Goal: Task Accomplishment & Management: Manage account settings

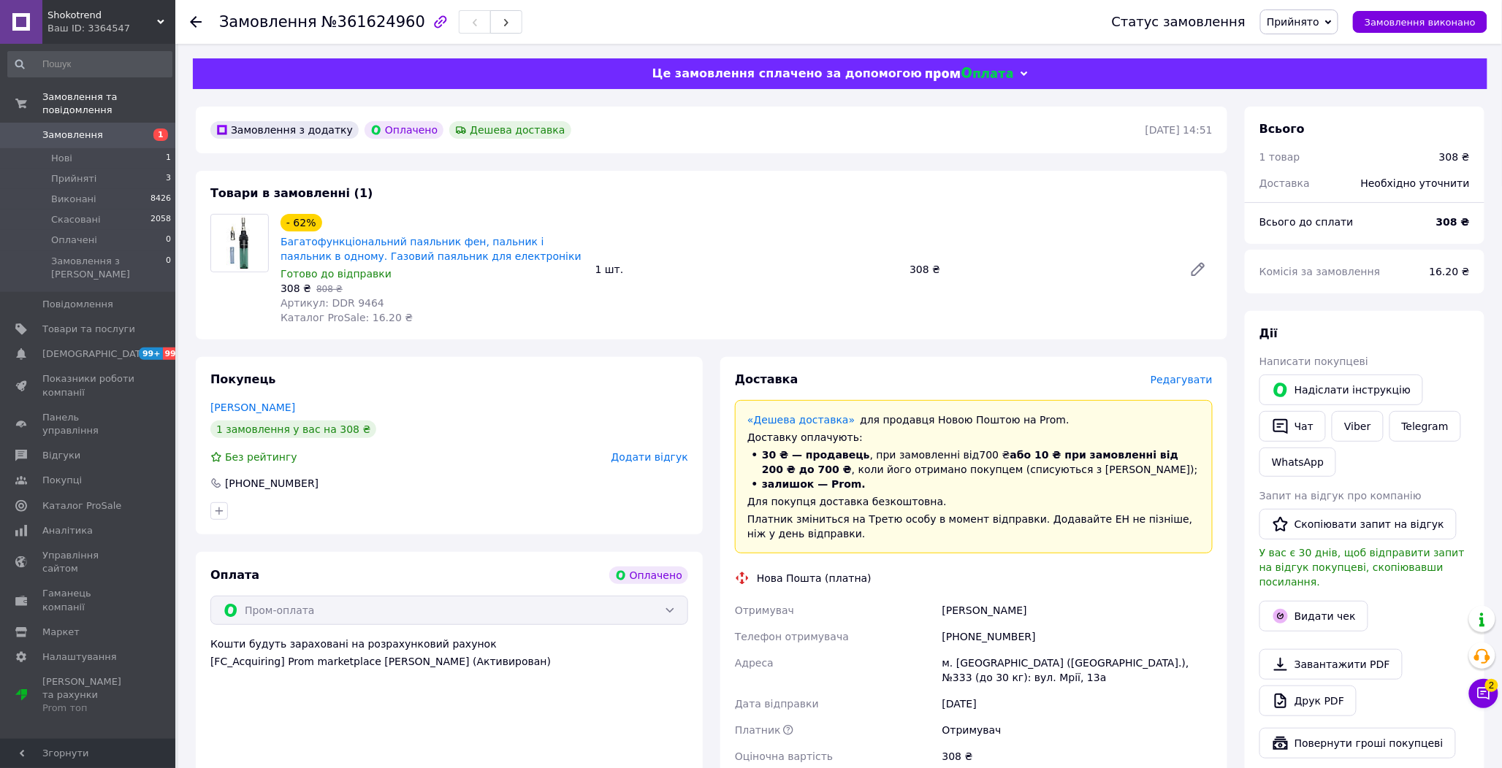
click at [749, 266] on div "1 шт." at bounding box center [746, 269] width 315 height 20
click at [352, 302] on span "Артикул: DDR 9464" at bounding box center [332, 303] width 104 height 12
copy span "9464"
click at [1008, 637] on div "[PHONE_NUMBER]" at bounding box center [1077, 637] width 276 height 26
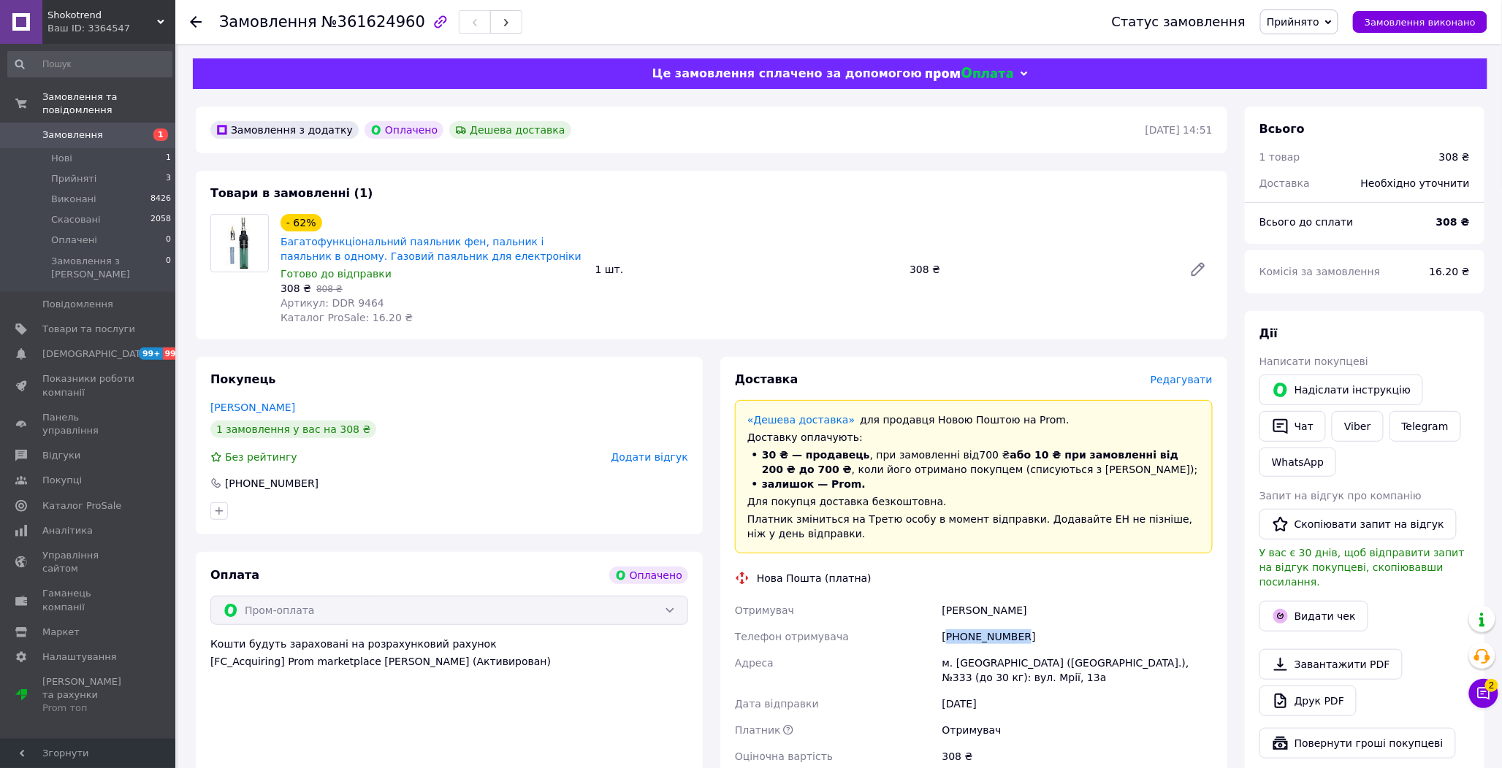
click at [1008, 637] on div "[PHONE_NUMBER]" at bounding box center [1077, 637] width 276 height 26
copy div "380639356051"
click at [1185, 385] on span "Редагувати" at bounding box center [1181, 380] width 62 height 12
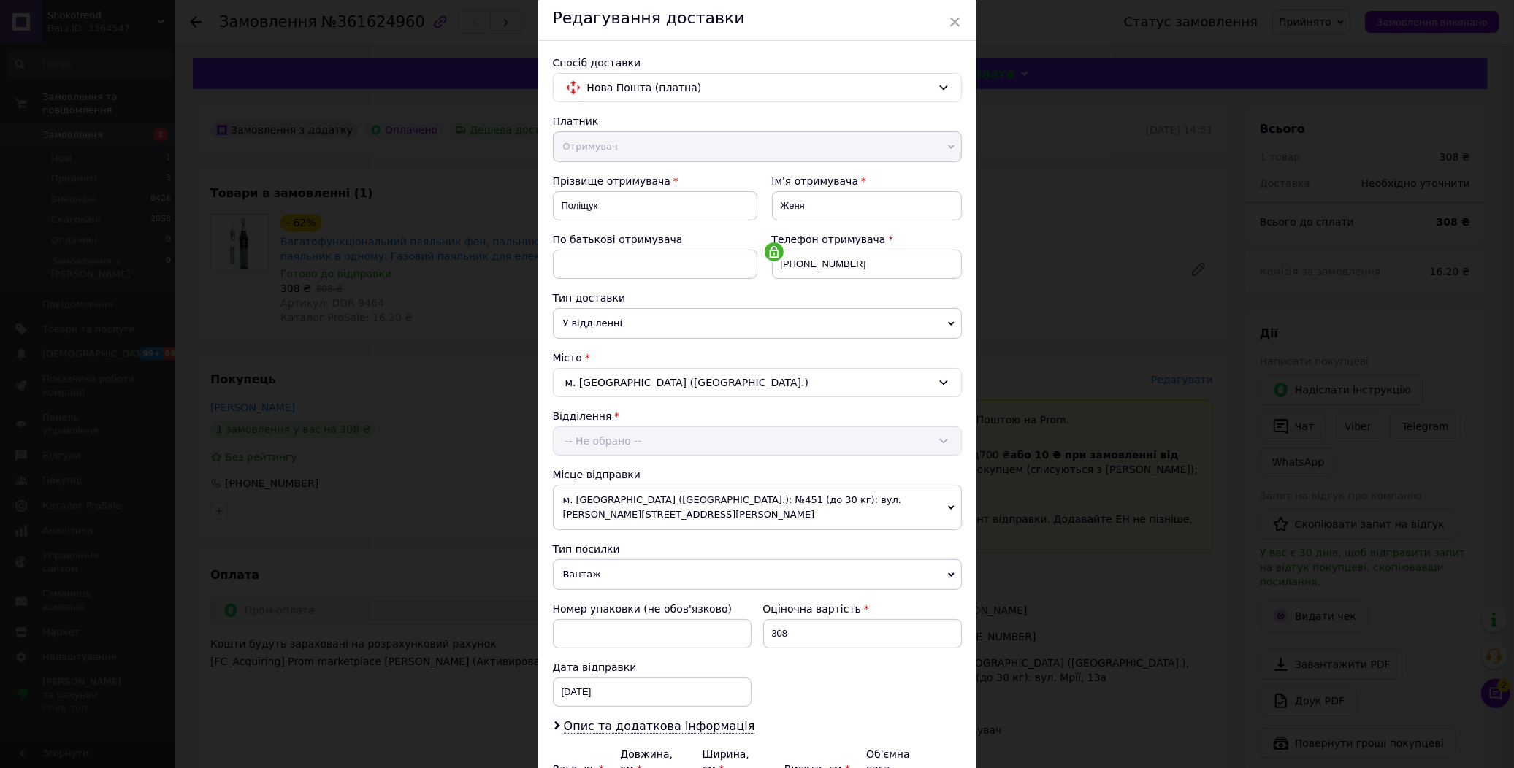
scroll to position [202, 0]
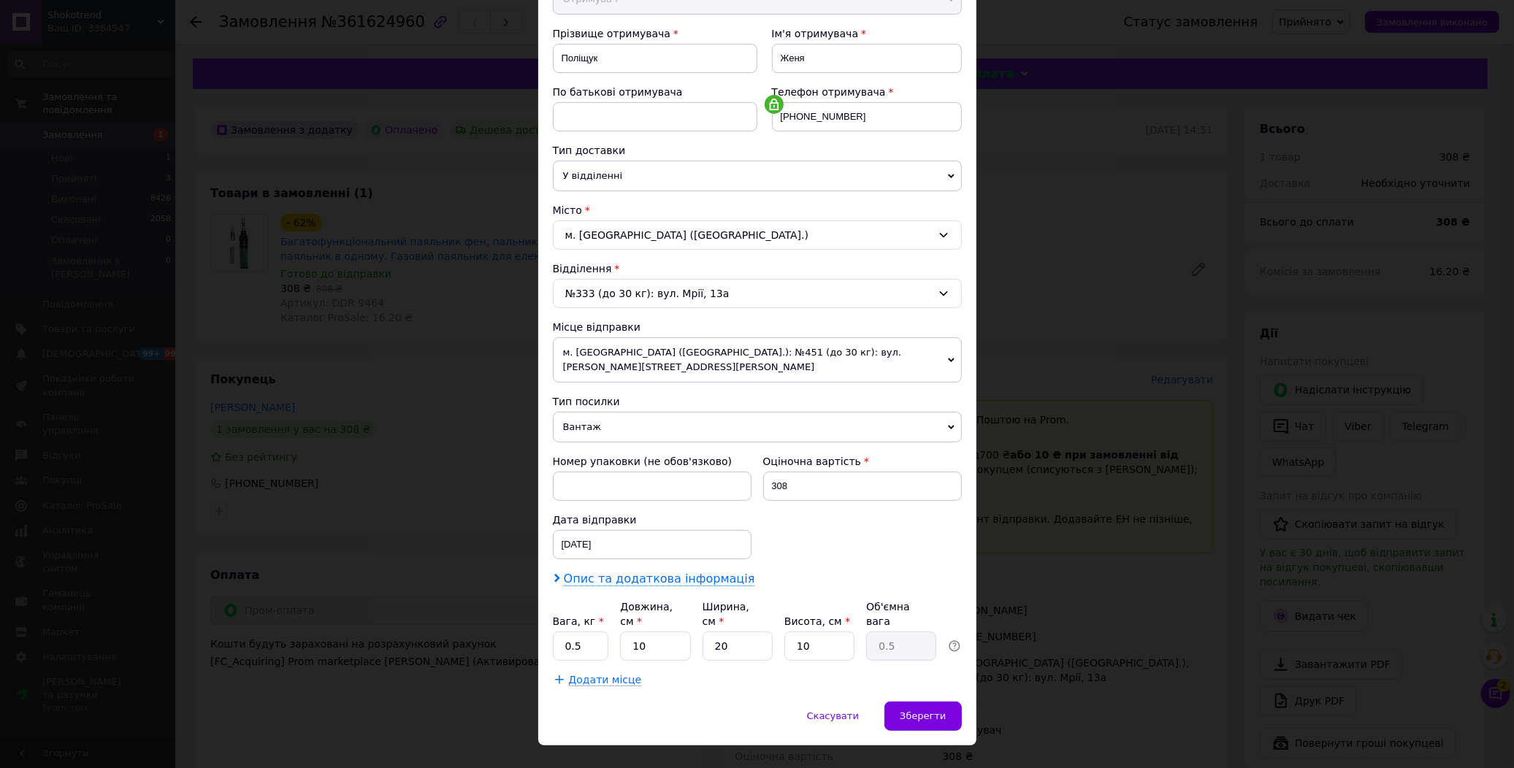
click at [641, 572] on span "Опис та додаткова інформація" at bounding box center [659, 579] width 191 height 15
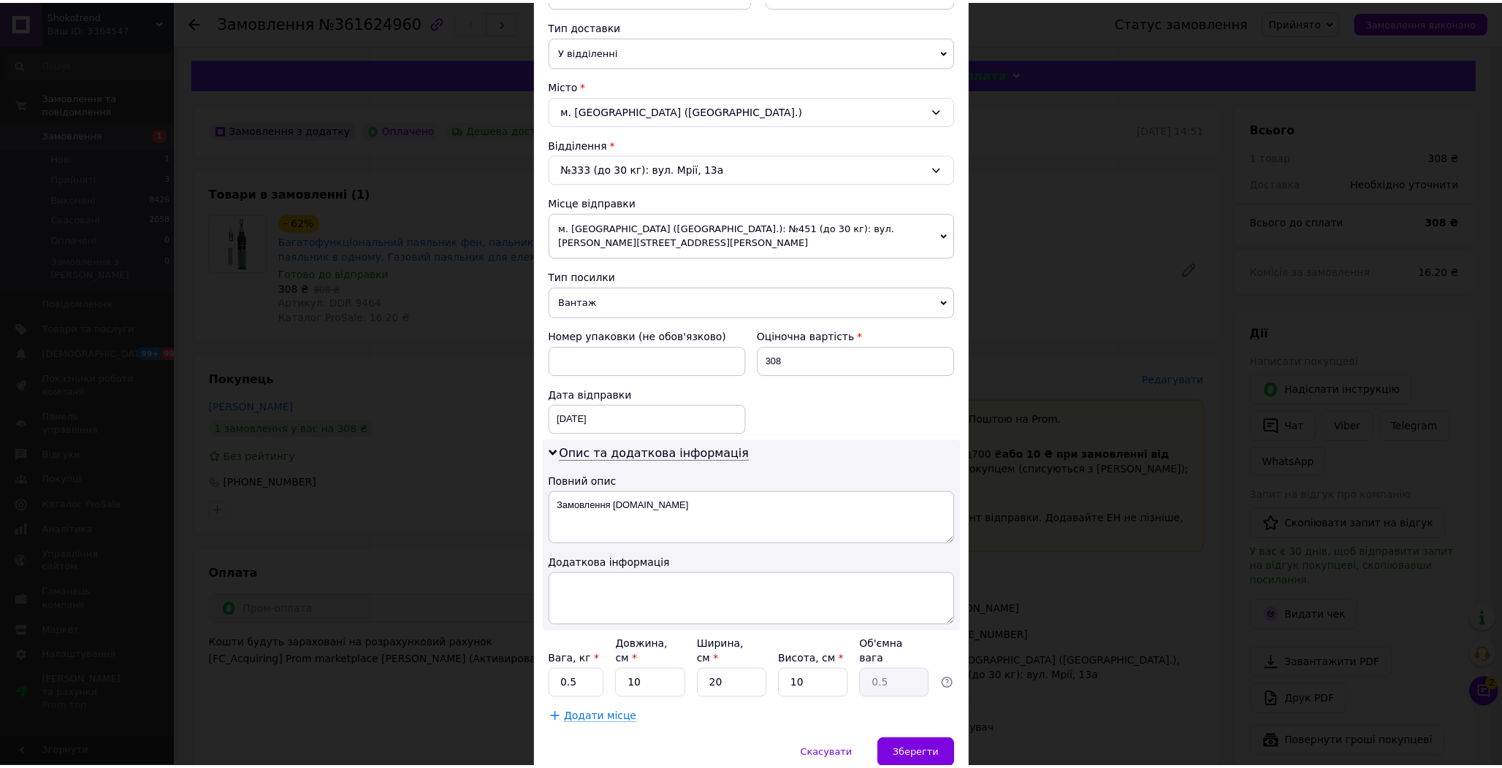
scroll to position [367, 0]
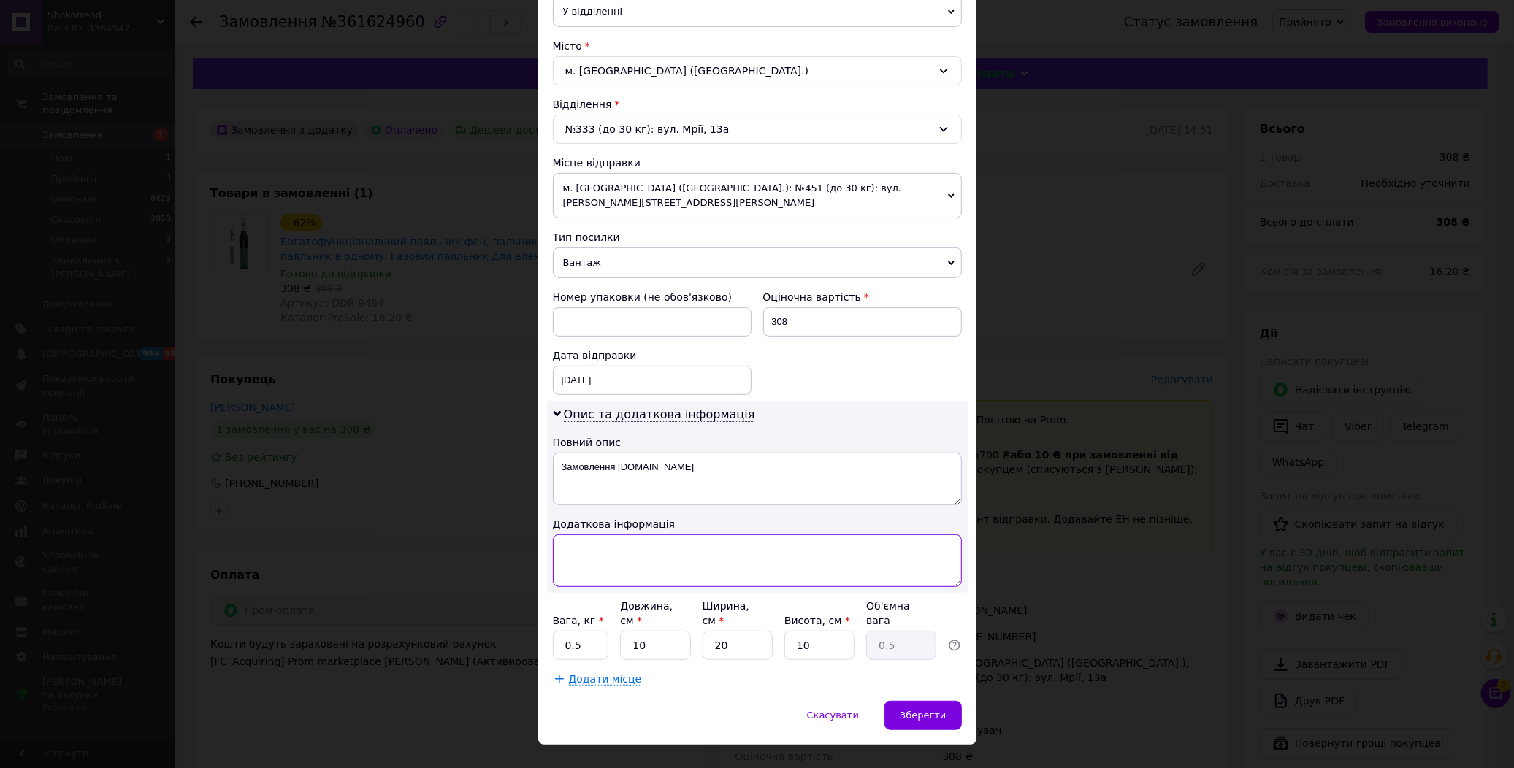
click at [633, 535] on textarea at bounding box center [757, 561] width 409 height 53
paste textarea "9464 1"
type textarea "9464 1"
drag, startPoint x: 909, startPoint y: 694, endPoint x: 943, endPoint y: 695, distance: 34.3
click at [909, 710] on span "Зберегти" at bounding box center [923, 715] width 46 height 11
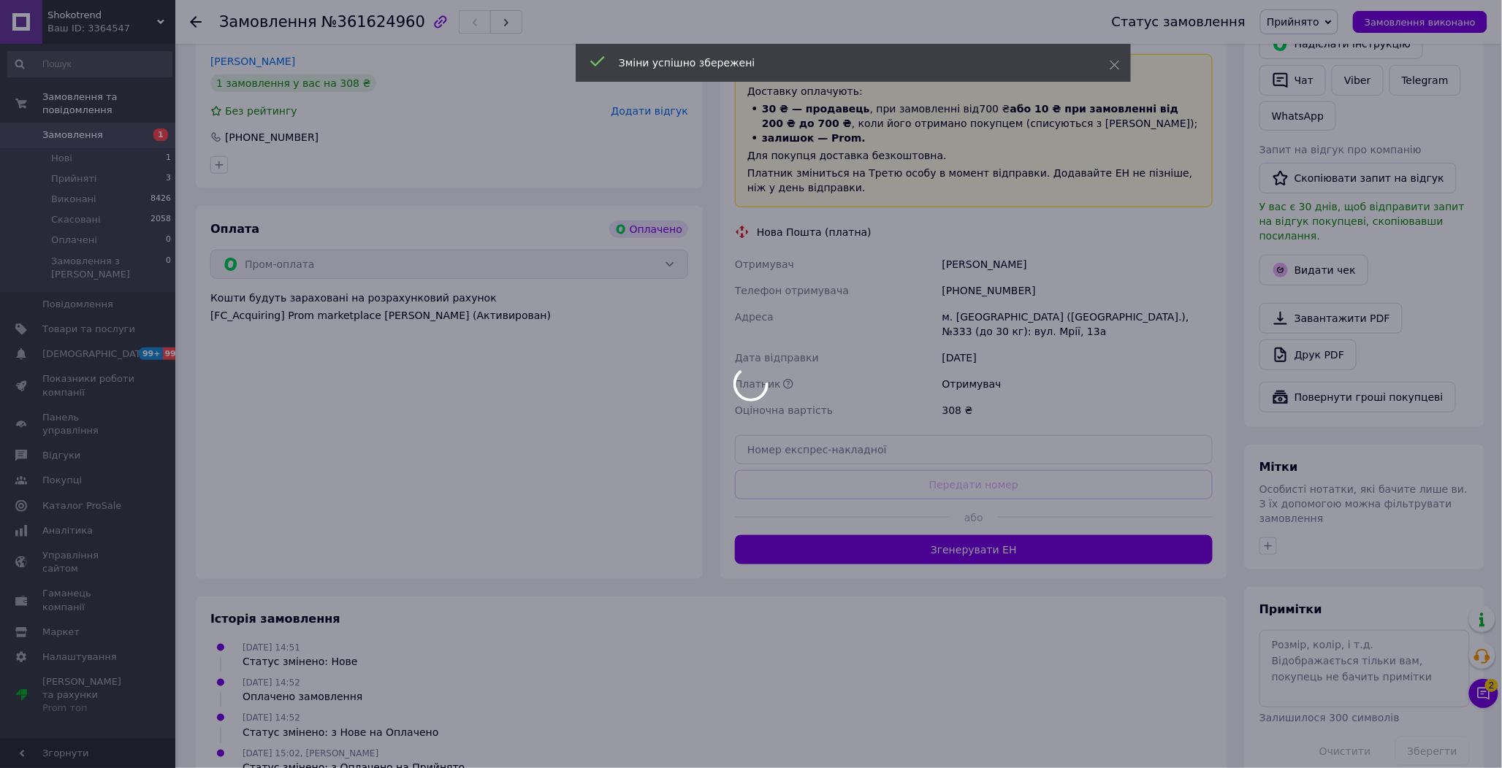
scroll to position [370, 0]
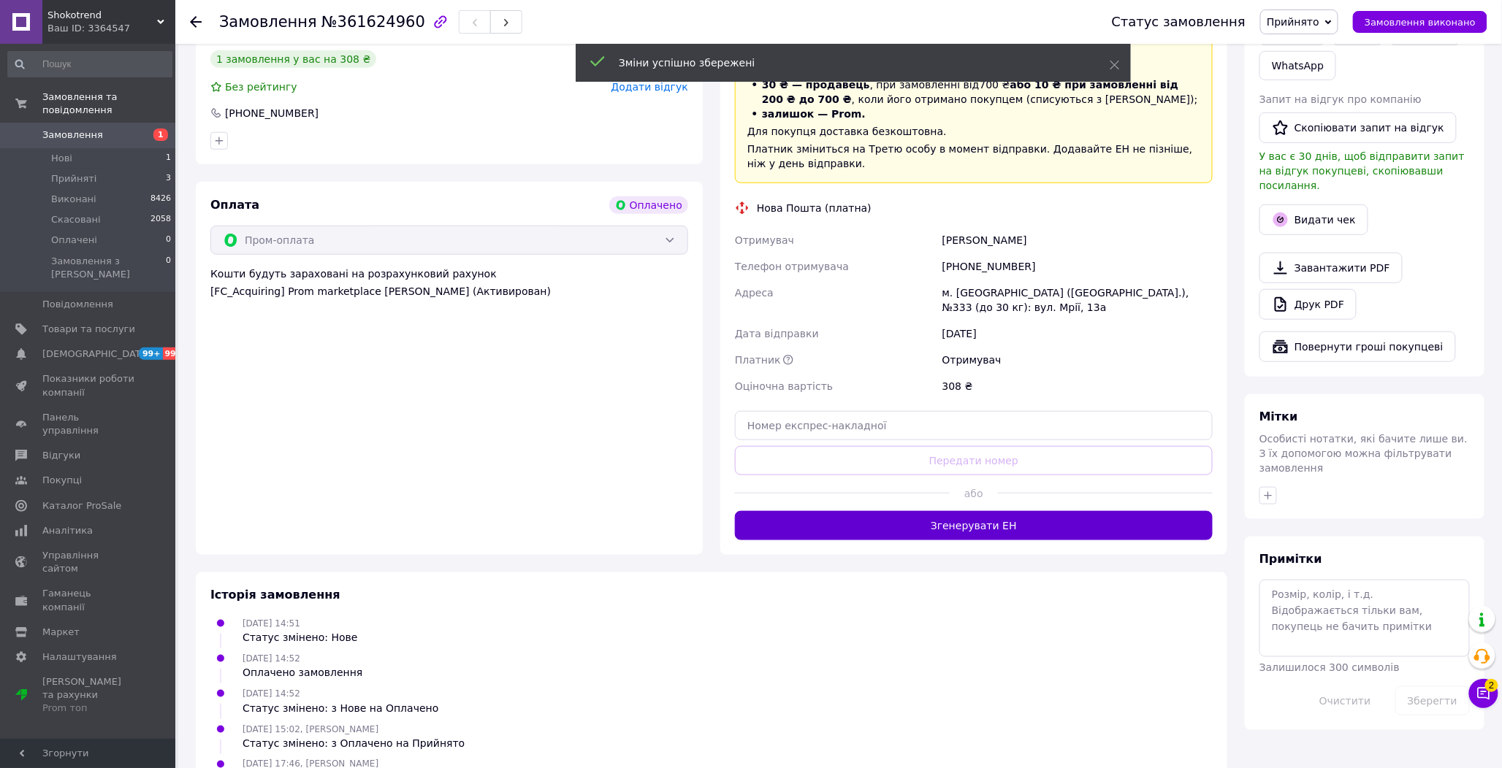
click at [1033, 516] on button "Згенерувати ЕН" at bounding box center [974, 525] width 478 height 29
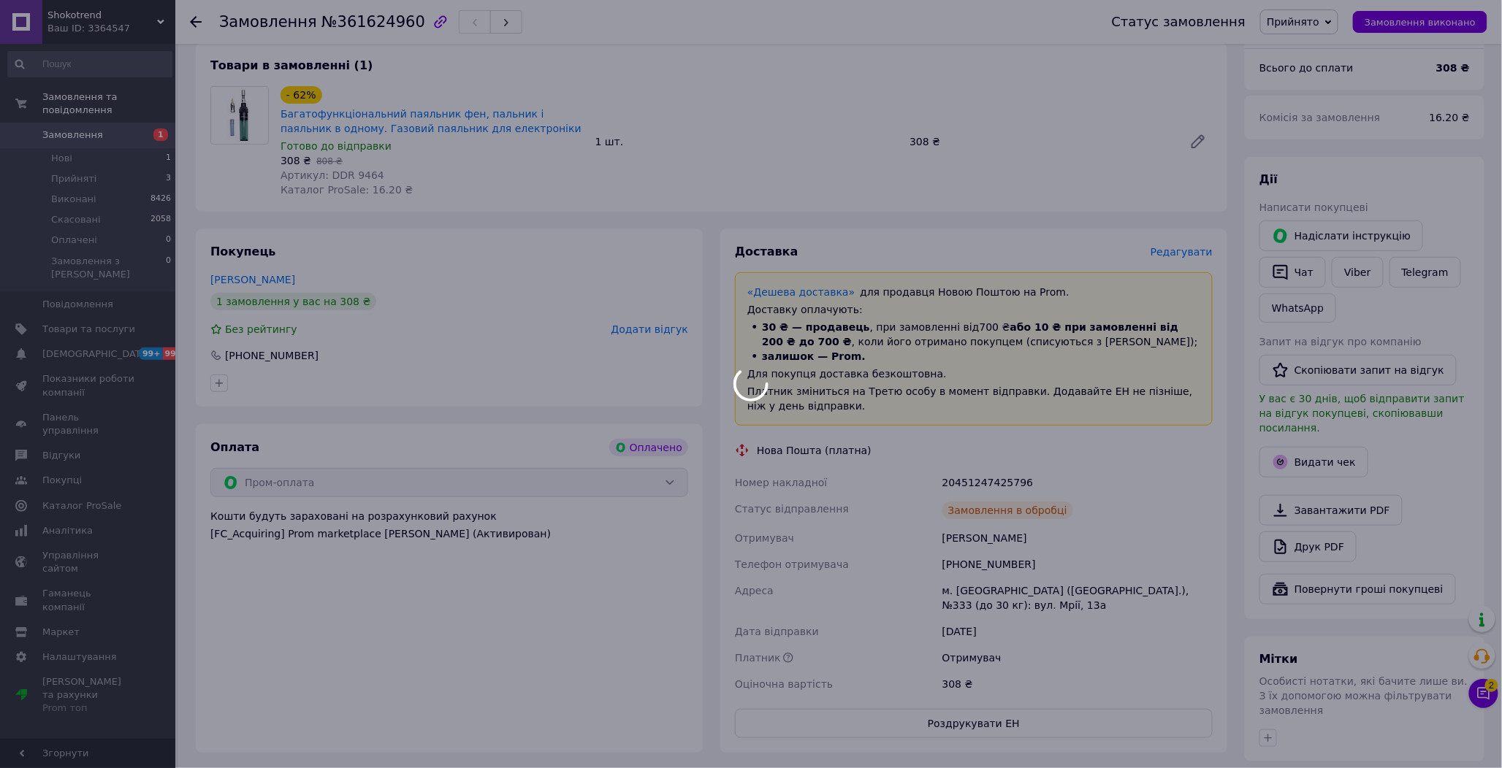
scroll to position [208, 0]
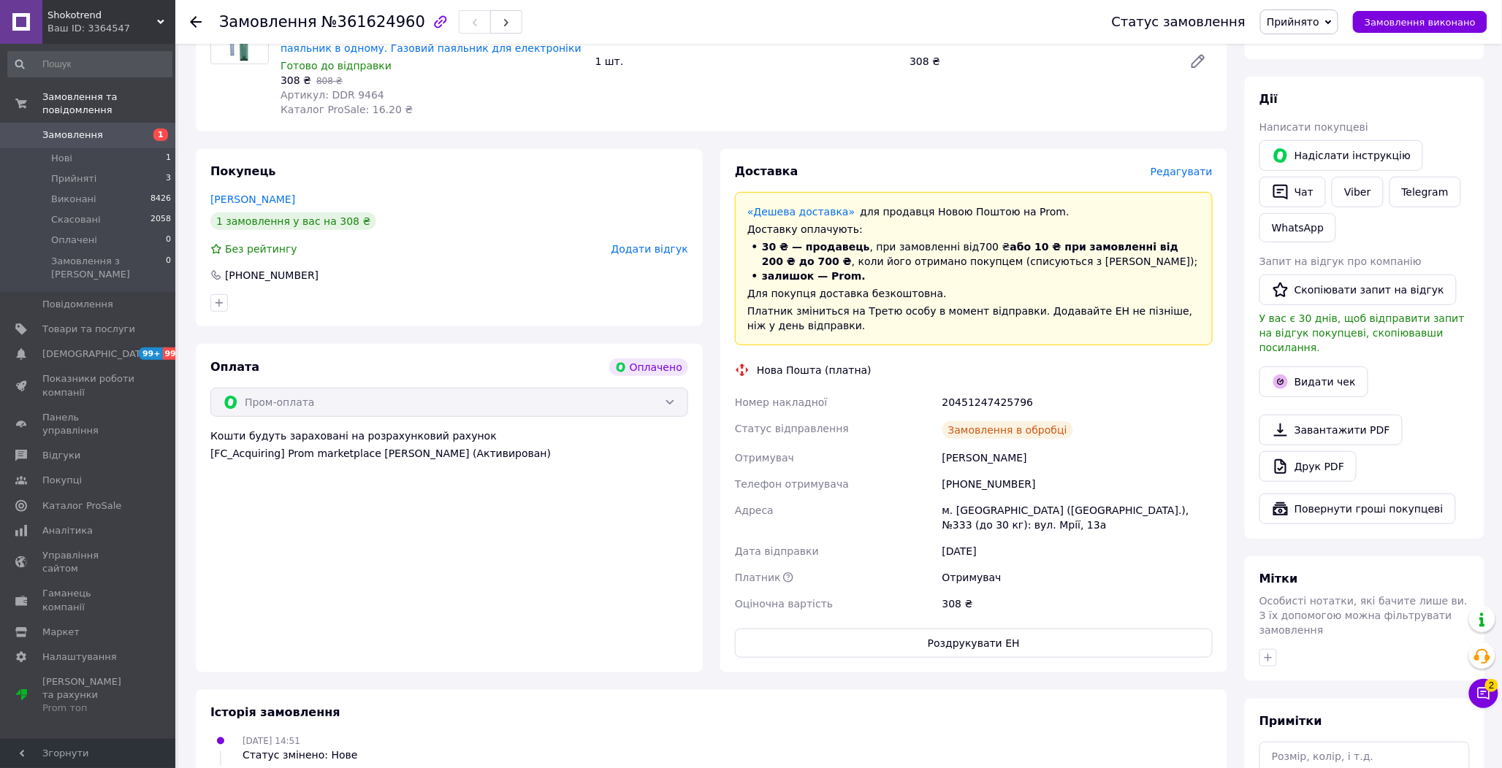
click at [983, 400] on div "20451247425796" at bounding box center [1077, 402] width 276 height 26
copy div "20451247425796"
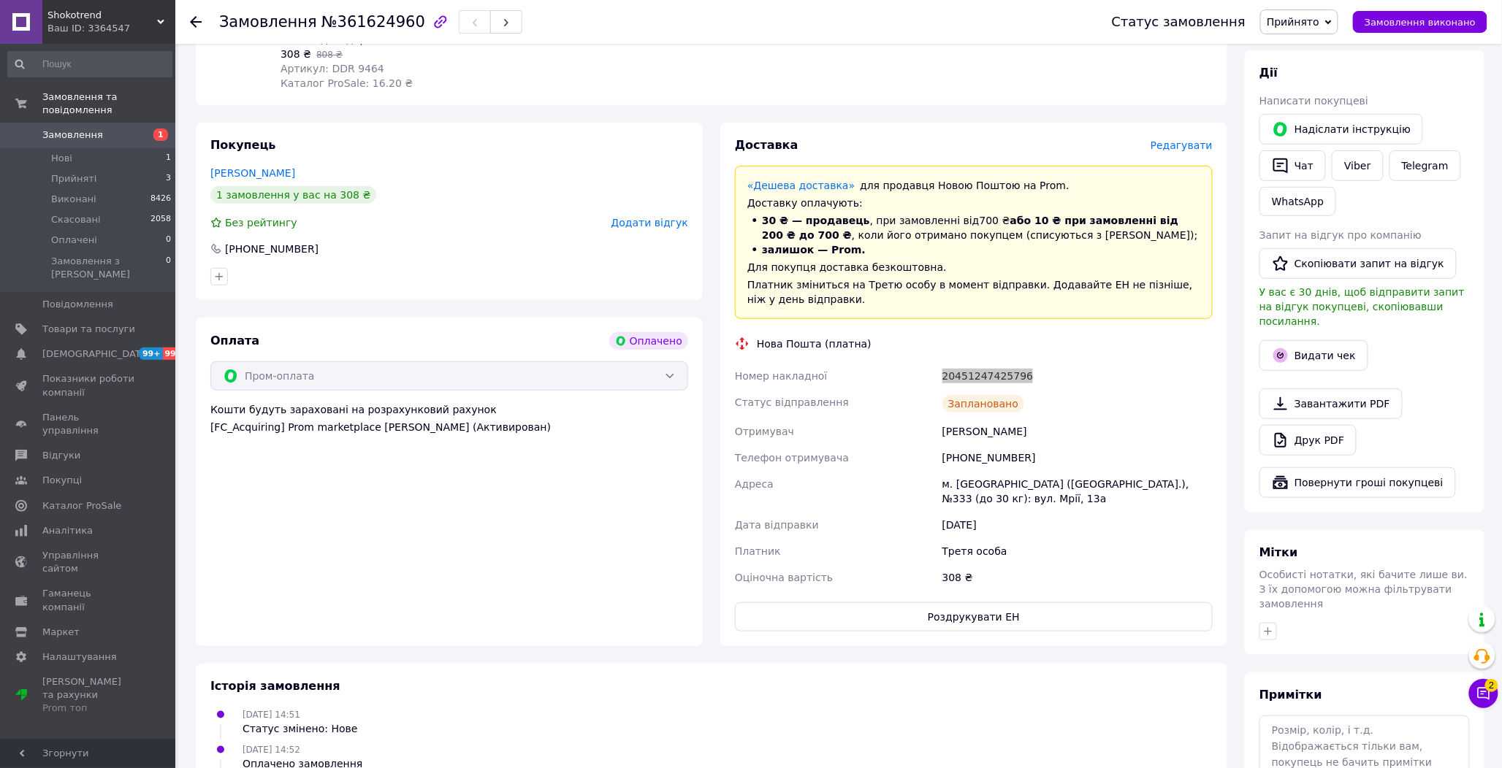
scroll to position [243, 0]
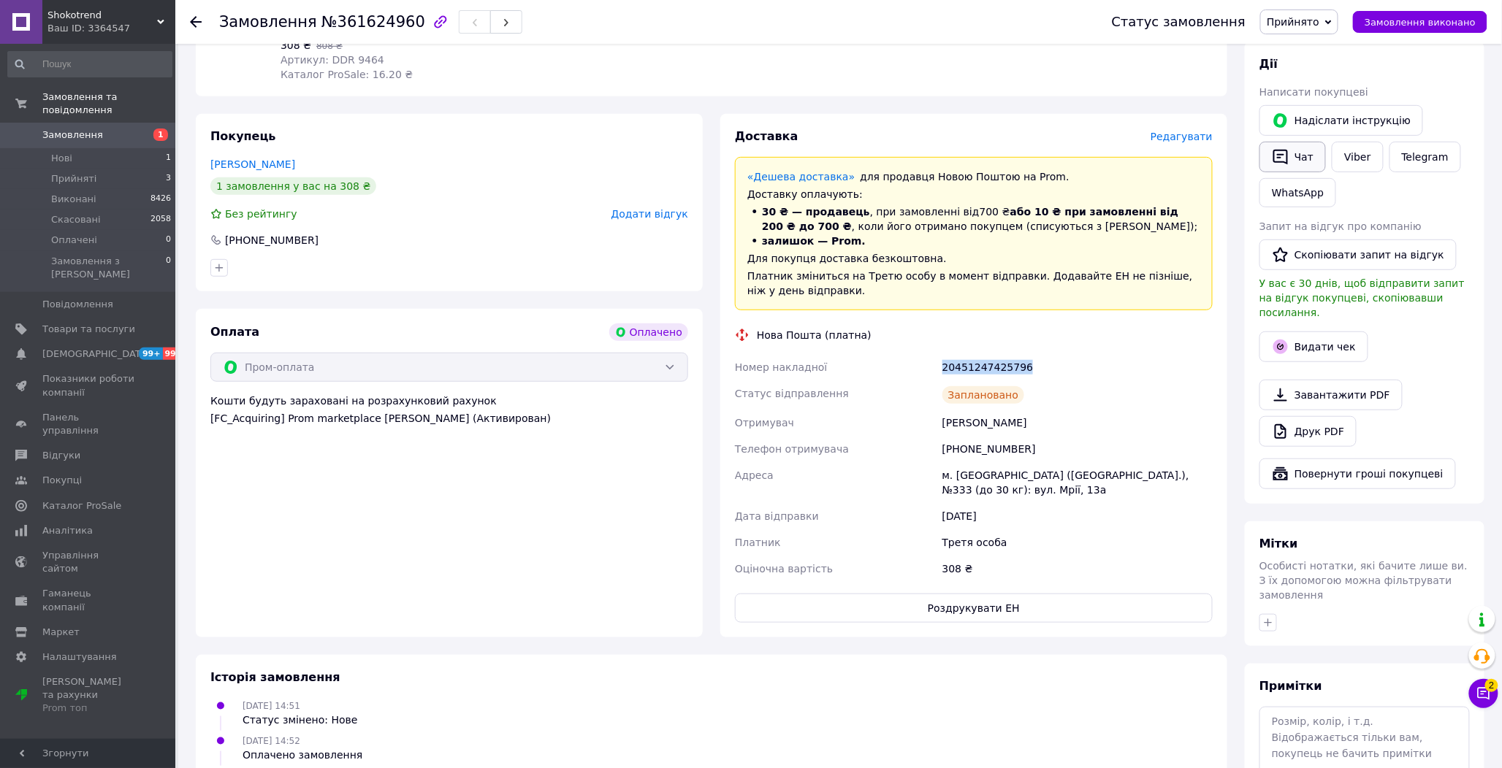
click at [1302, 142] on button "Чат" at bounding box center [1292, 157] width 66 height 31
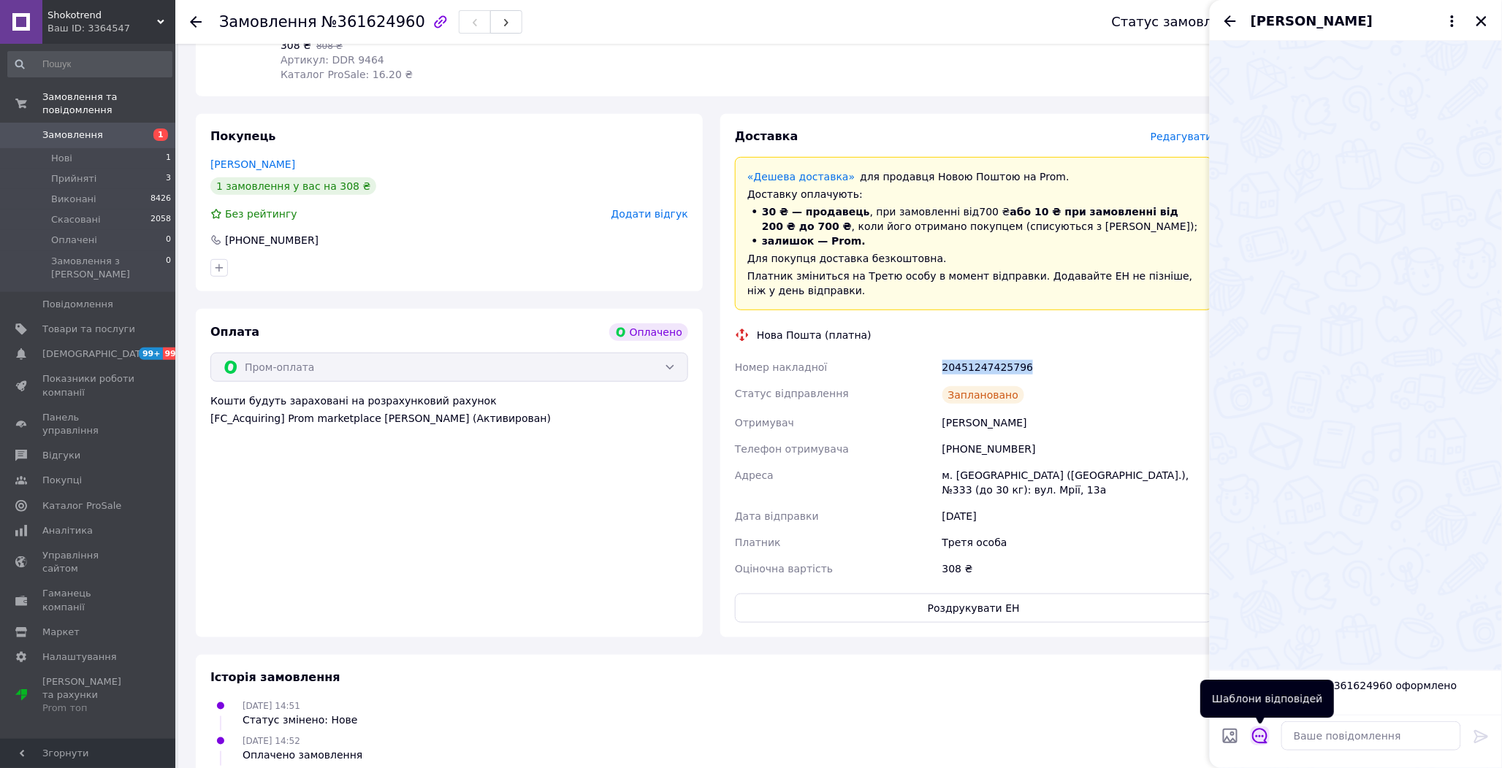
click at [1251, 736] on button "Відкрити шаблони відповідей" at bounding box center [1260, 736] width 19 height 19
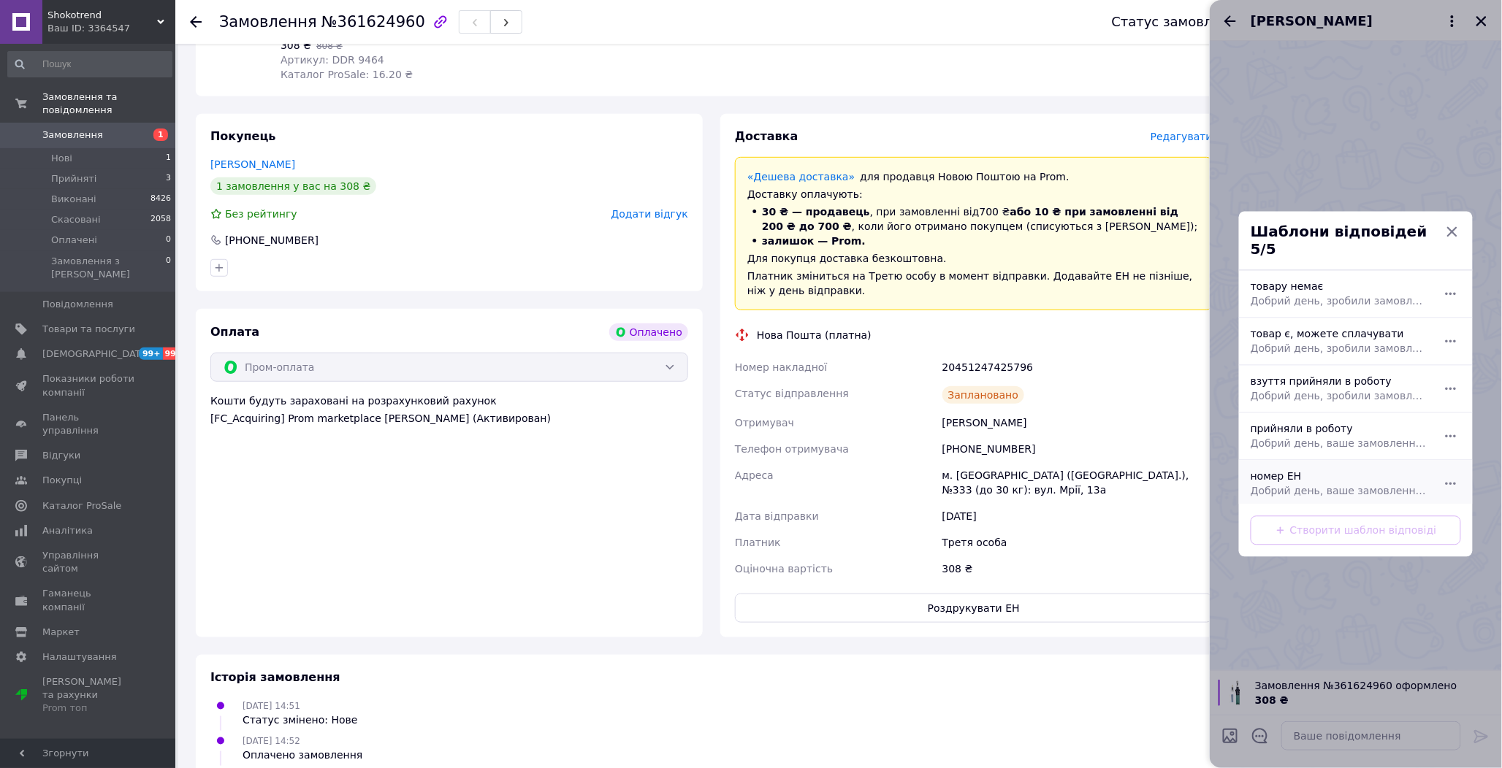
click at [1286, 486] on div "номер ЕН Добрий день, ваше замовлення прийняли в роботу. ваш номер ЕН за яким б…" at bounding box center [1340, 484] width 190 height 41
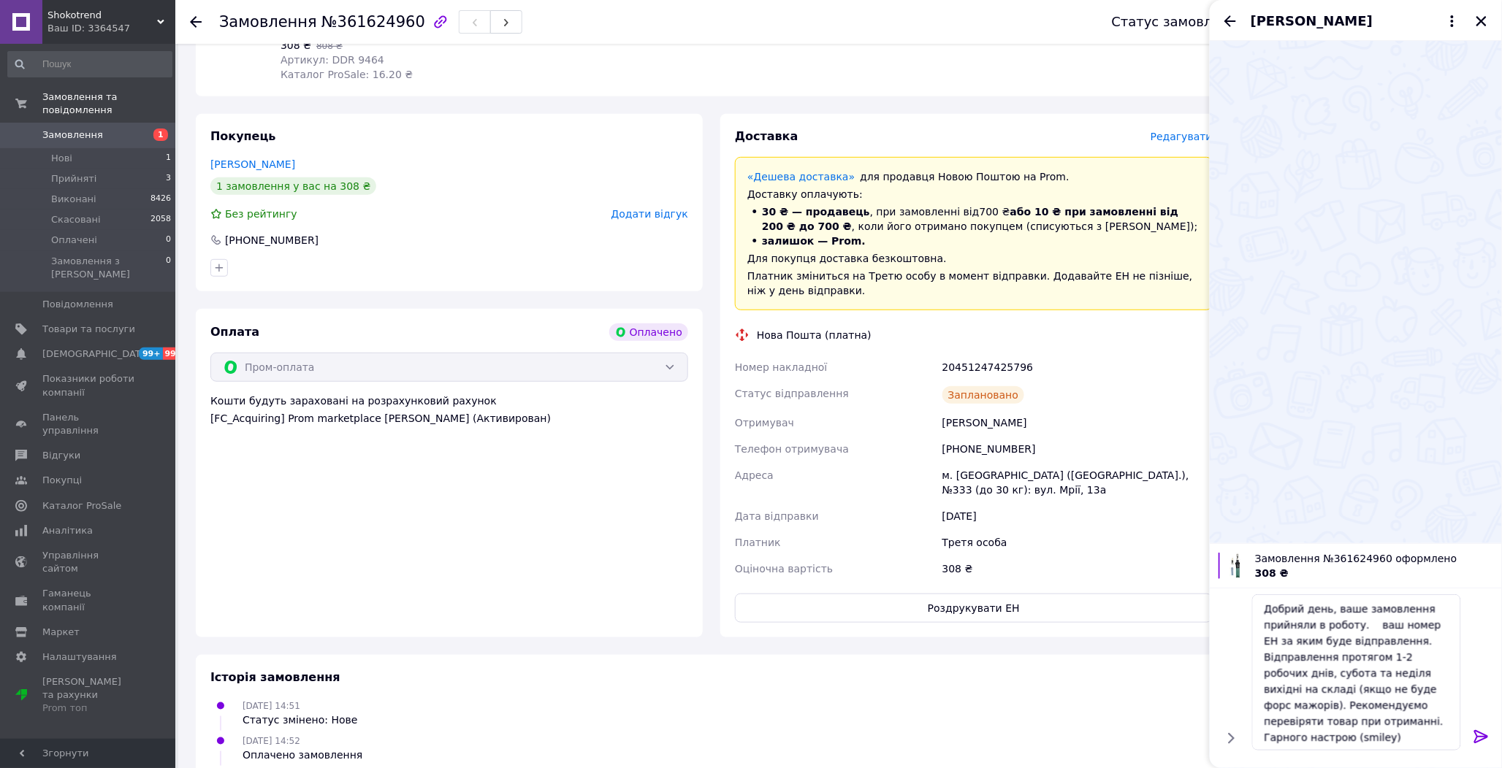
click at [984, 370] on div "20451247425796" at bounding box center [1077, 367] width 276 height 26
copy div "20451247425796"
click at [1363, 626] on textarea "Добрий день, ваше замовлення прийняли в роботу. ваш номер ЕН за яким буде відпр…" at bounding box center [1356, 673] width 209 height 156
paste textarea "20451247425796"
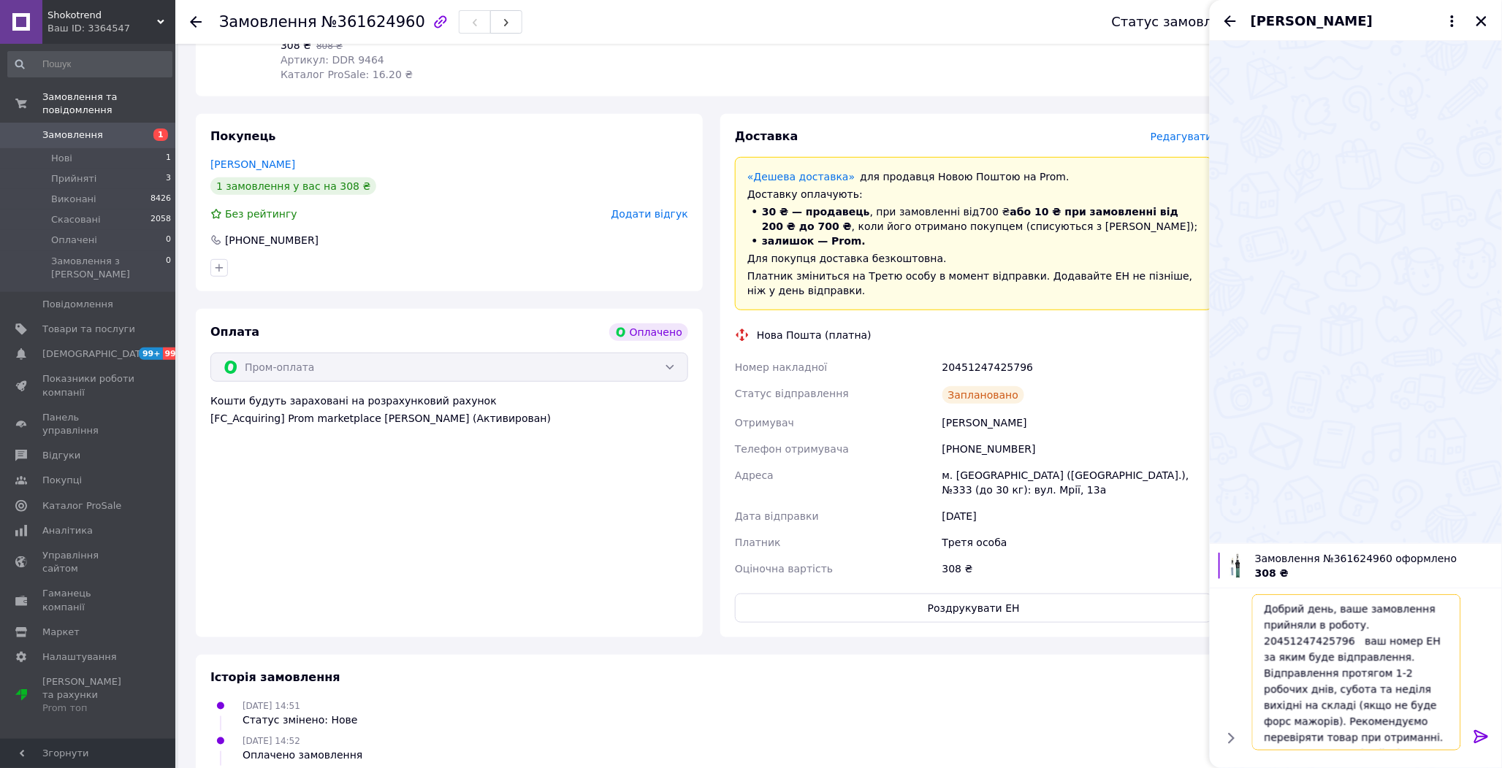
type textarea "Добрий день, ваше замовлення прийняли в роботу. 20451247425796 ваш номер ЕН за …"
click at [1484, 741] on icon at bounding box center [1482, 737] width 18 height 18
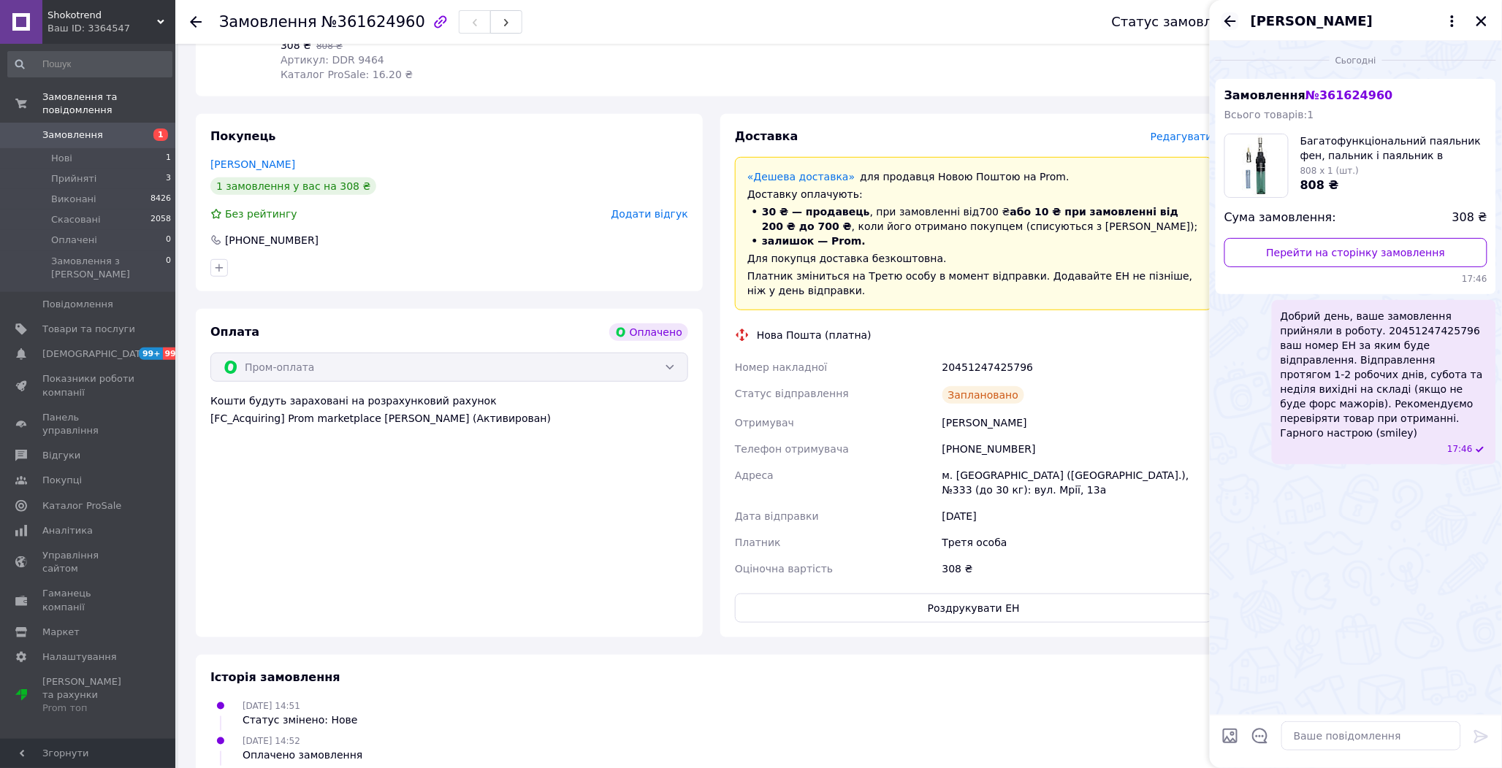
click at [1233, 17] on icon "Назад" at bounding box center [1230, 21] width 18 height 18
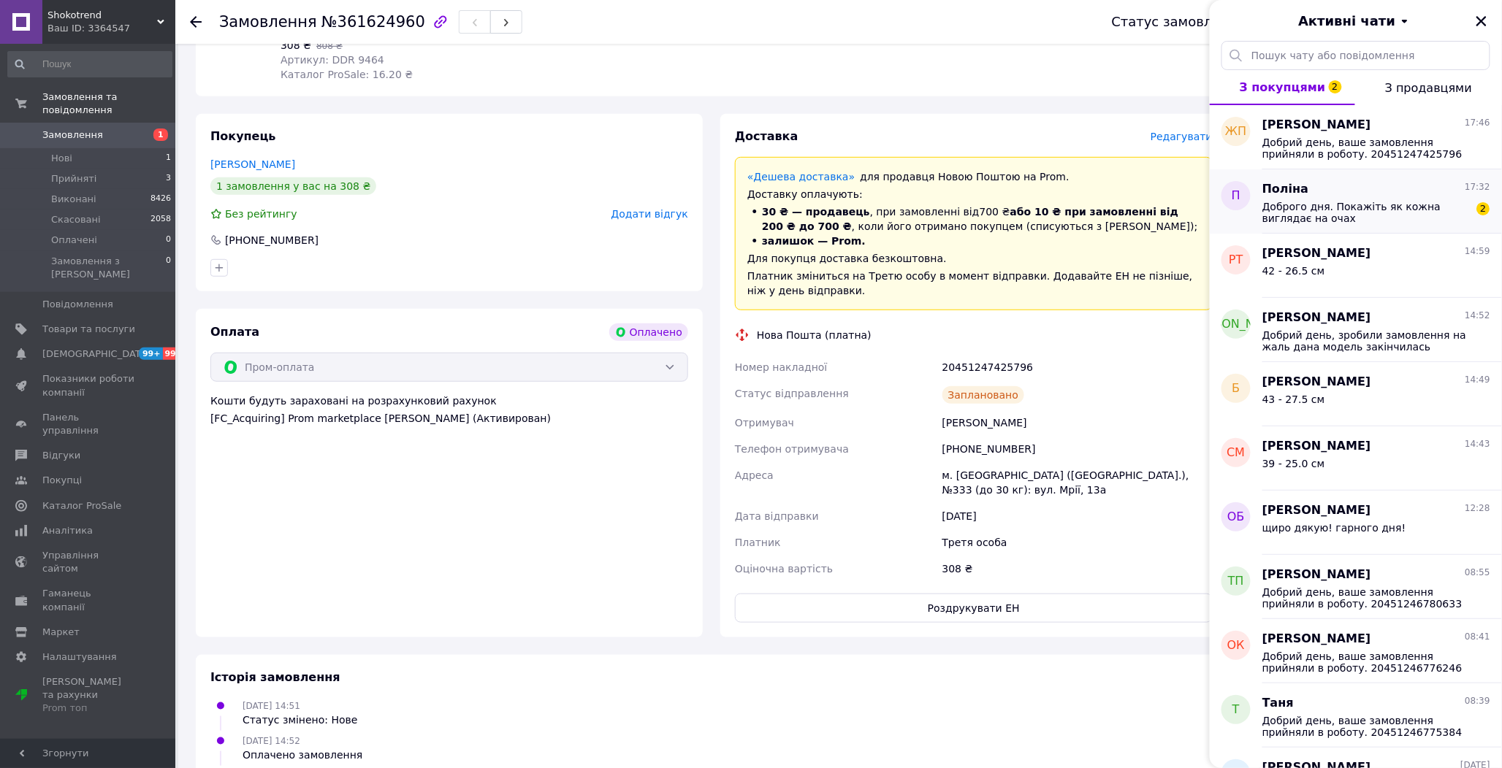
drag, startPoint x: 1484, startPoint y: 22, endPoint x: 1347, endPoint y: 178, distance: 207.6
click at [1349, 173] on div "Активні чати З покупцями 2 З продавцями ЖП Женя Поліщук 17:46 Добрий день, ваше…" at bounding box center [1356, 384] width 292 height 768
click at [1337, 202] on span "Доброго дня. Покажіть як кожна виглядає на очах" at bounding box center [1365, 212] width 207 height 23
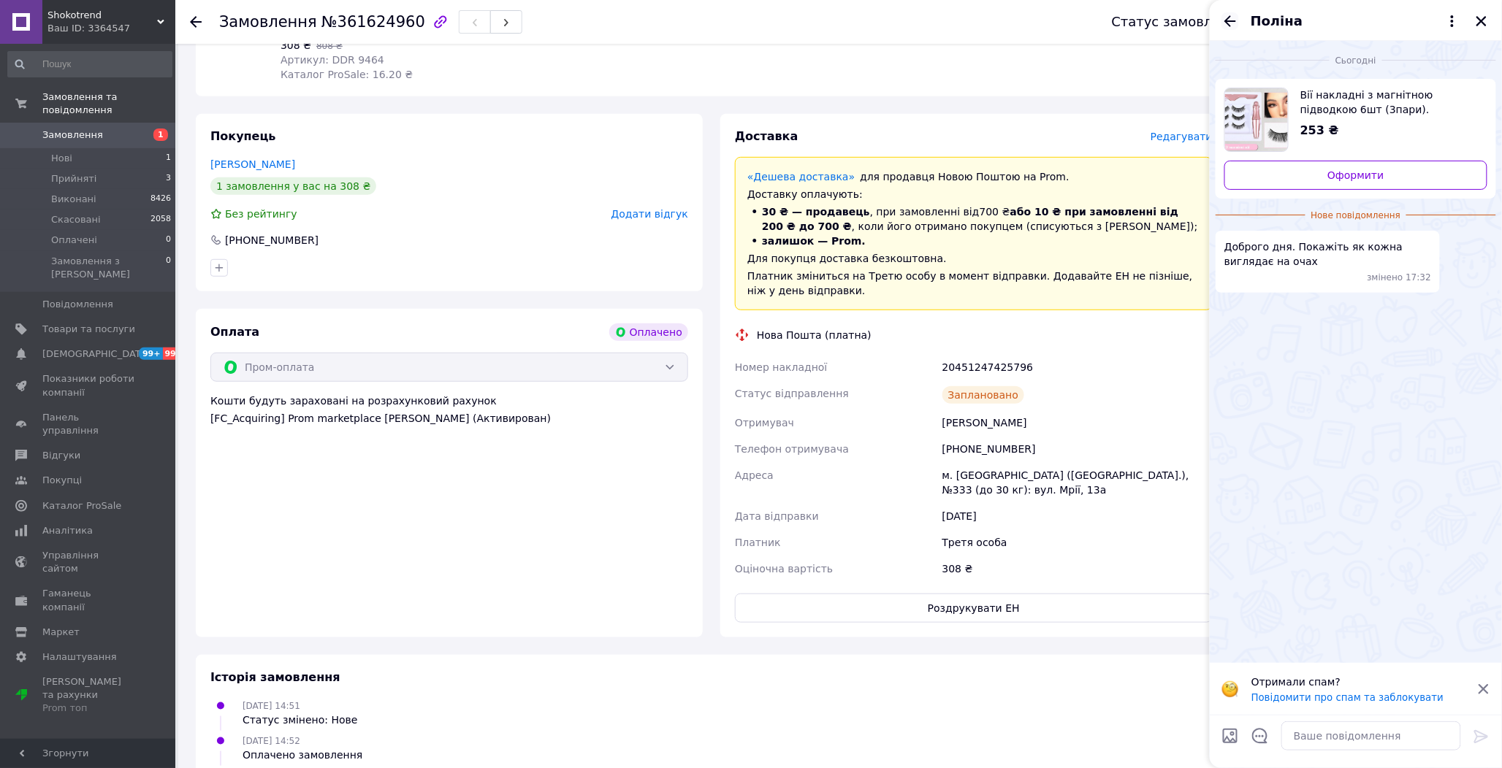
click at [1233, 13] on icon "Назад" at bounding box center [1230, 21] width 18 height 18
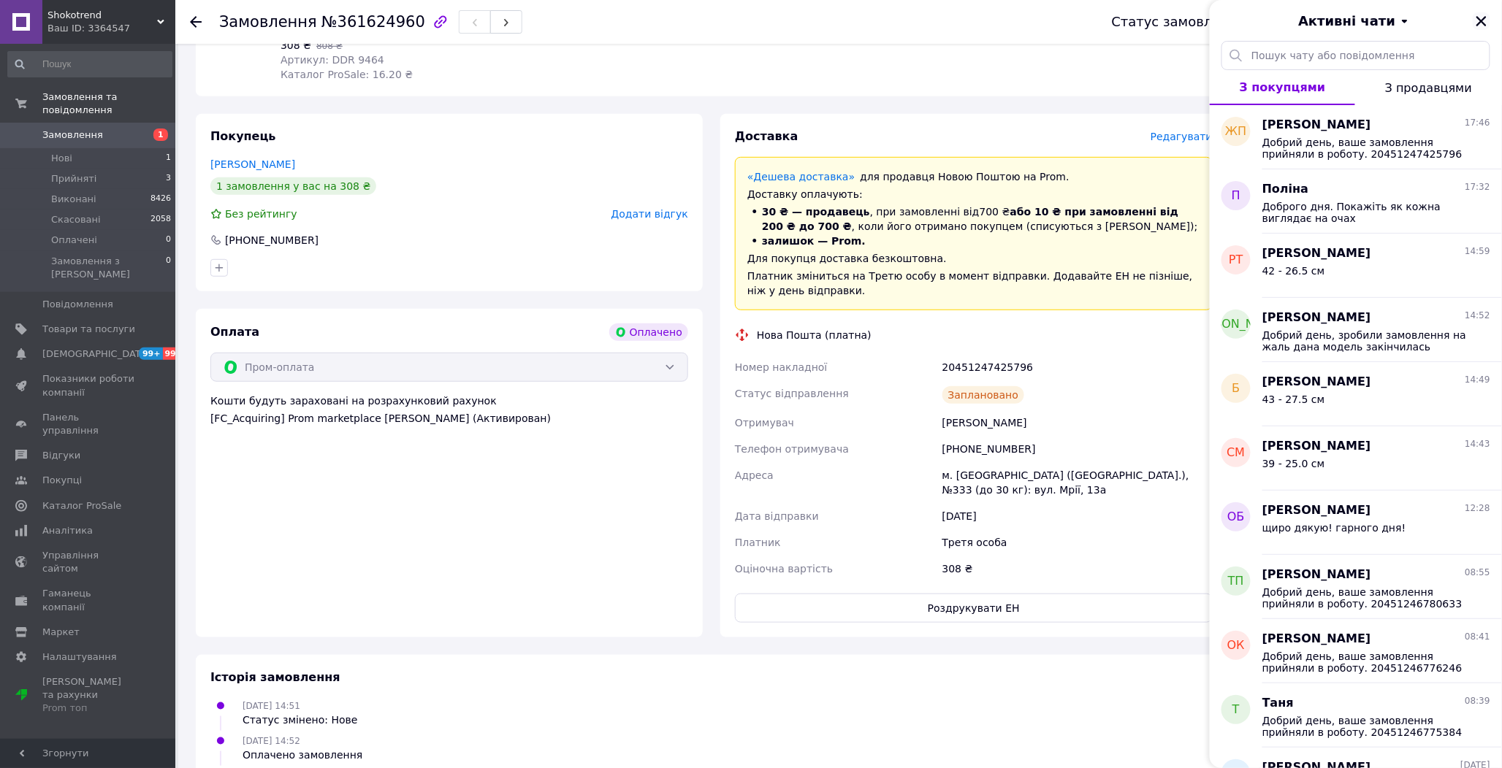
click at [1484, 12] on button "Закрити" at bounding box center [1482, 21] width 18 height 18
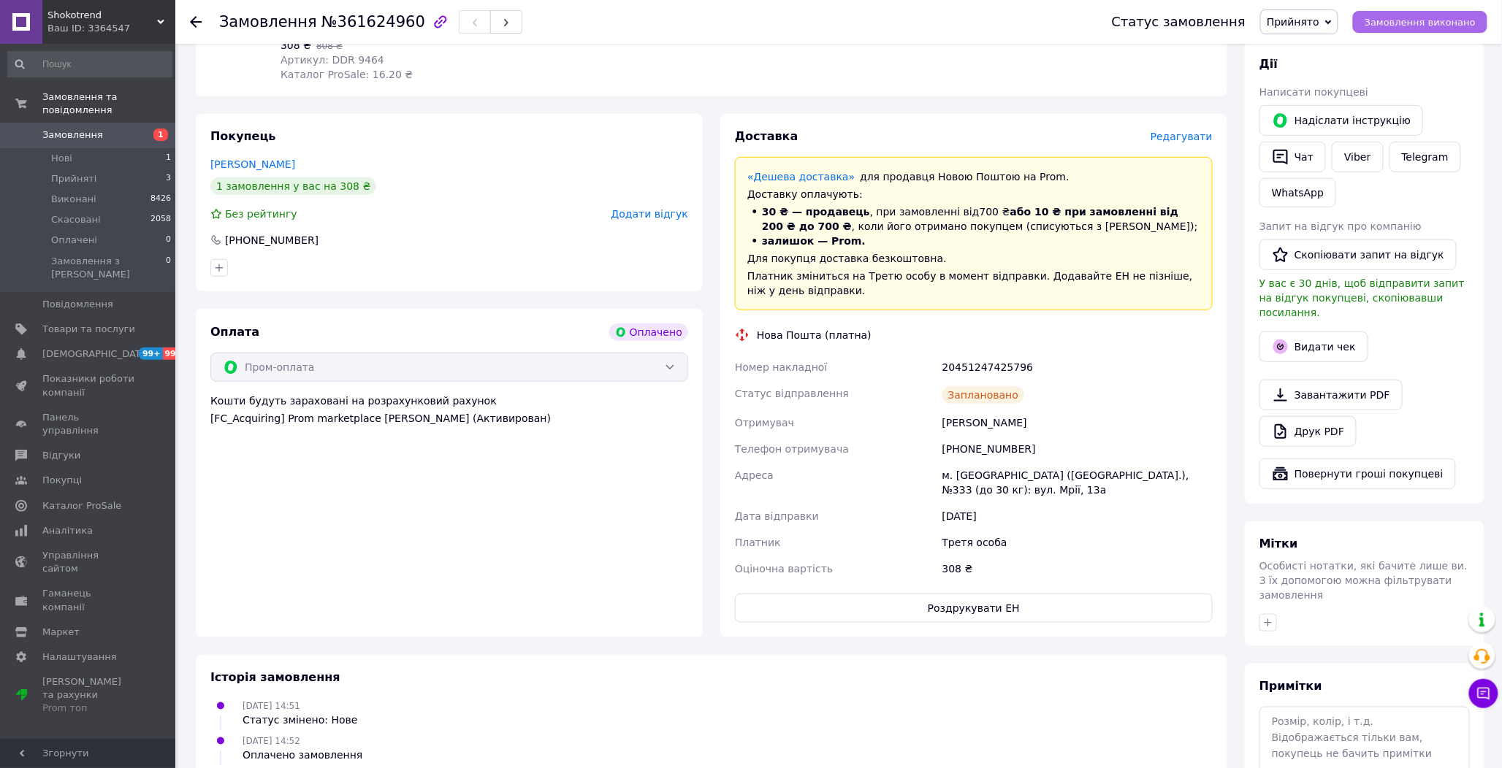
click at [1429, 18] on span "Замовлення виконано" at bounding box center [1420, 22] width 111 height 11
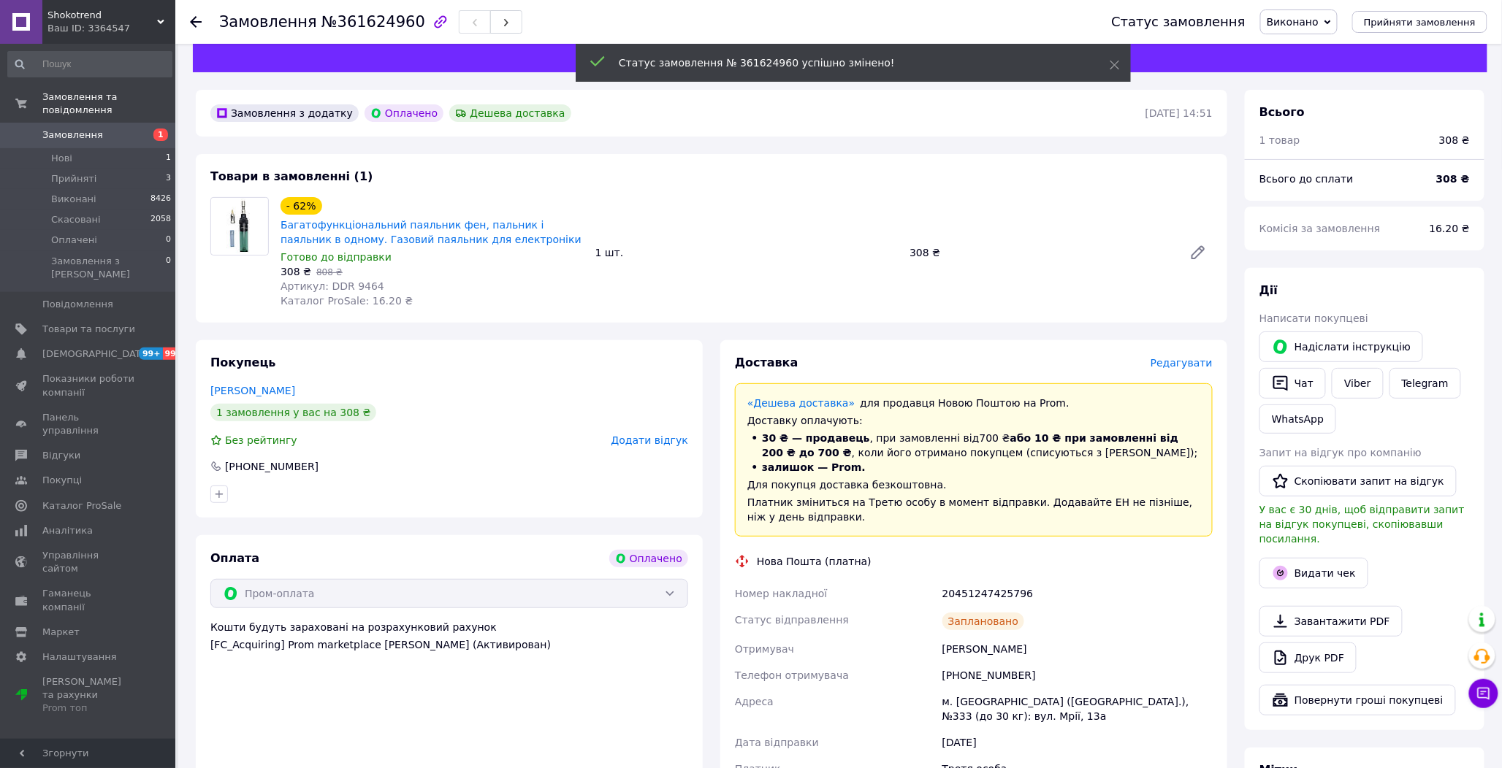
scroll to position [0, 0]
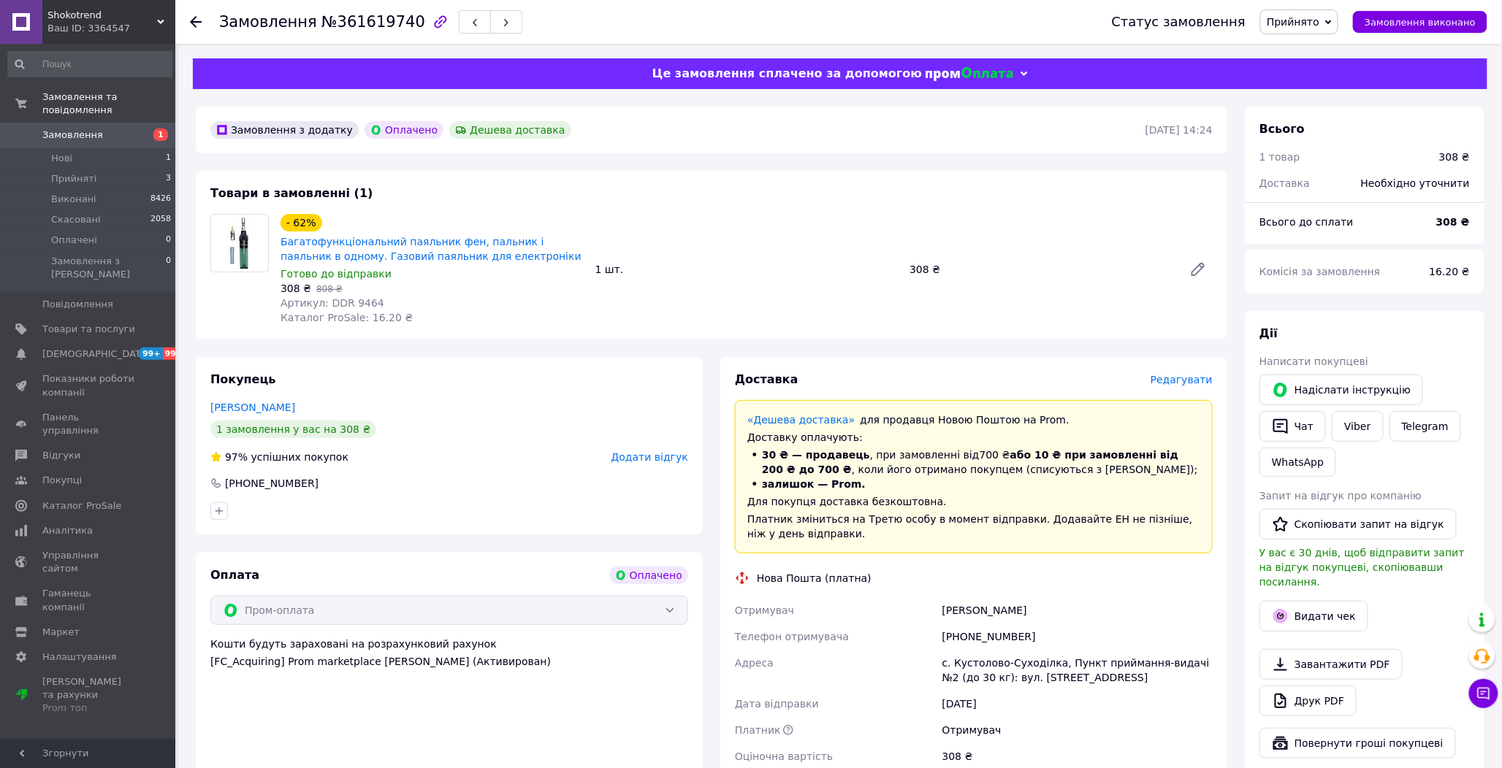
click at [1180, 386] on span "Редагувати" at bounding box center [1181, 380] width 62 height 12
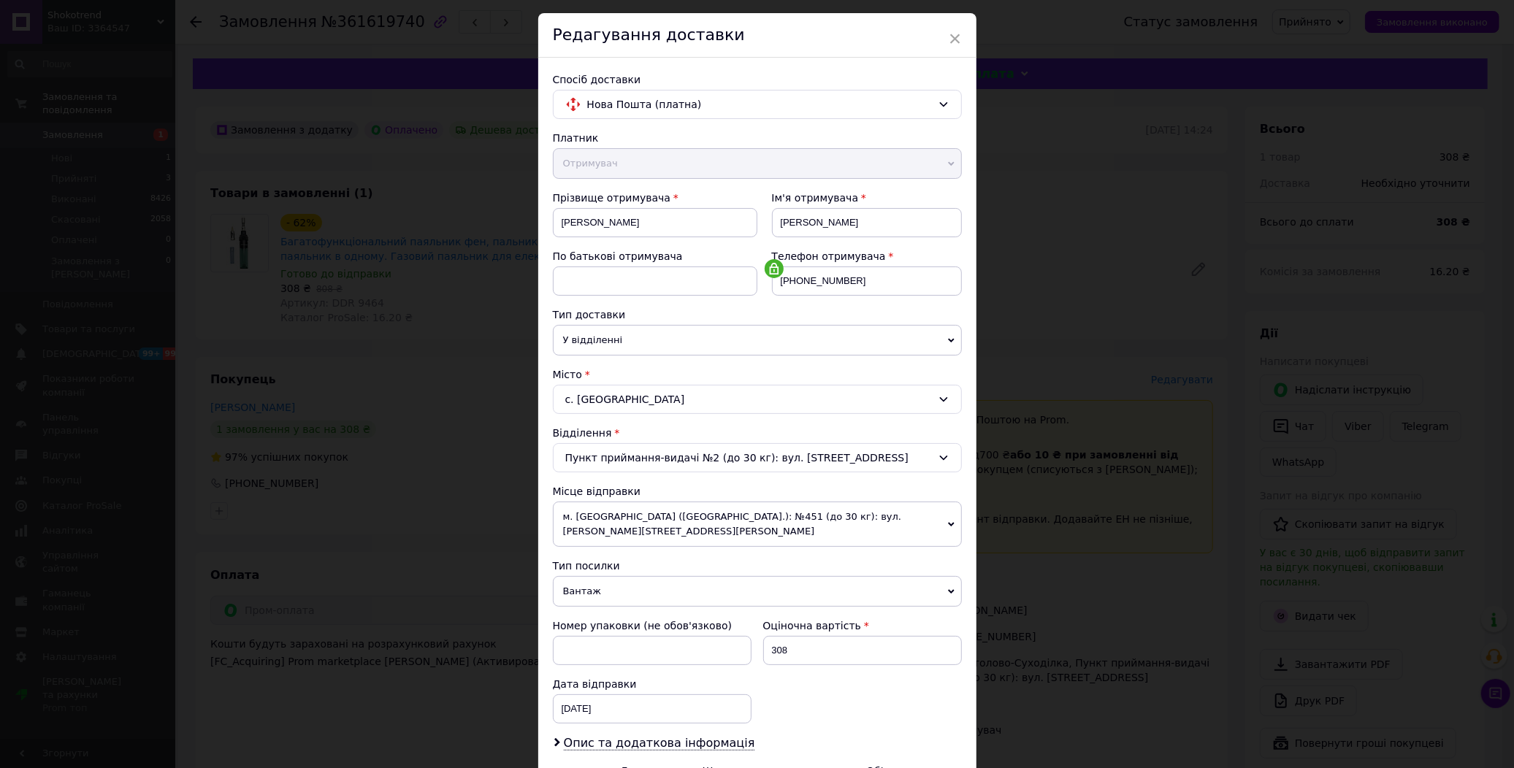
scroll to position [202, 0]
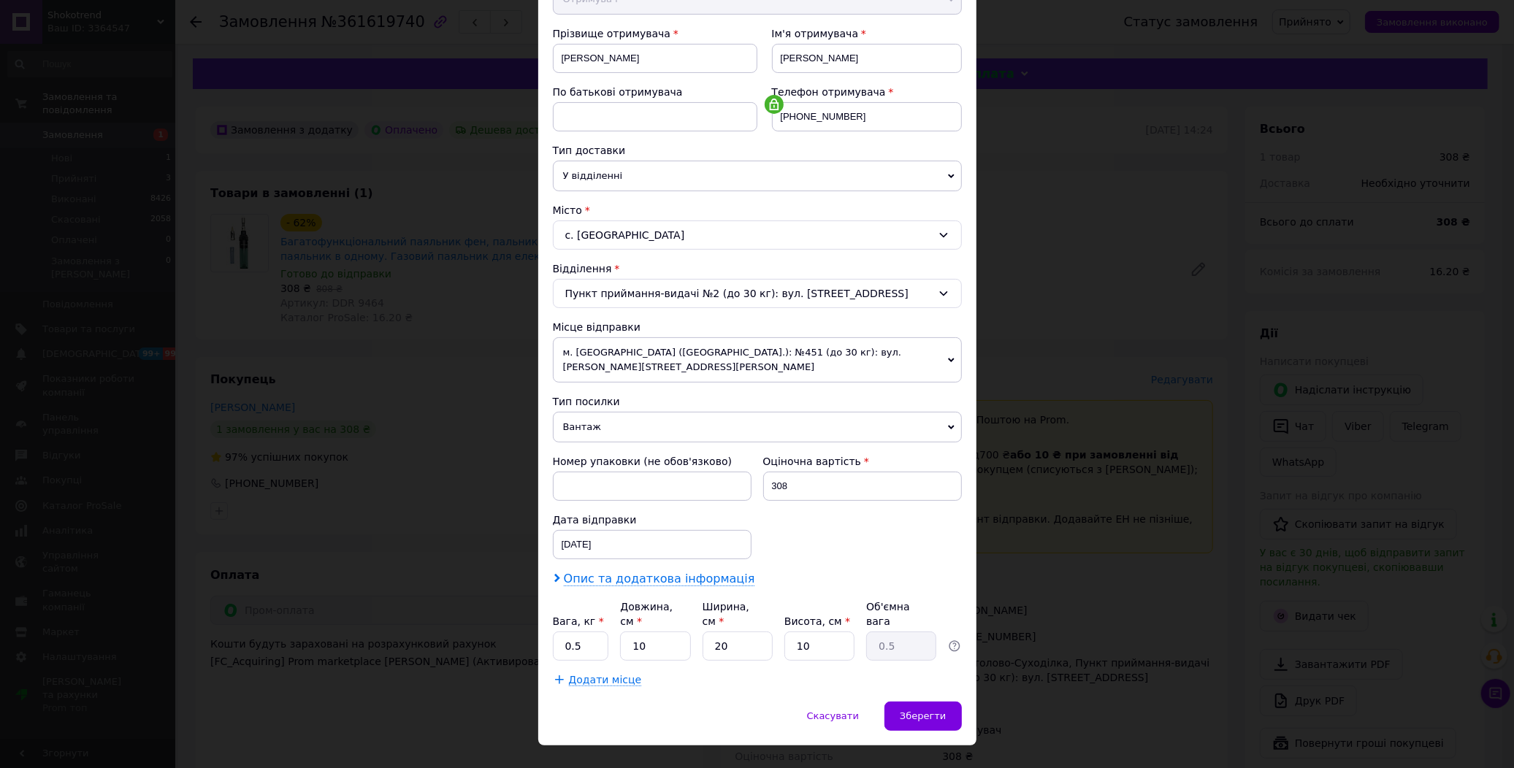
click at [616, 573] on span "Опис та додаткова інформація" at bounding box center [659, 579] width 191 height 15
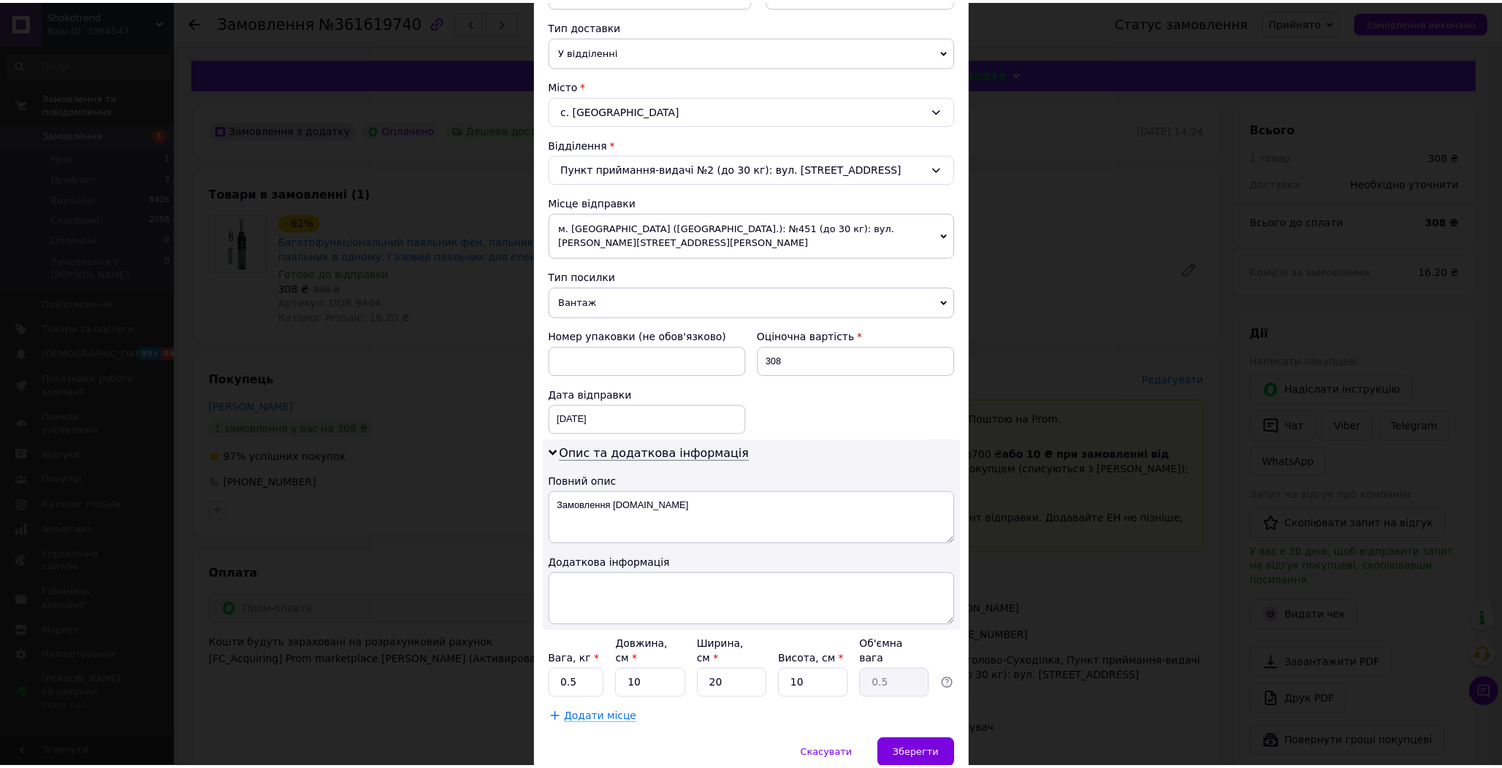
scroll to position [367, 0]
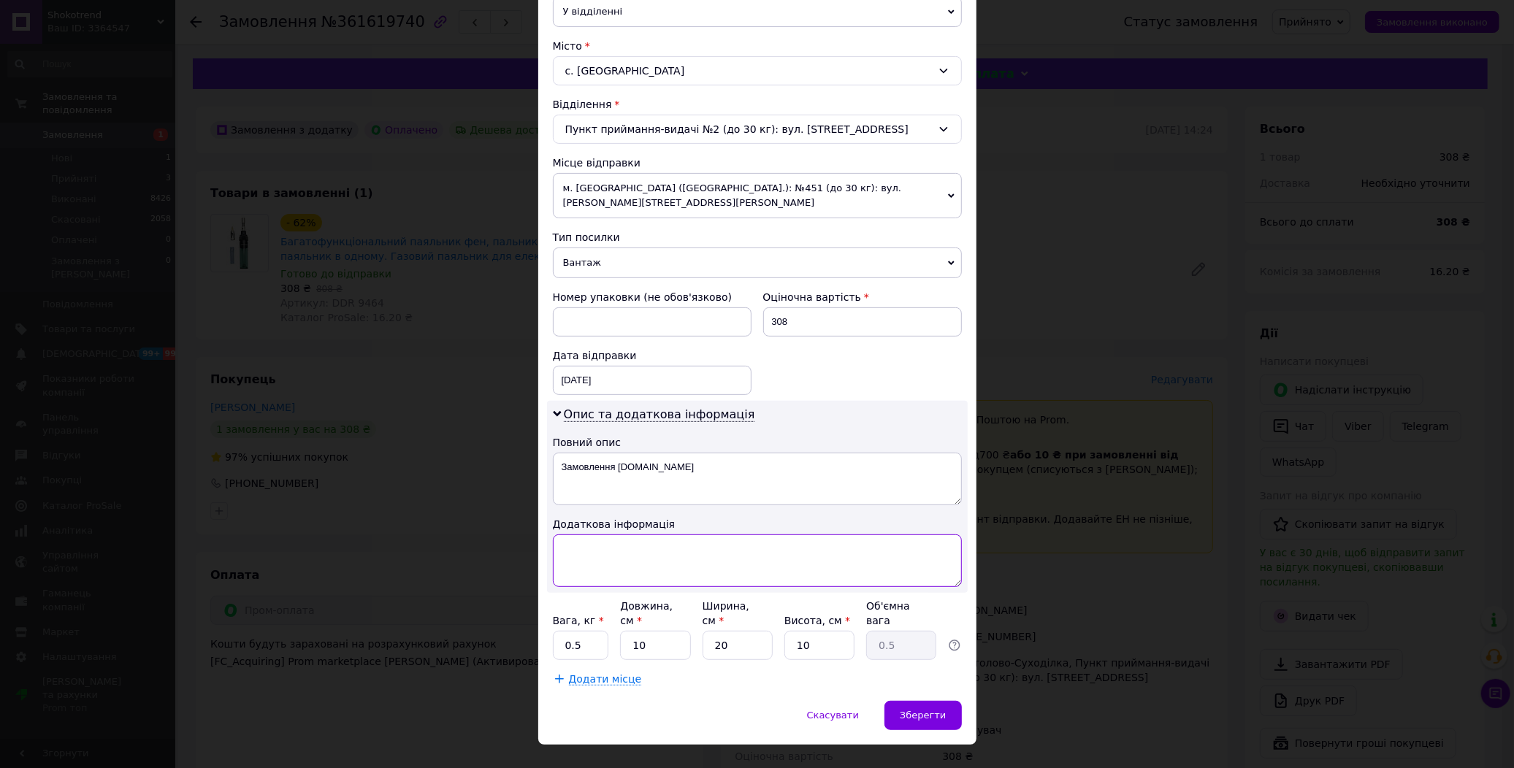
paste textarea "9464 1"
click at [587, 543] on textarea at bounding box center [757, 561] width 409 height 53
type textarea "9464 1"
drag, startPoint x: 920, startPoint y: 702, endPoint x: 930, endPoint y: 691, distance: 14.5
click at [923, 702] on div "Зберегти" at bounding box center [923, 715] width 77 height 29
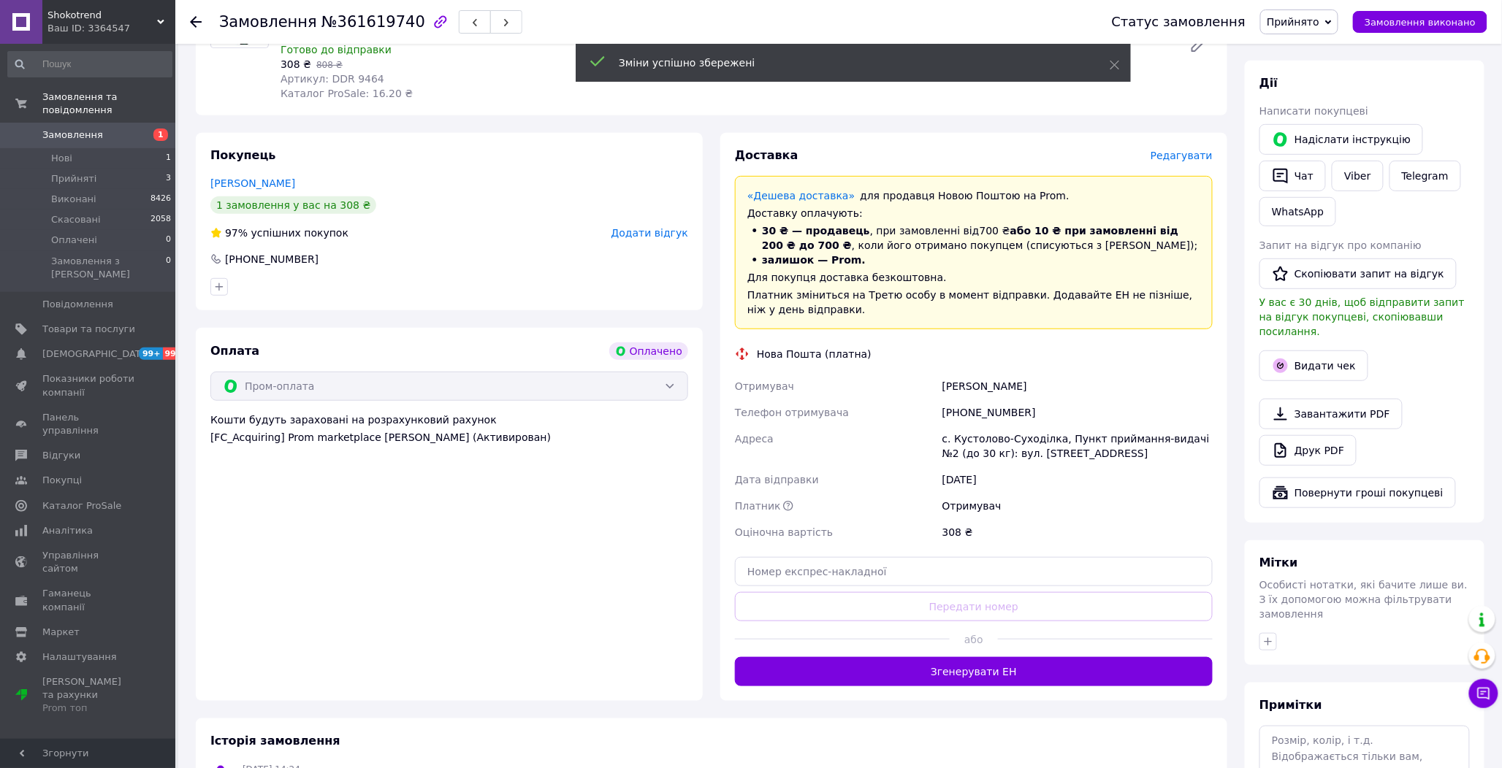
scroll to position [243, 0]
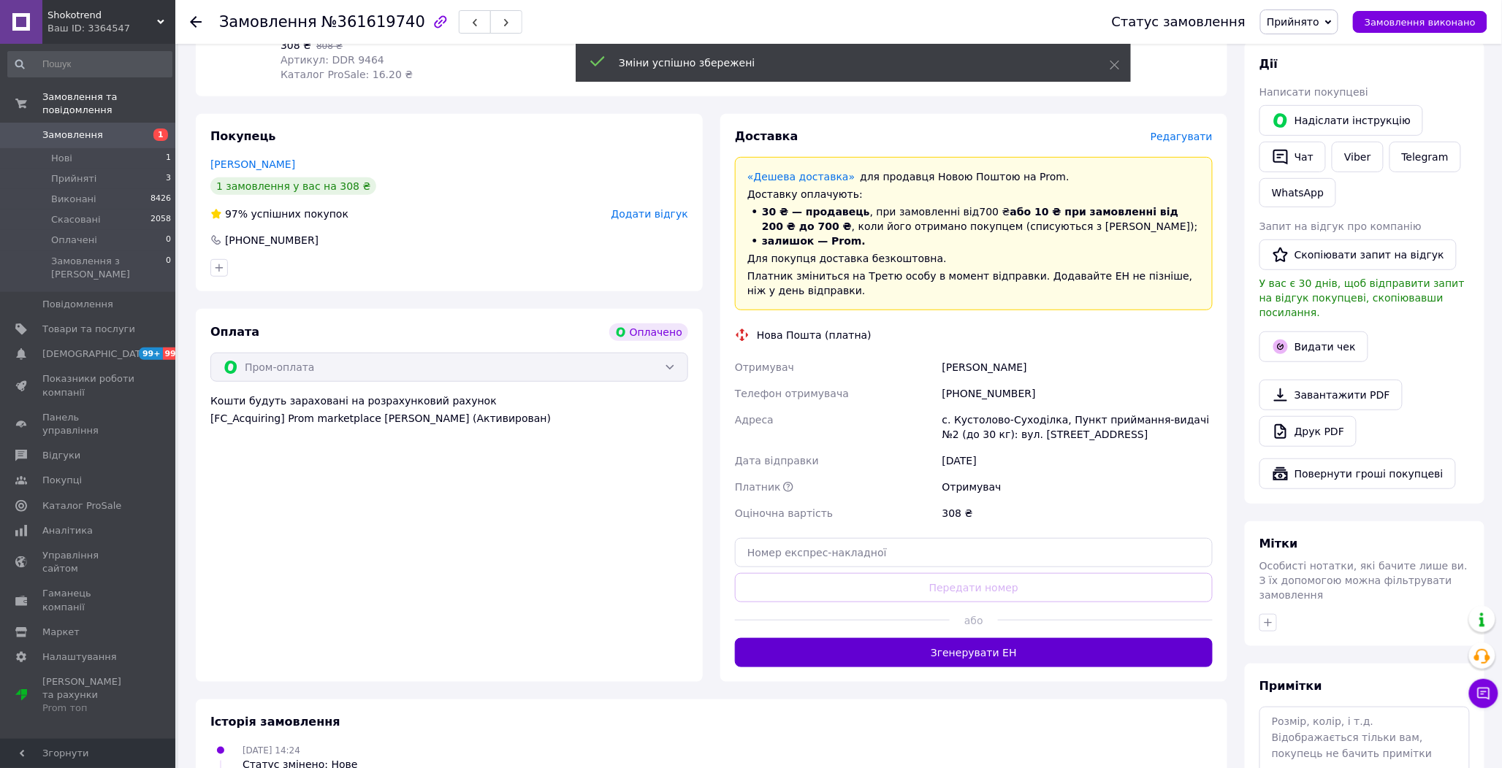
click at [1020, 660] on button "Згенерувати ЕН" at bounding box center [974, 652] width 478 height 29
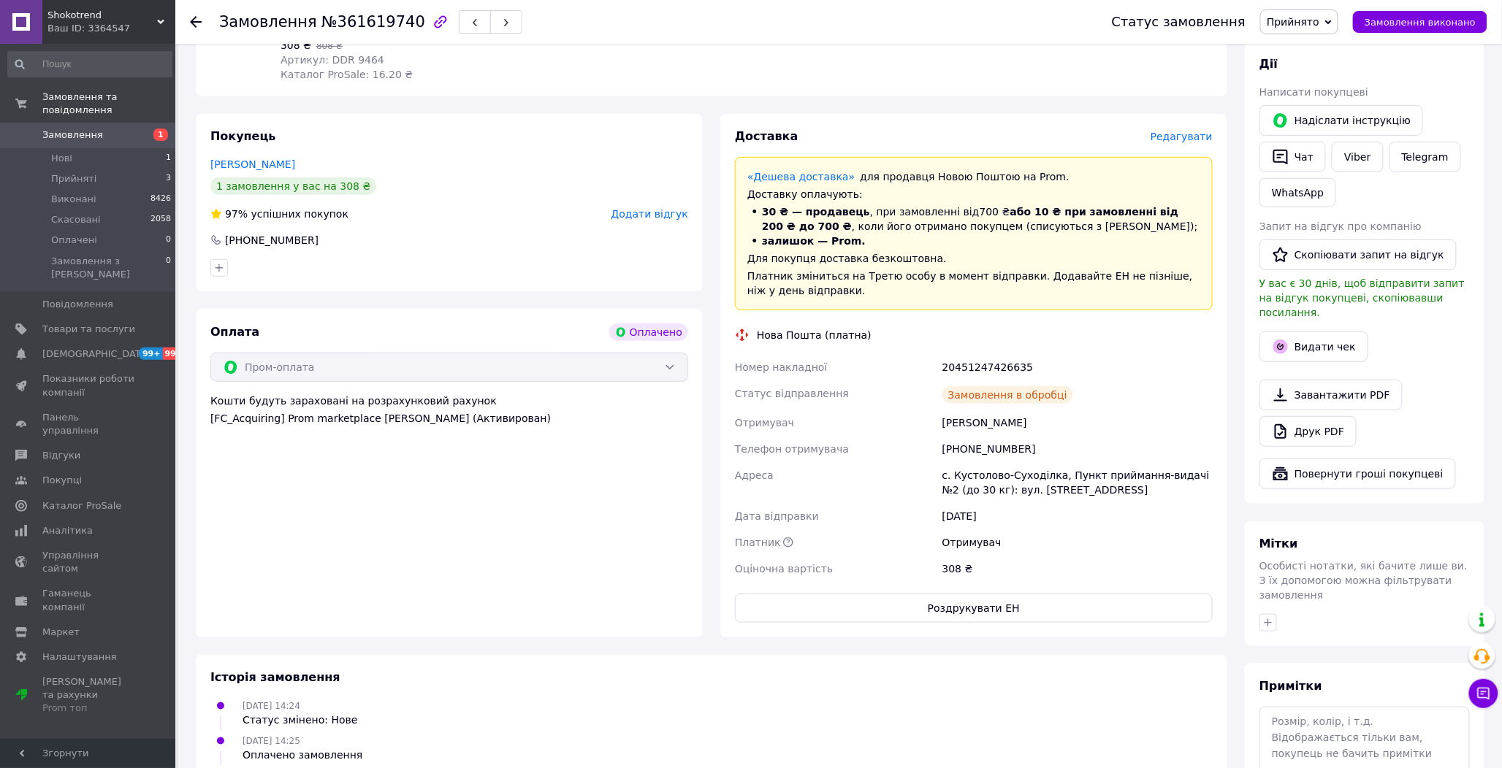
click at [987, 368] on div "20451247426635" at bounding box center [1077, 367] width 276 height 26
copy div "20451247426635"
click at [973, 446] on div "[PHONE_NUMBER]" at bounding box center [1077, 449] width 276 height 26
drag, startPoint x: 973, startPoint y: 446, endPoint x: 1503, endPoint y: 564, distance: 542.6
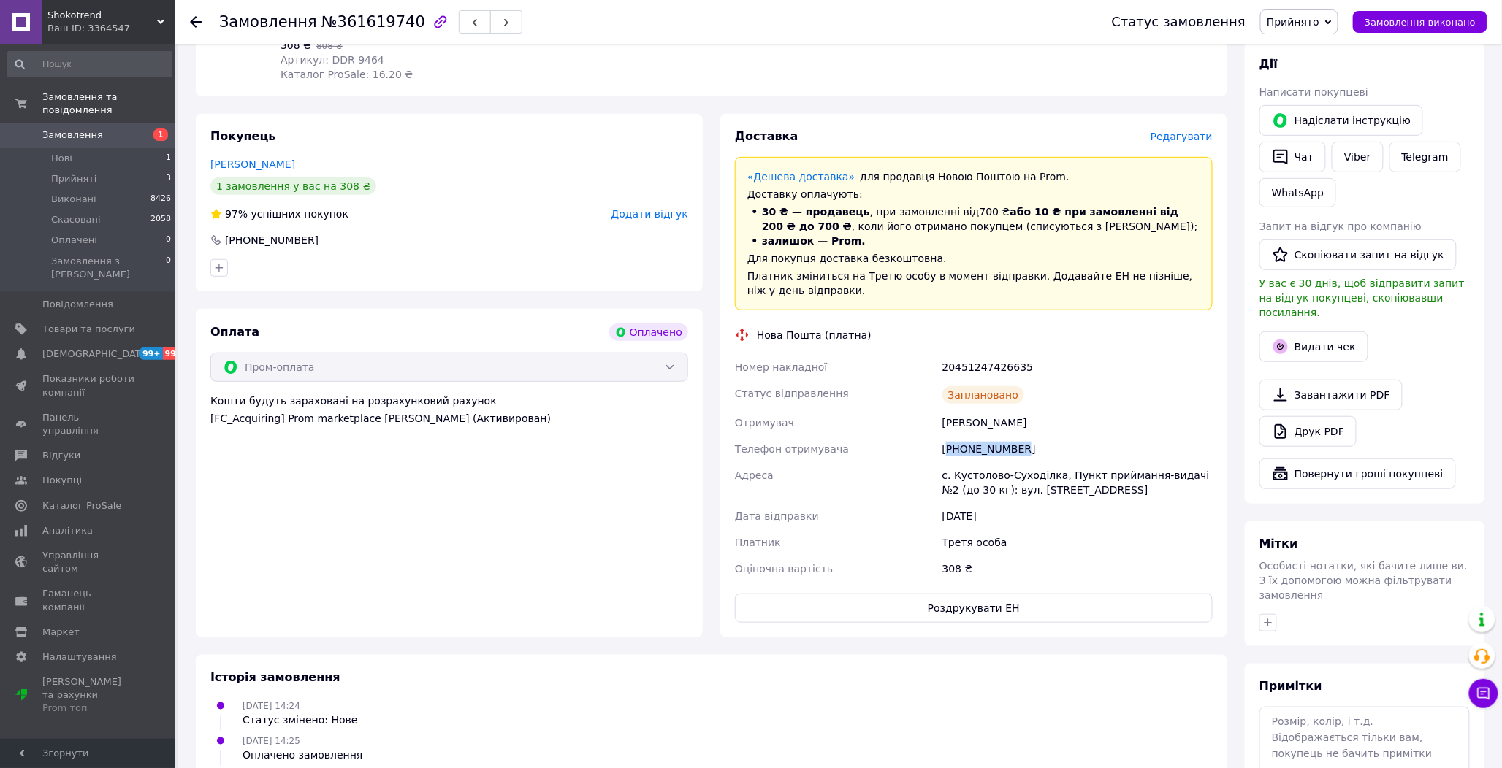
click at [974, 446] on div "[PHONE_NUMBER]" at bounding box center [1077, 449] width 276 height 26
copy div "380688395223"
click at [1424, 13] on button "Замовлення виконано" at bounding box center [1420, 22] width 134 height 22
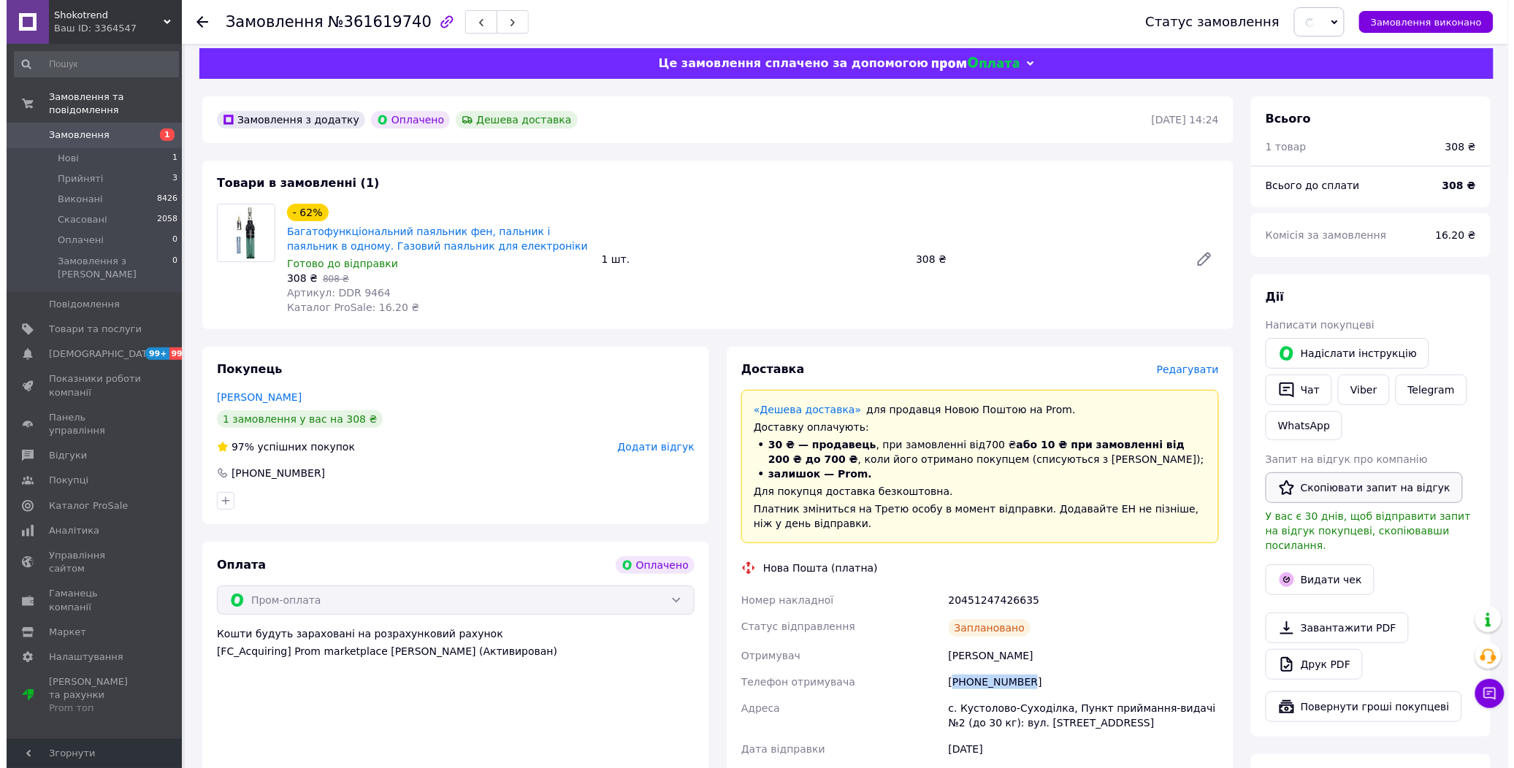
scroll to position [0, 0]
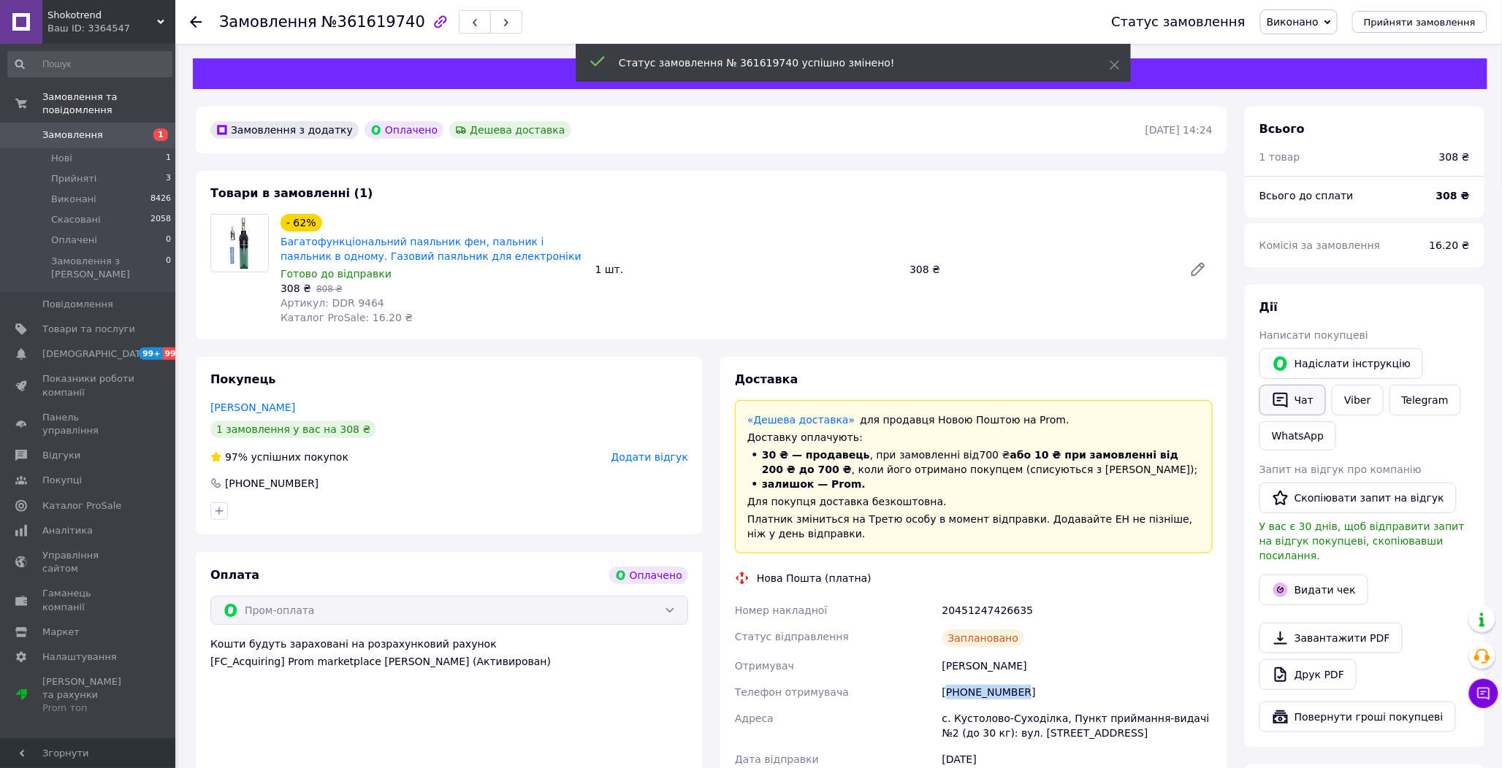
click at [1297, 396] on button "Чат" at bounding box center [1292, 400] width 66 height 31
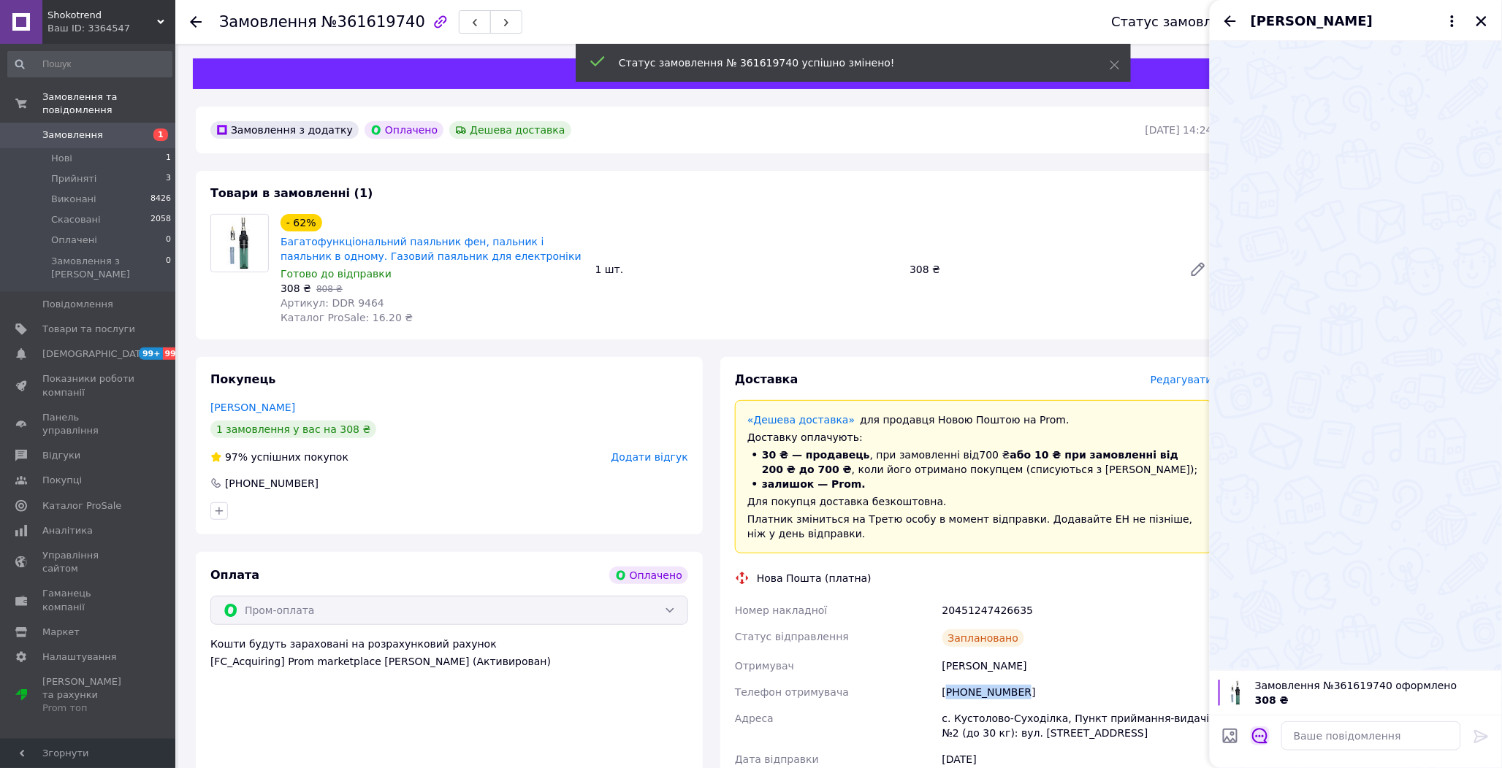
click at [1261, 736] on icon "Відкрити шаблони відповідей" at bounding box center [1260, 736] width 16 height 16
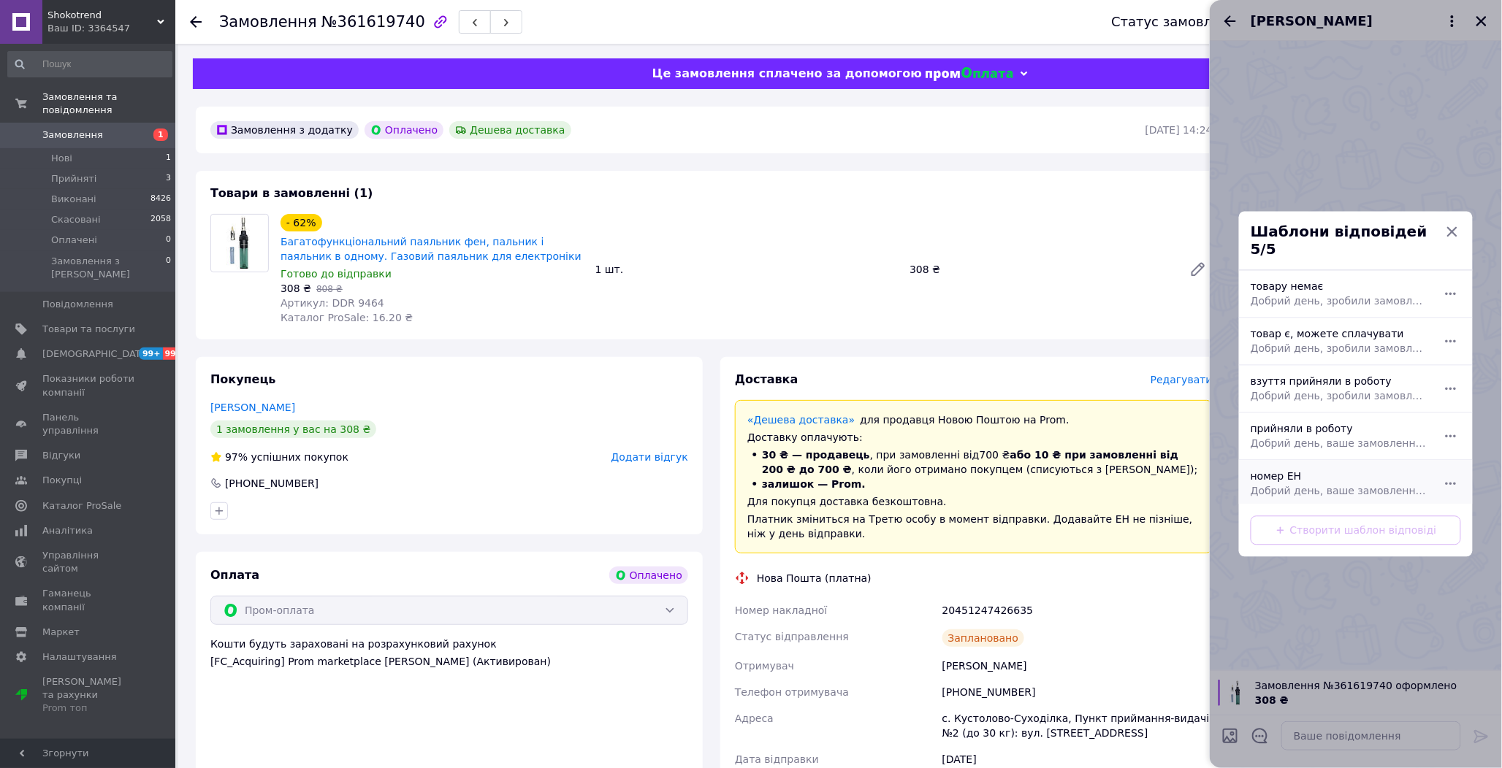
click at [1271, 464] on div "номер ЕН Добрий день, ваше замовлення прийняли в роботу. ваш номер ЕН за яким б…" at bounding box center [1340, 484] width 190 height 41
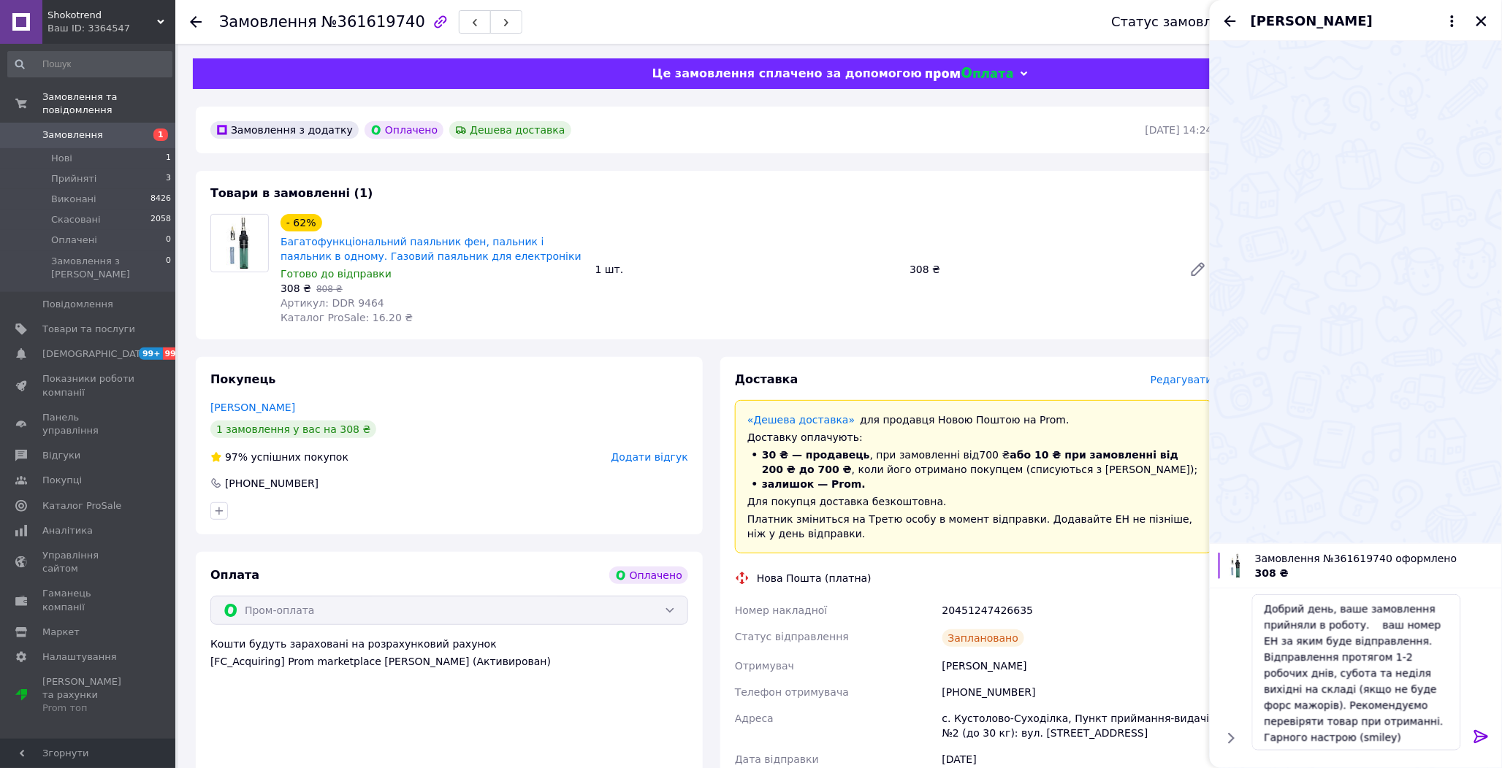
click at [981, 615] on div "20451247426635" at bounding box center [1077, 611] width 276 height 26
copy div "20451247426635"
click at [1363, 625] on textarea "Добрий день, ваше замовлення прийняли в роботу. ваш номер ЕН за яким буде відпр…" at bounding box center [1356, 673] width 209 height 156
paste textarea "20451247426635"
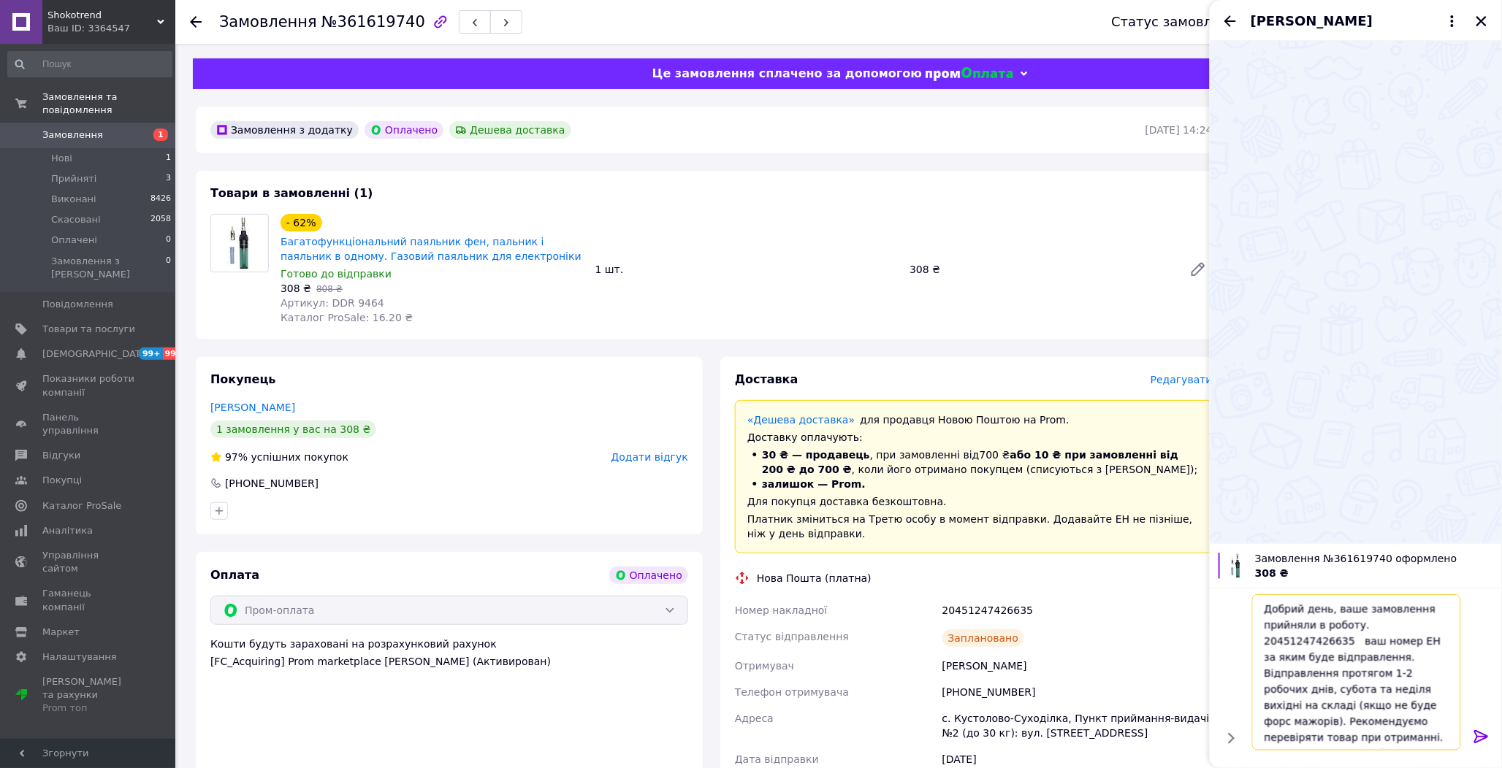
type textarea "Добрий день, ваше замовлення прийняли в роботу. 20451247426635 ваш номер ЕН за …"
click at [1486, 739] on icon at bounding box center [1481, 736] width 14 height 13
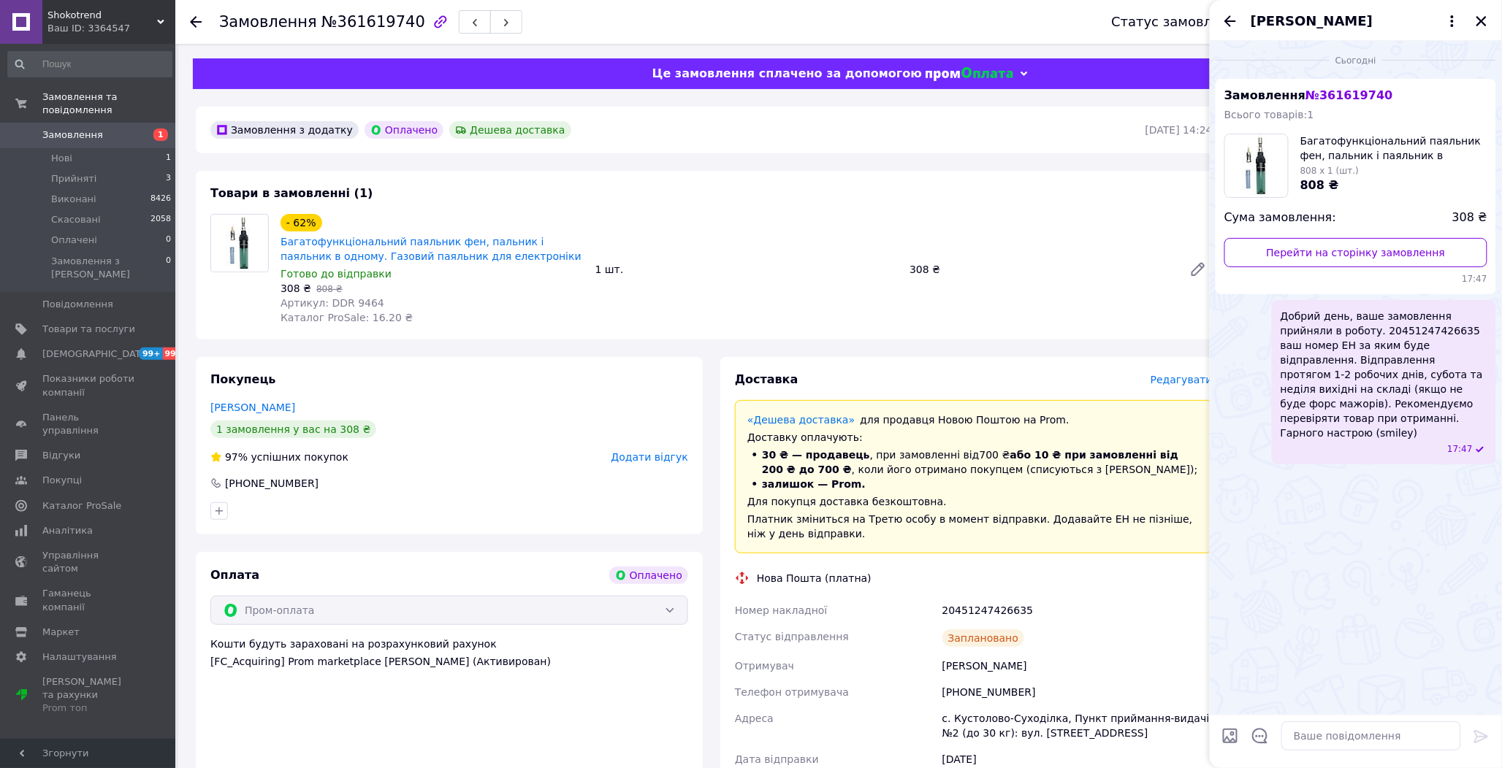
click at [1483, 15] on button "Закрити" at bounding box center [1482, 21] width 18 height 18
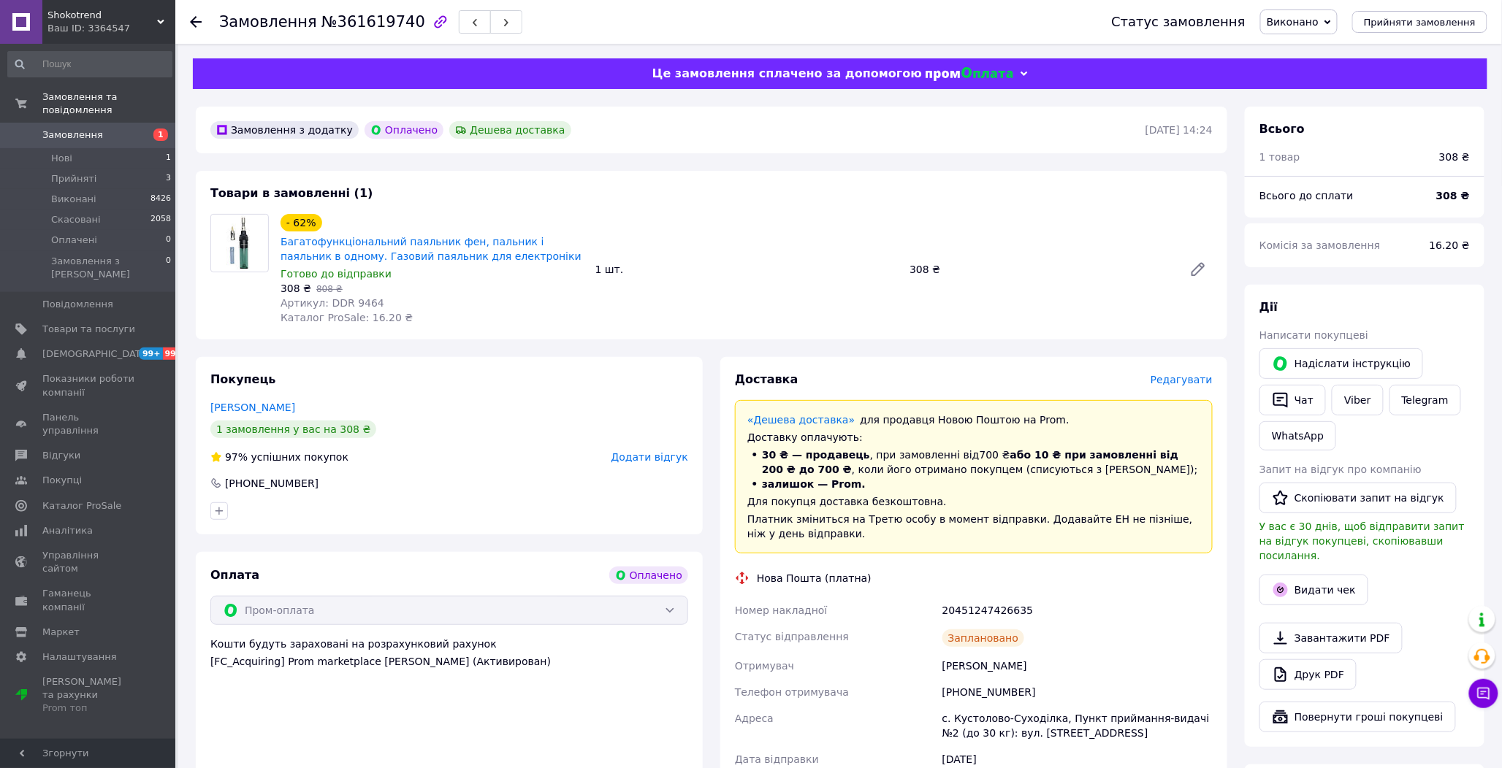
click at [59, 129] on span "Замовлення" at bounding box center [72, 135] width 61 height 13
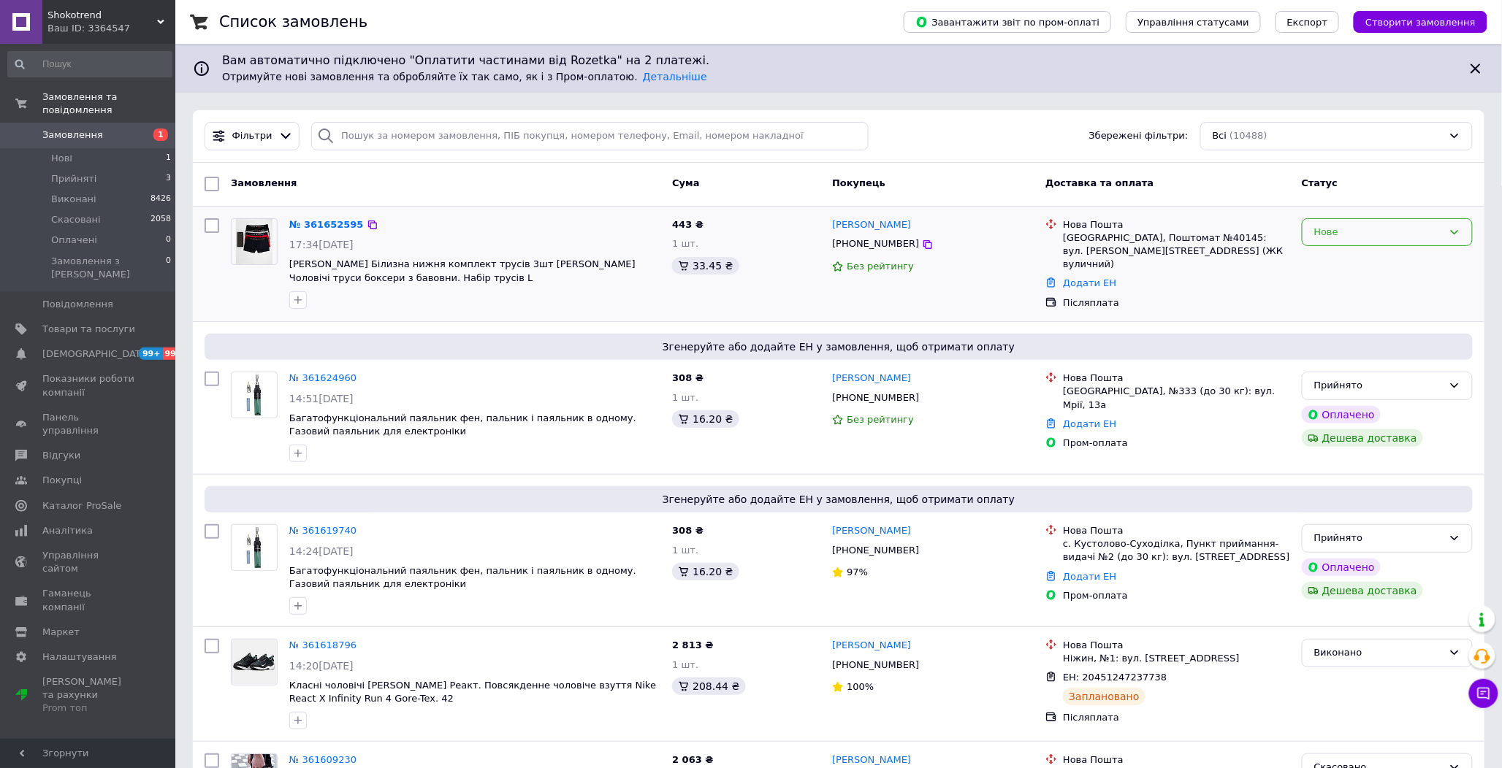
drag, startPoint x: 1368, startPoint y: 218, endPoint x: 1367, endPoint y: 231, distance: 13.2
click at [1367, 220] on div "Нове" at bounding box center [1387, 232] width 171 height 28
click at [1349, 253] on li "Прийнято" at bounding box center [1386, 262] width 169 height 27
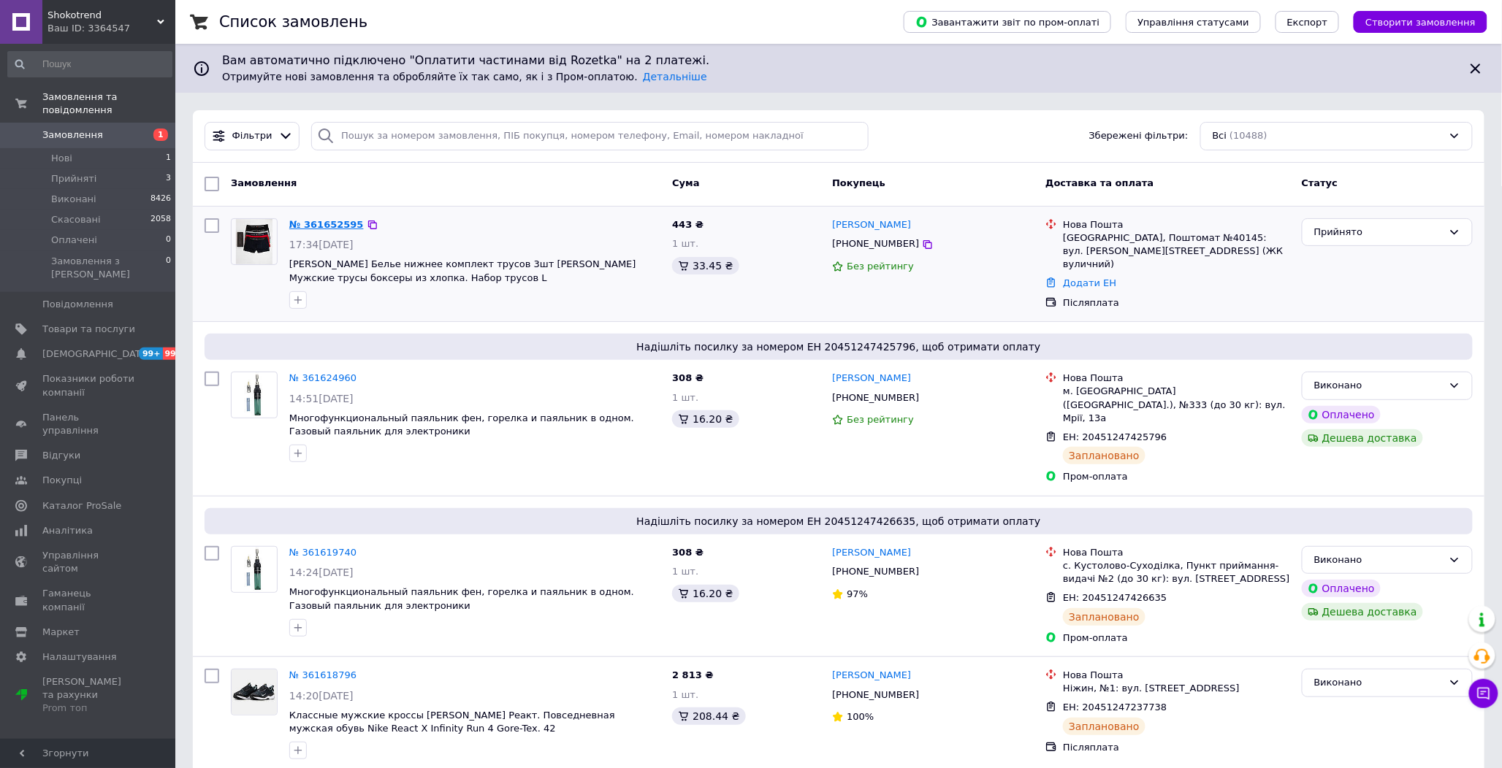
click at [329, 224] on link "№ 361652595" at bounding box center [326, 224] width 75 height 11
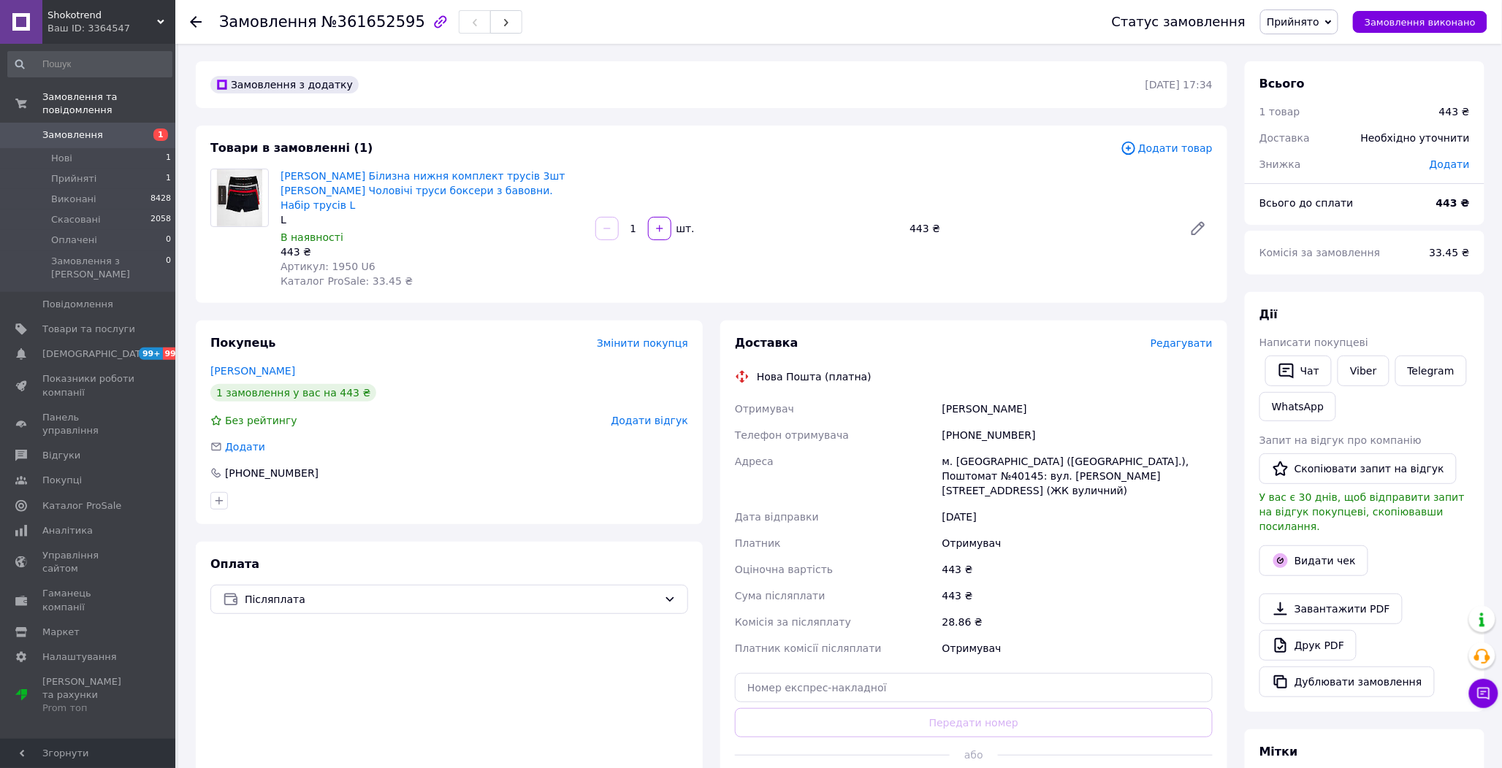
click at [964, 422] on div "[PHONE_NUMBER]" at bounding box center [1077, 435] width 276 height 26
copy div "380932901128"
click at [1206, 335] on div "Доставка Редагувати Нова Пошта (платна) Отримувач Пришляк Володимир Телефон отр…" at bounding box center [974, 568] width 478 height 467
click at [1191, 337] on span "Редагувати" at bounding box center [1181, 343] width 62 height 12
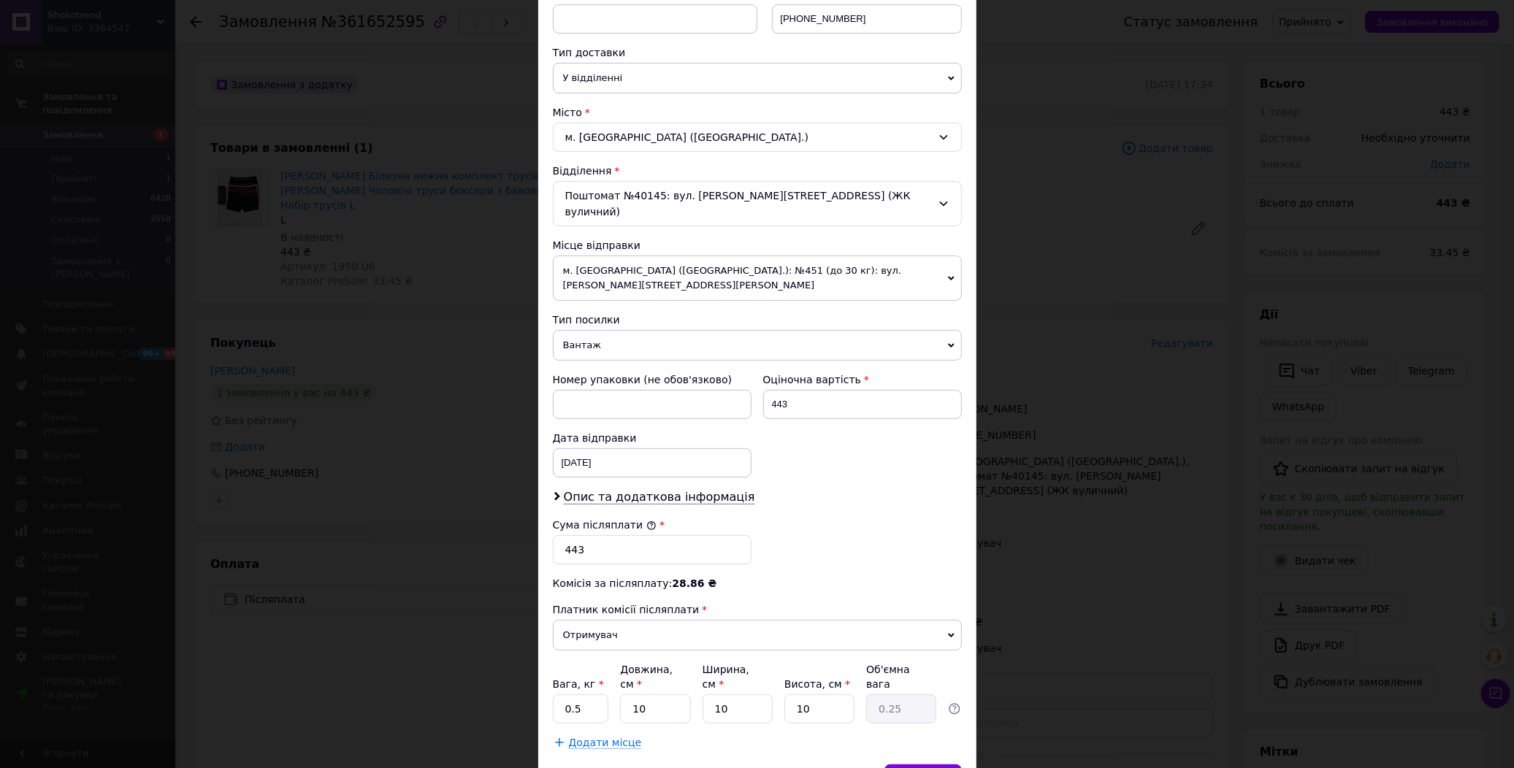
scroll to position [348, 0]
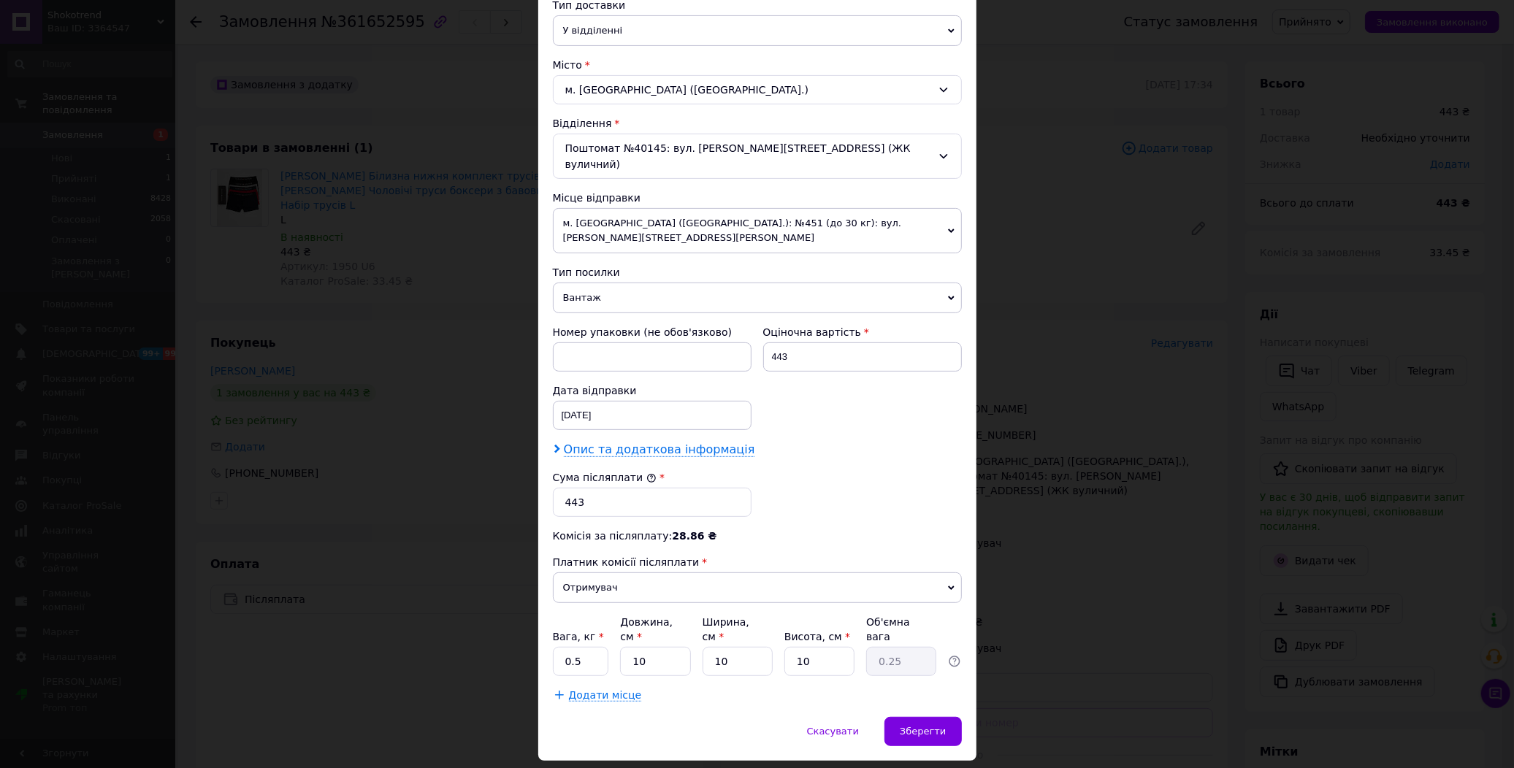
click at [599, 443] on span "Опис та додаткова інформація" at bounding box center [659, 450] width 191 height 15
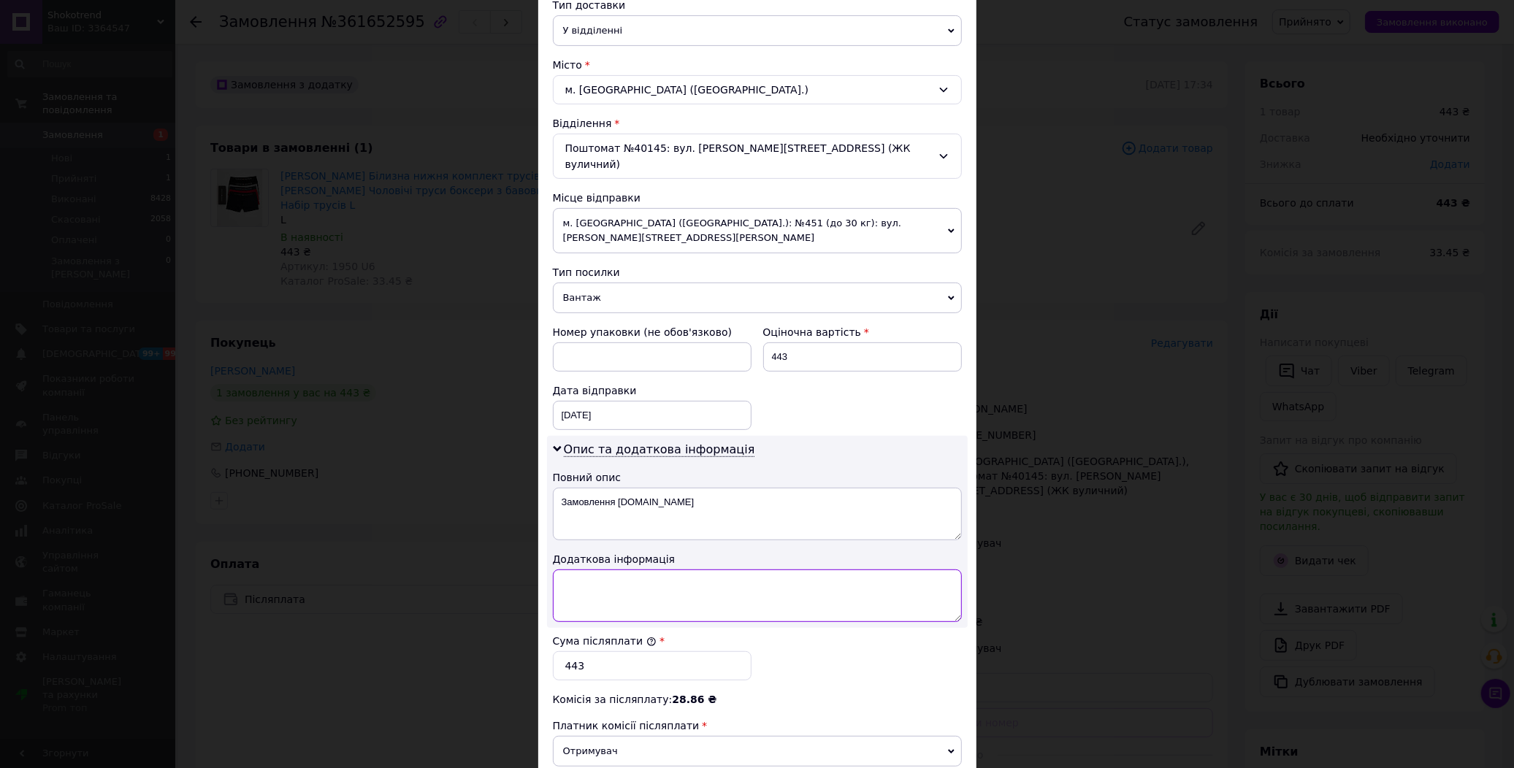
click at [603, 570] on textarea at bounding box center [757, 596] width 409 height 53
paste textarea "1950 Л"
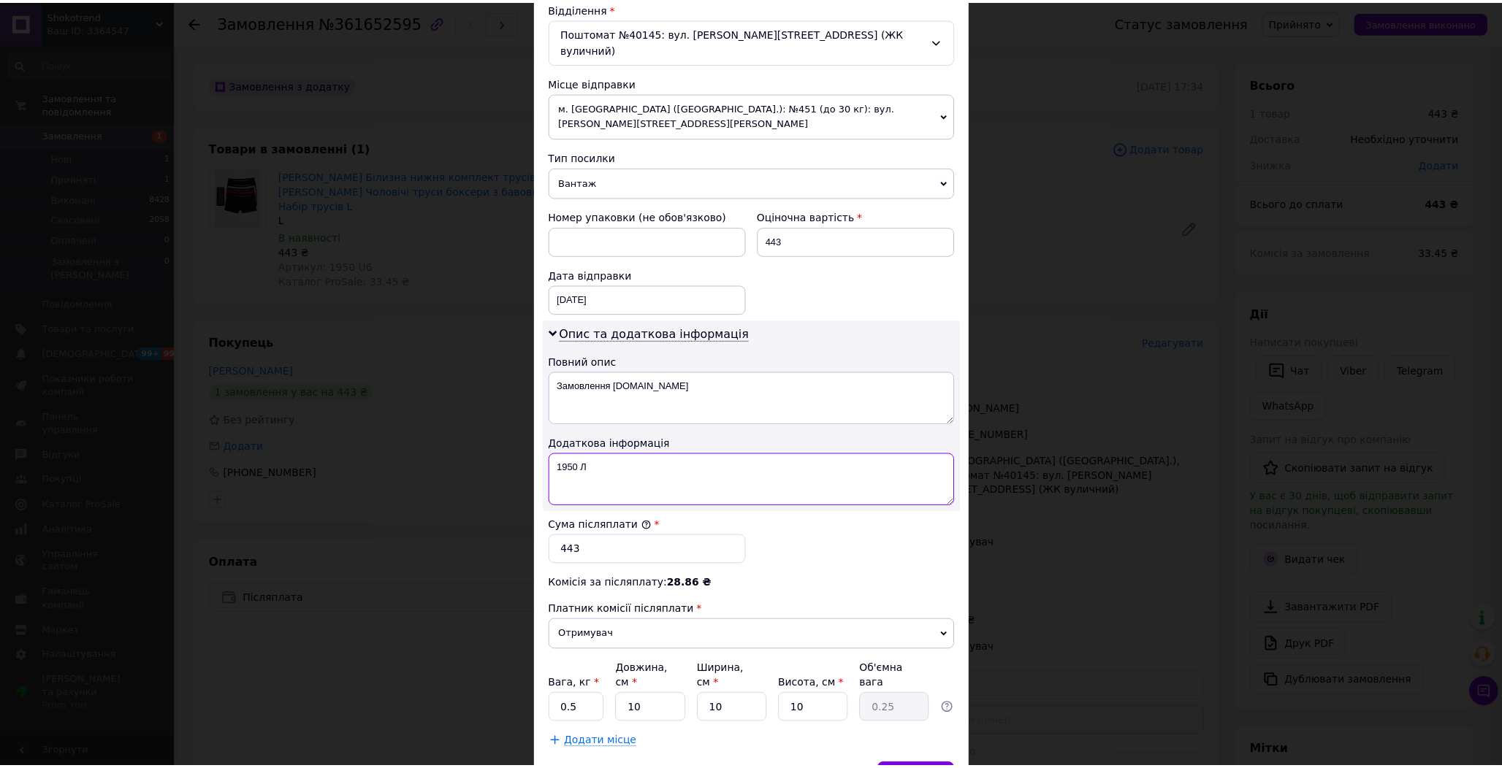
scroll to position [512, 0]
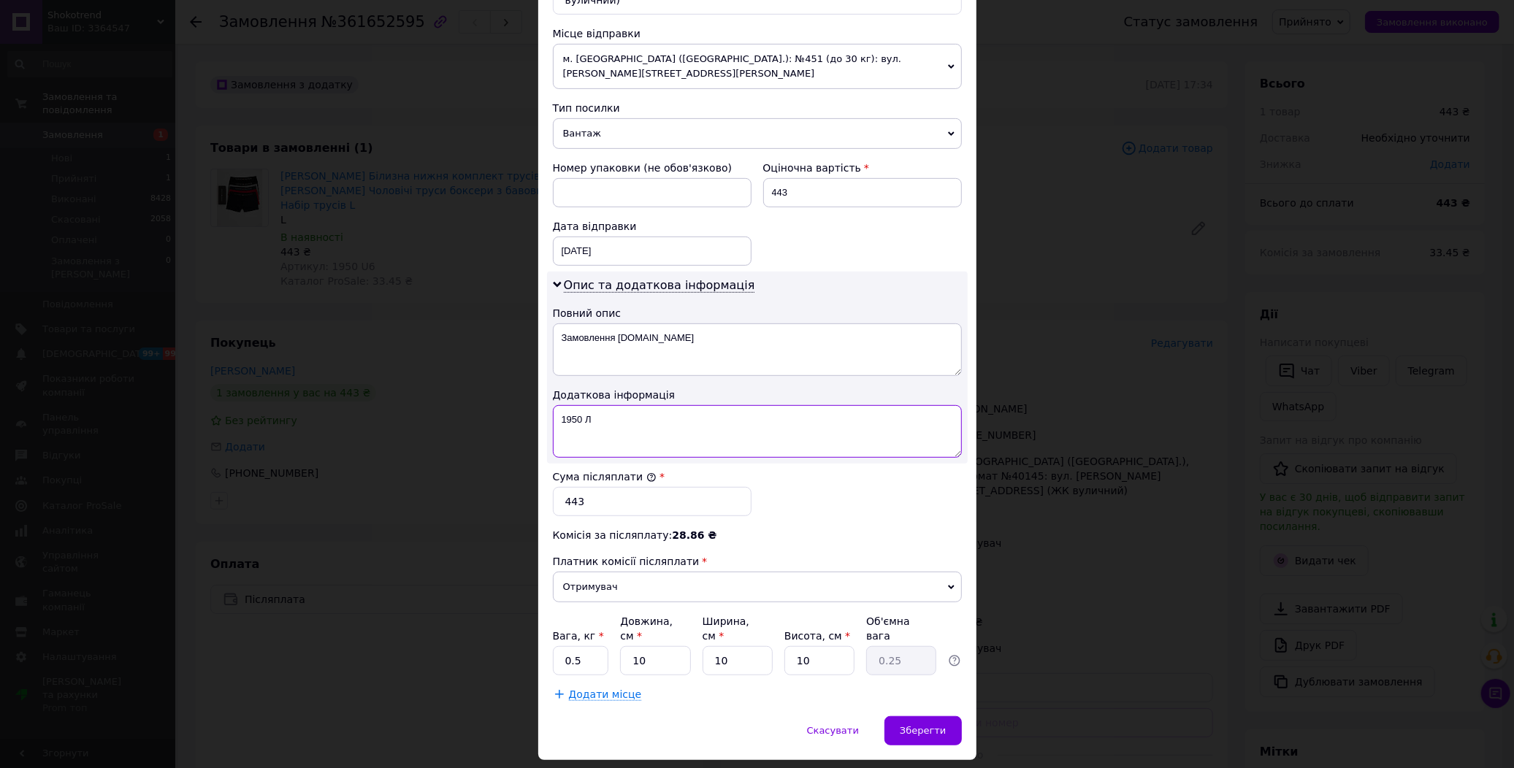
type textarea "1950 Л"
drag, startPoint x: 928, startPoint y: 654, endPoint x: 923, endPoint y: 678, distance: 24.5
click at [926, 665] on div "Спосіб доставки Нова Пошта (платна) Платник Отримувач Відправник Прізвище отрим…" at bounding box center [757, 150] width 438 height 1133
click at [923, 717] on div "Зберегти" at bounding box center [923, 731] width 77 height 29
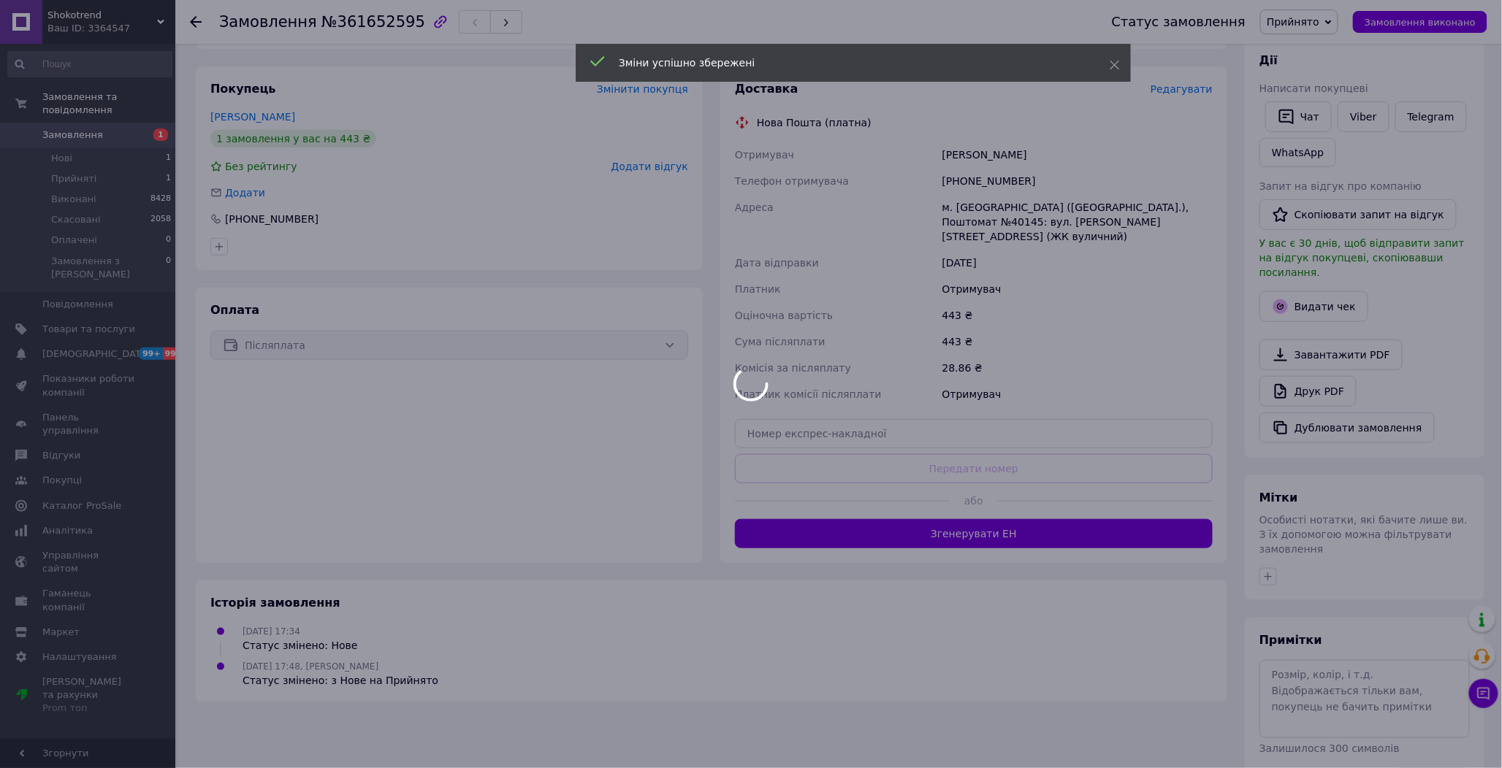
scroll to position [286, 0]
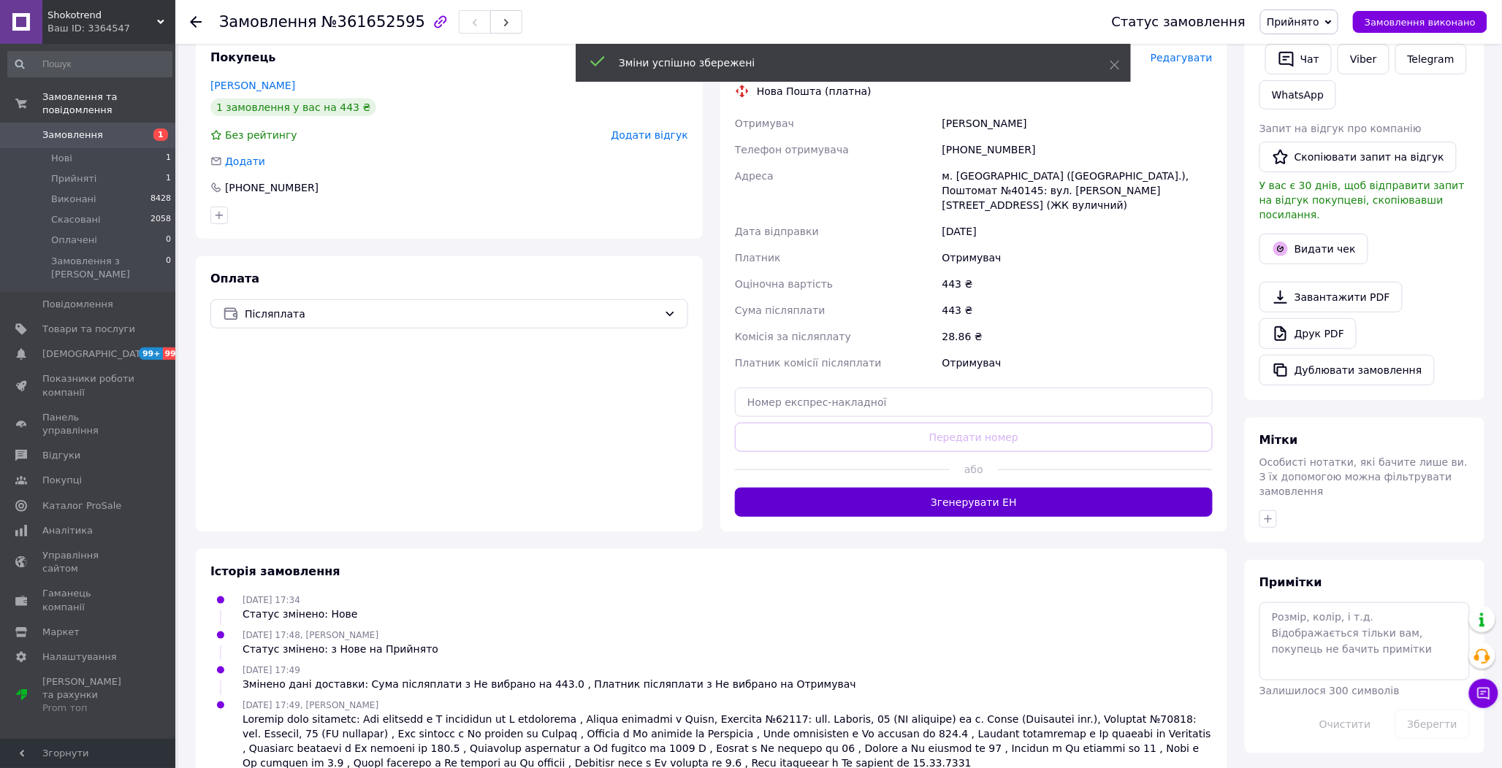
click at [977, 488] on button "Згенерувати ЕН" at bounding box center [974, 502] width 478 height 29
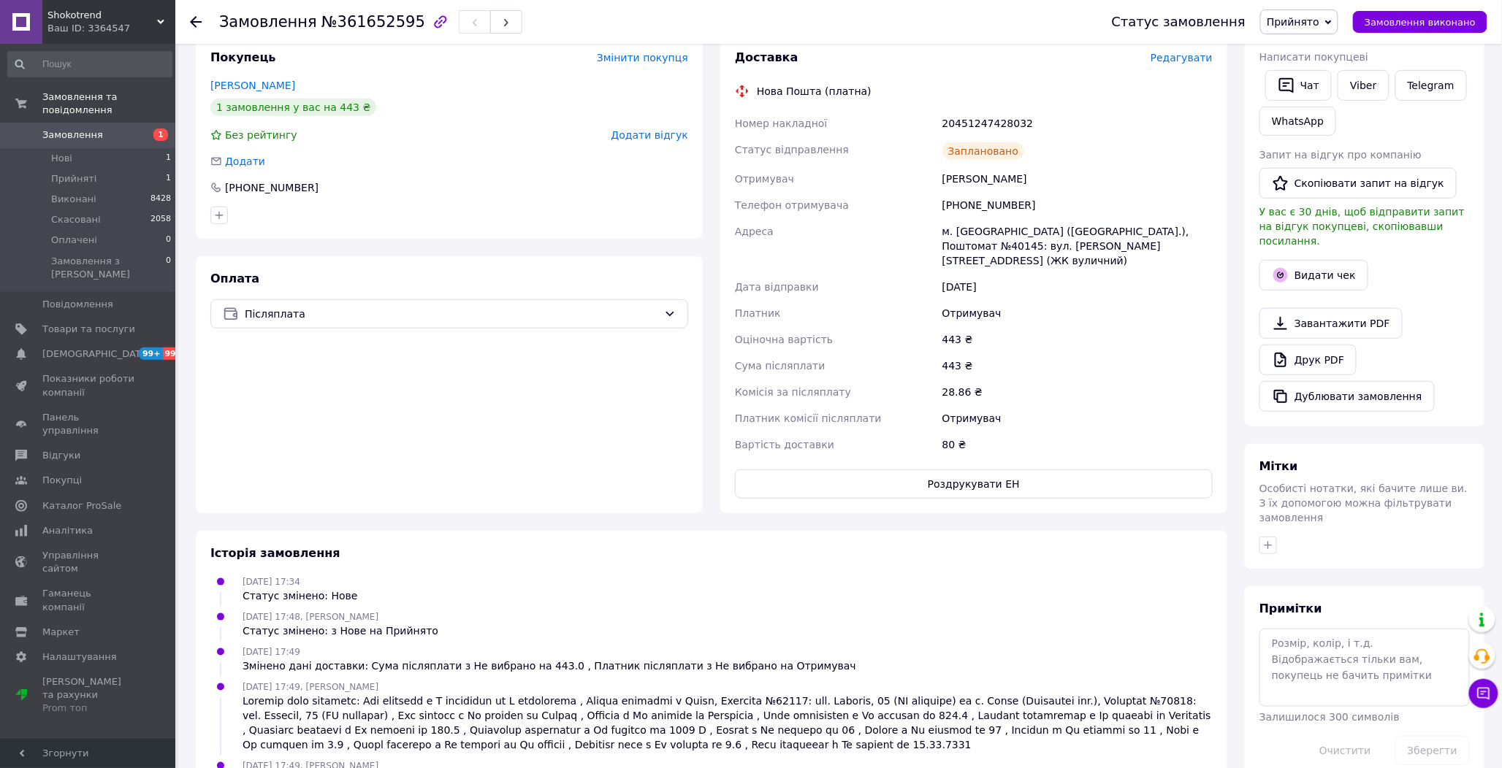
click at [988, 110] on div "20451247428032" at bounding box center [1077, 123] width 276 height 26
copy div "20451247428032"
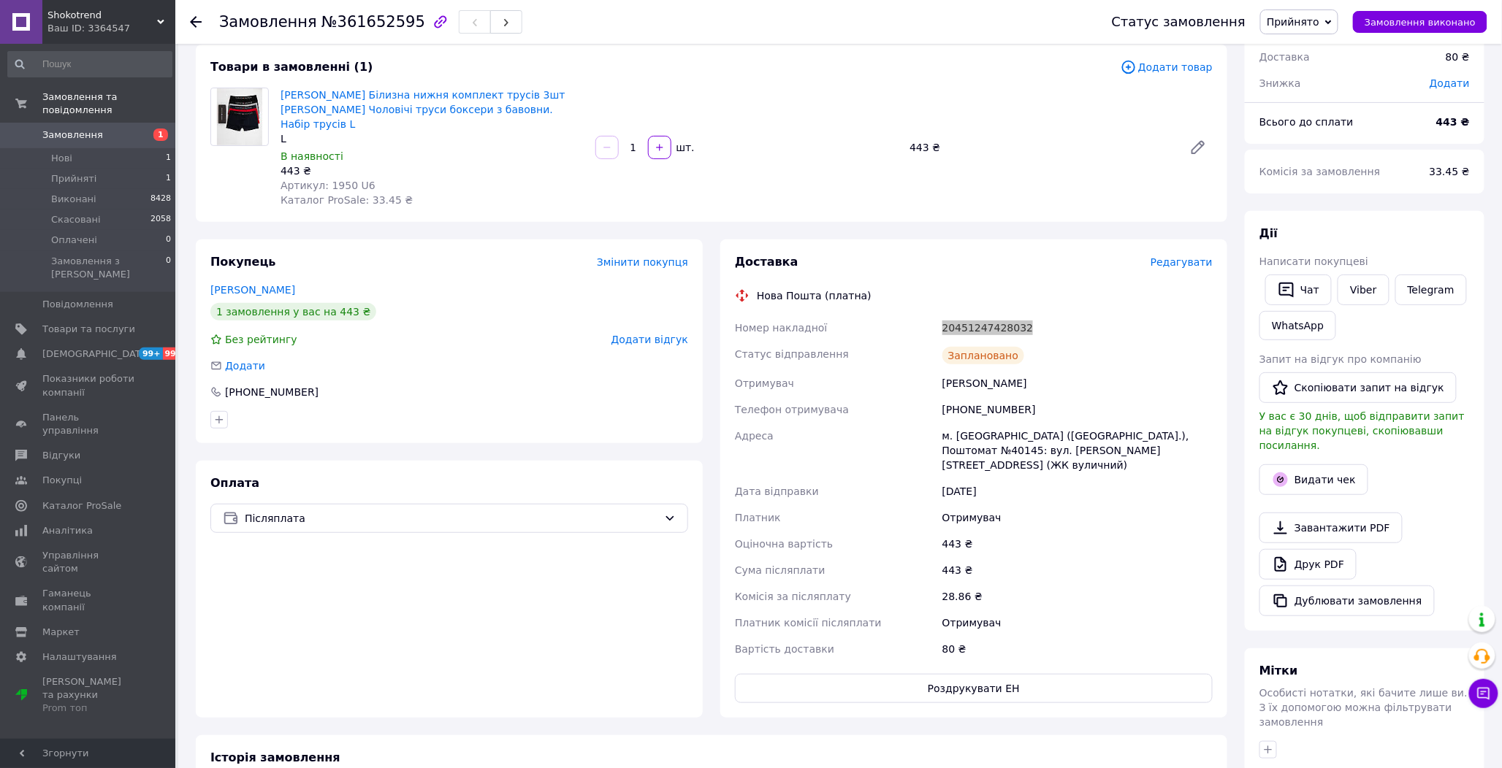
scroll to position [42, 0]
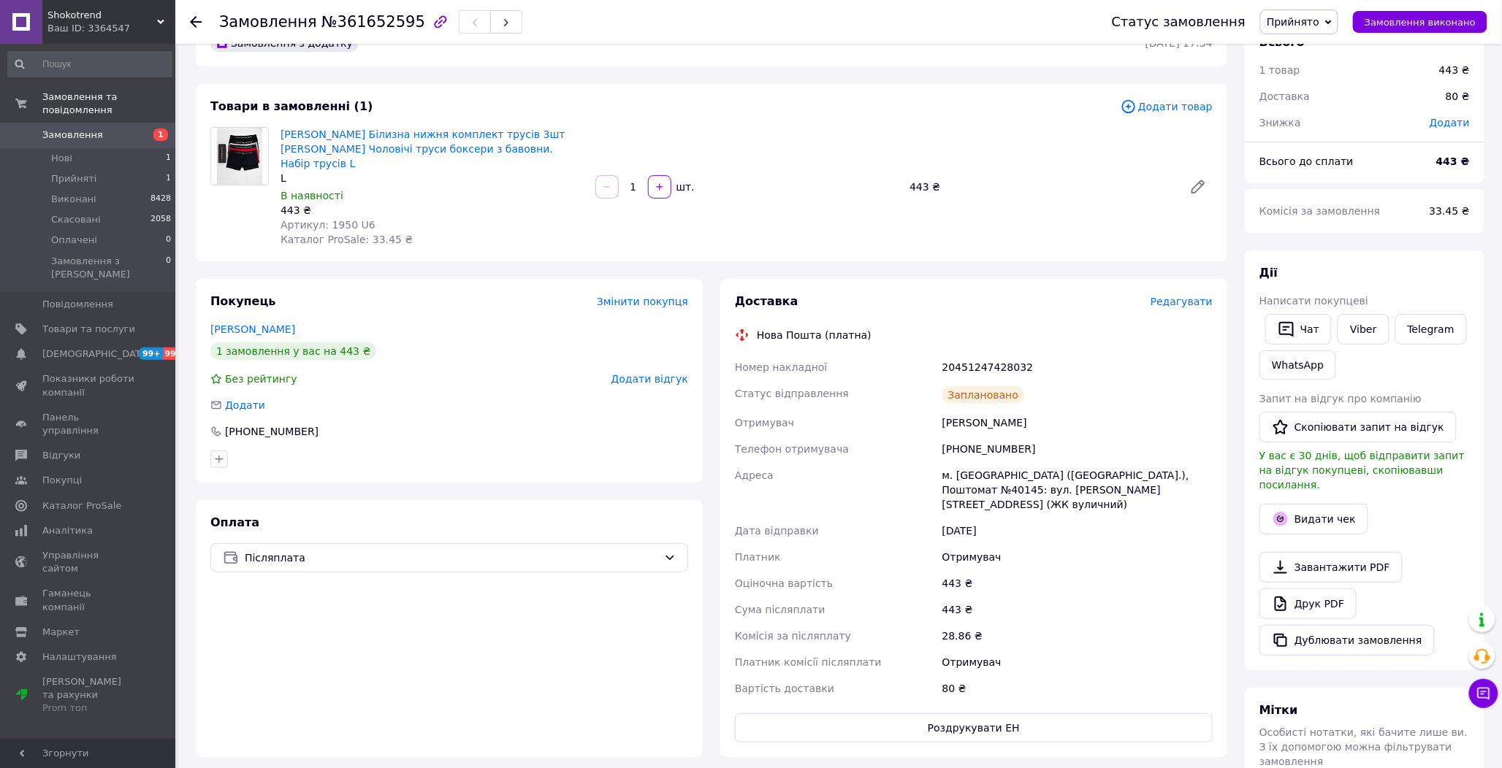
click at [1428, 7] on div "Статус замовлення Прийнято Виконано Скасовано Оплачено Замовлення виконано" at bounding box center [1285, 22] width 405 height 44
drag, startPoint x: 1421, startPoint y: 23, endPoint x: 1433, endPoint y: 25, distance: 11.9
click at [1421, 20] on span "Замовлення виконано" at bounding box center [1420, 22] width 111 height 11
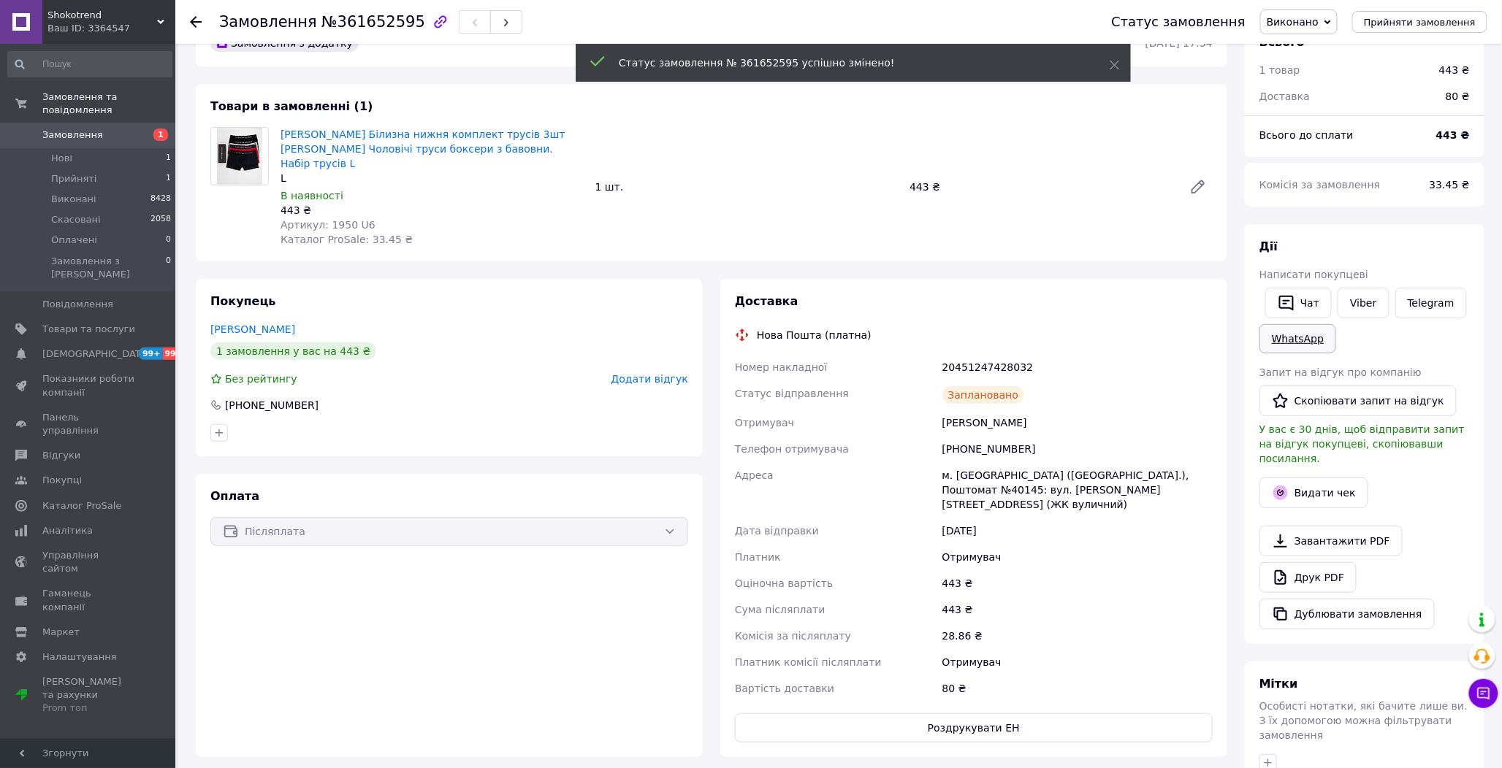
click at [1304, 329] on link "WhatsApp" at bounding box center [1297, 338] width 77 height 29
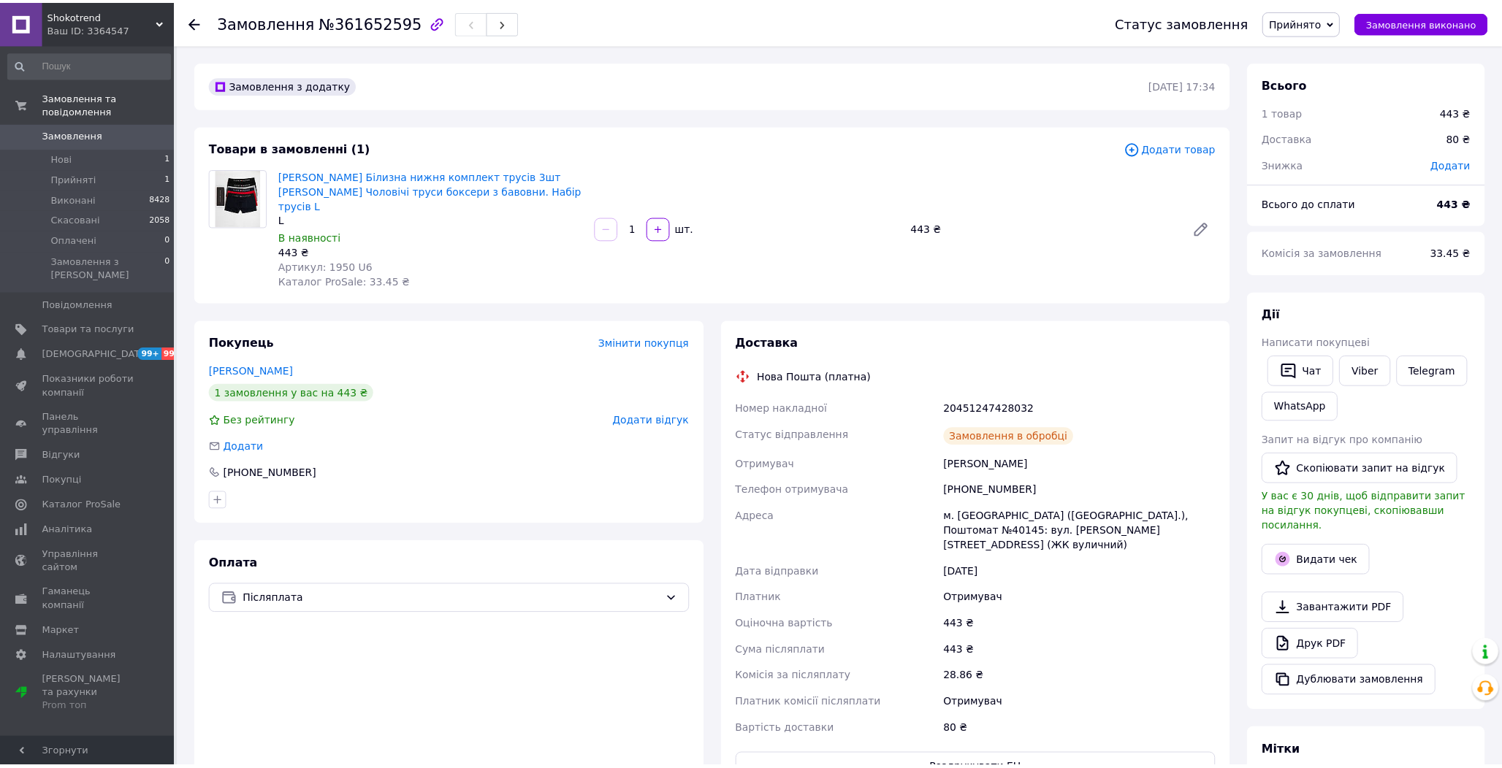
scroll to position [42, 0]
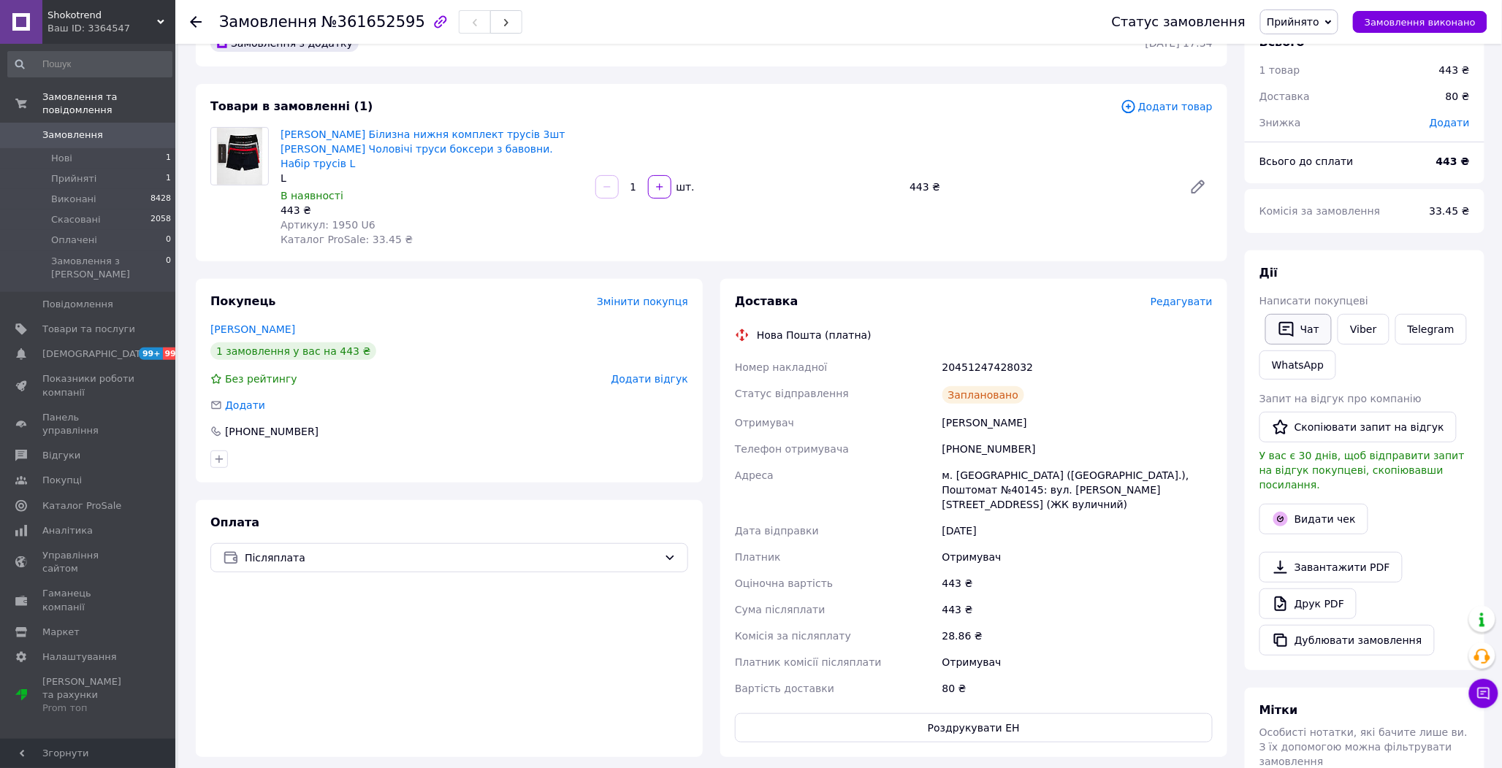
click at [1308, 324] on button "Чат" at bounding box center [1298, 329] width 66 height 31
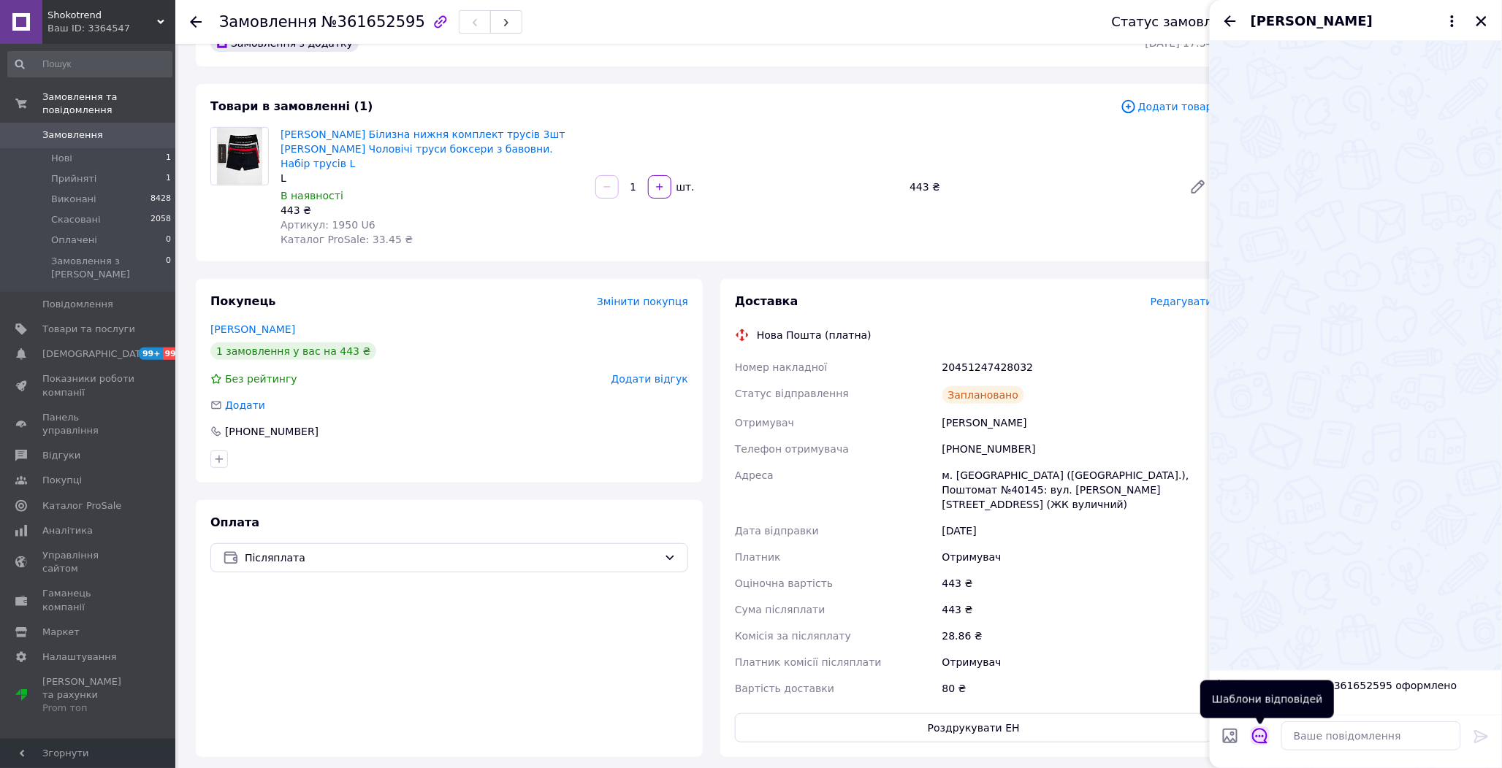
click at [1259, 736] on icon "Відкрити шаблони відповідей" at bounding box center [1260, 736] width 16 height 16
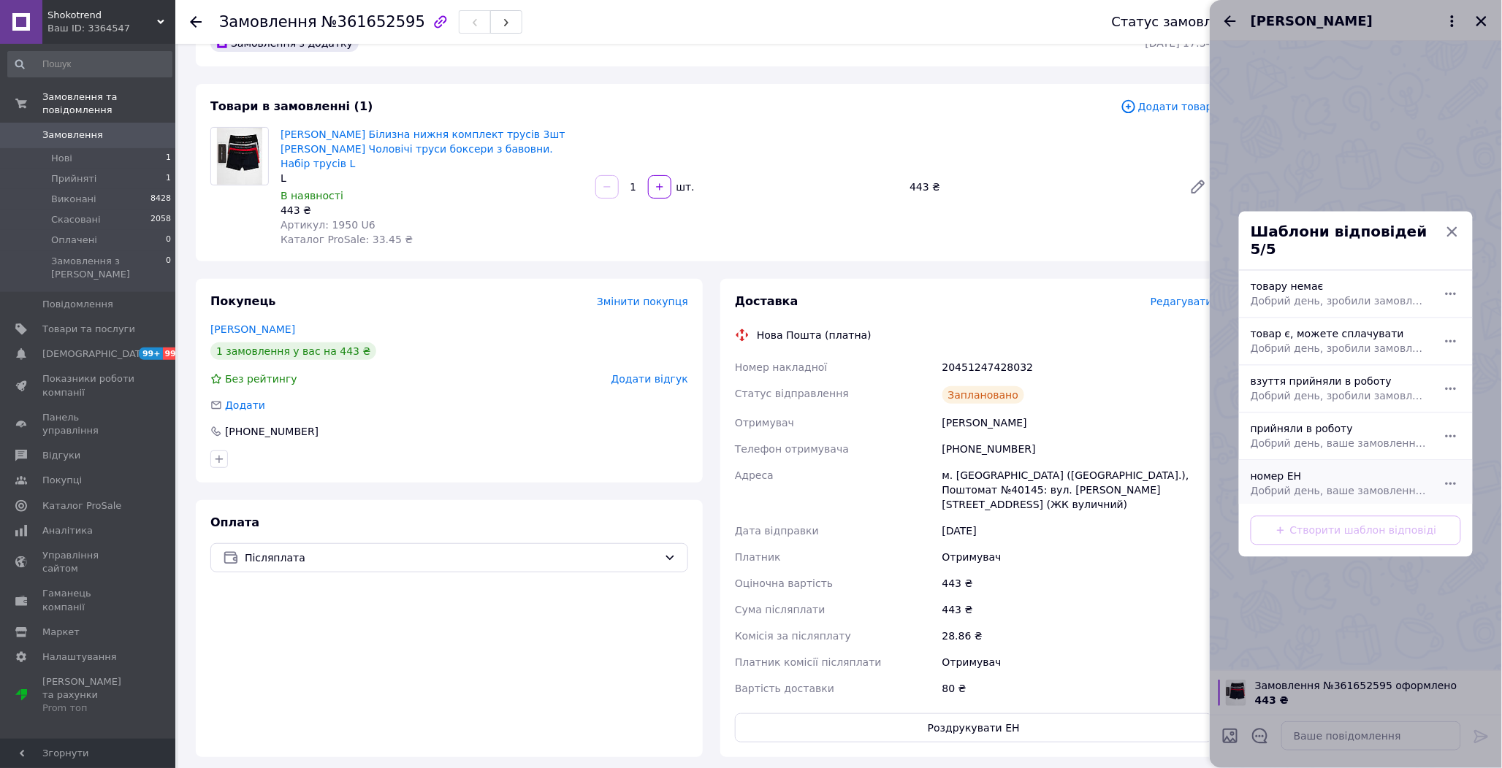
click at [1296, 466] on div "номер ЕН Добрий день, ваше замовлення прийняли в роботу. ваш номер ЕН за яким б…" at bounding box center [1340, 484] width 190 height 41
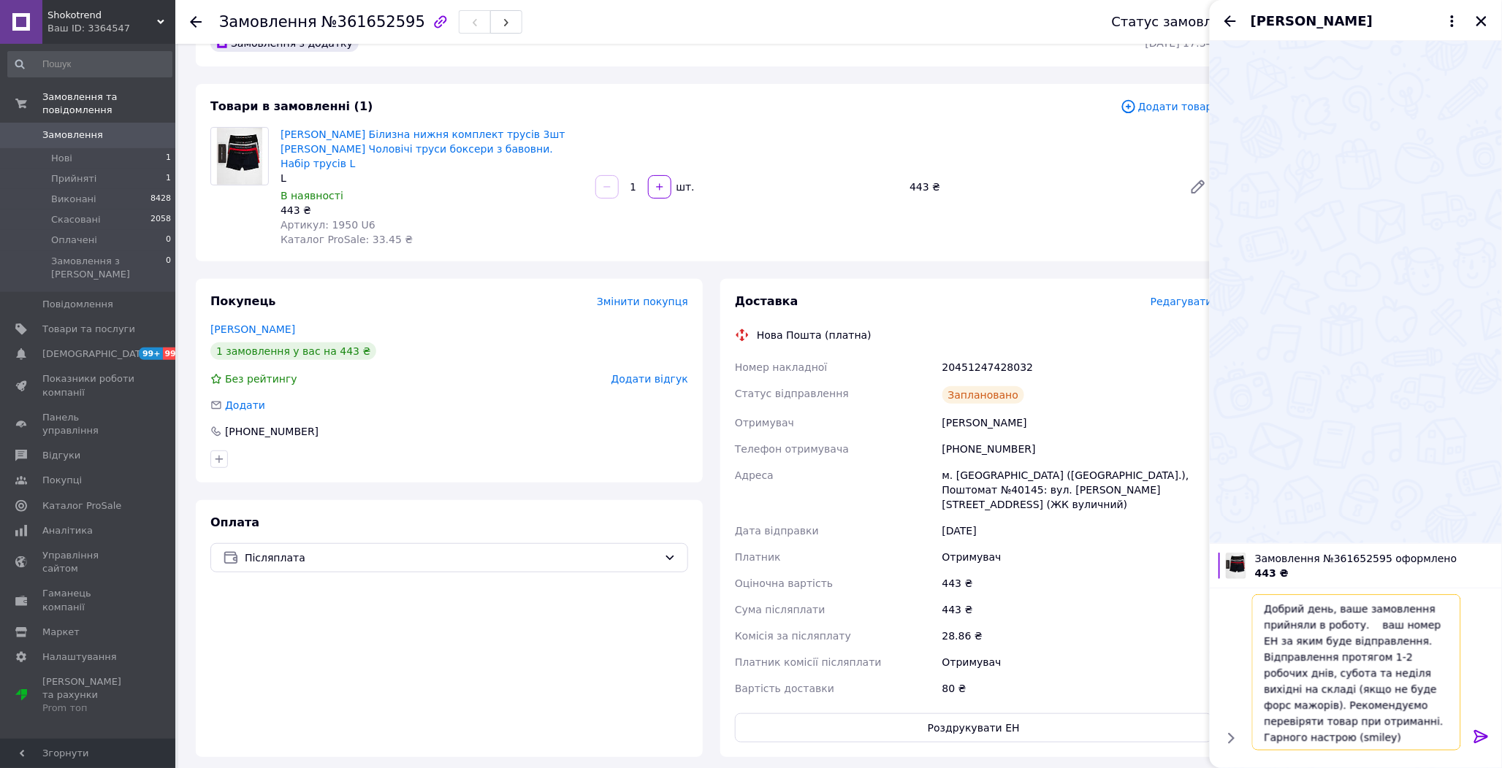
click at [1363, 625] on textarea "Добрий день, ваше замовлення прийняли в роботу. ваш номер ЕН за яким буде відпр…" at bounding box center [1356, 673] width 209 height 156
paste textarea "20451247428032"
type textarea "Добрий день, ваше замовлення прийняли в роботу. 20451247428032 ваш номер ЕН за …"
click at [1481, 738] on icon at bounding box center [1481, 736] width 14 height 13
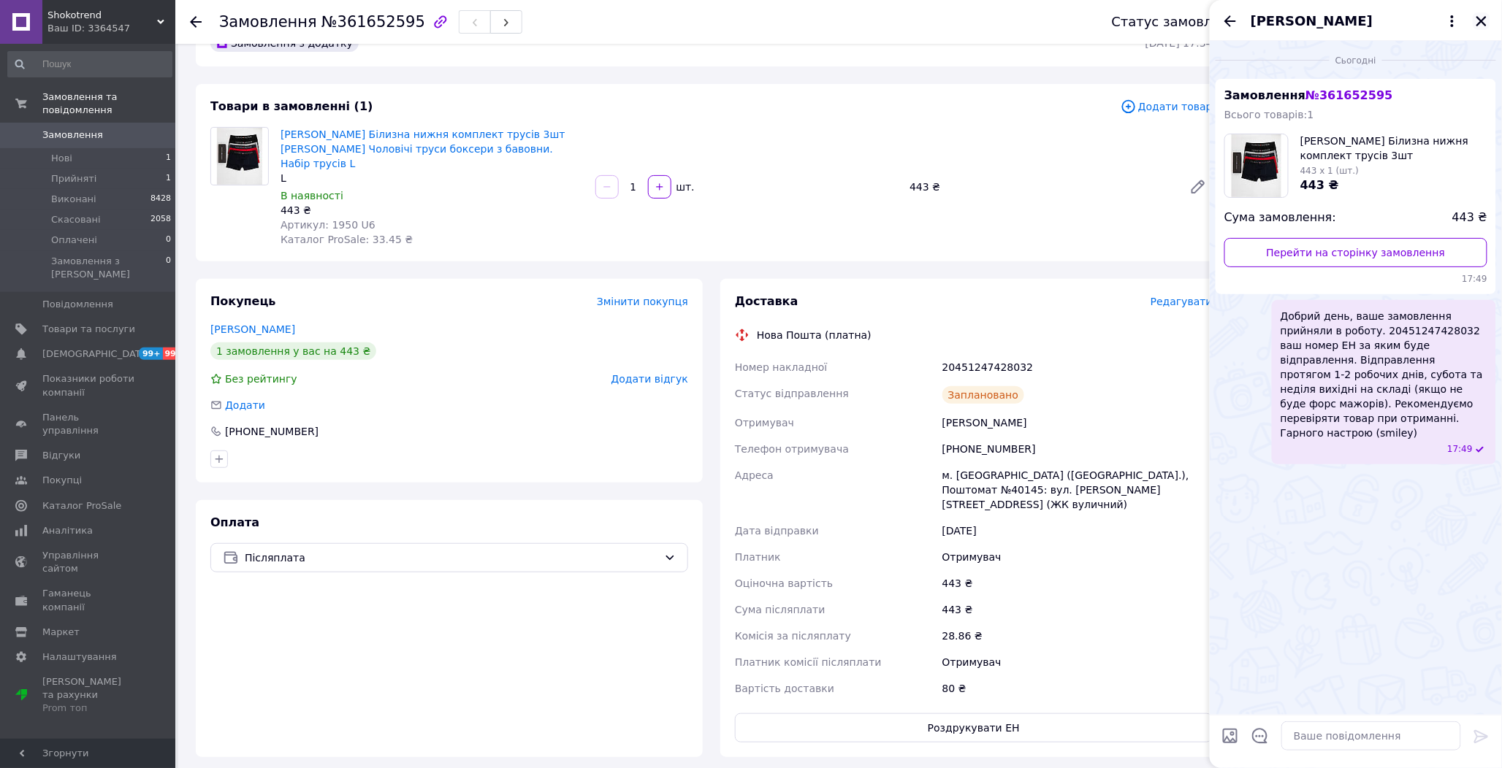
drag, startPoint x: 1488, startPoint y: 9, endPoint x: 1486, endPoint y: 20, distance: 11.2
click at [1486, 10] on div "[PERSON_NAME]" at bounding box center [1356, 20] width 292 height 41
click at [1486, 20] on icon "Закрити" at bounding box center [1481, 21] width 13 height 13
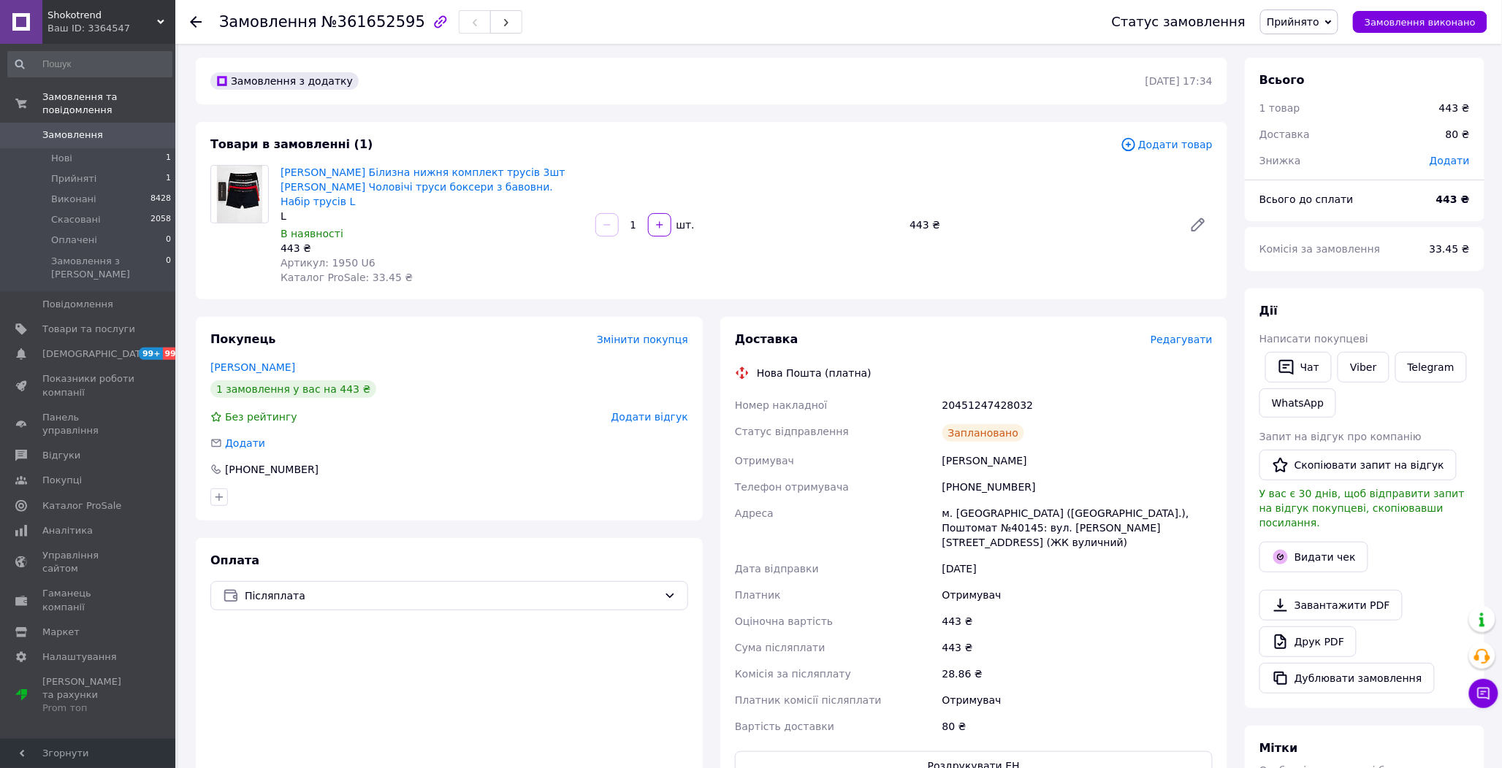
scroll to position [0, 0]
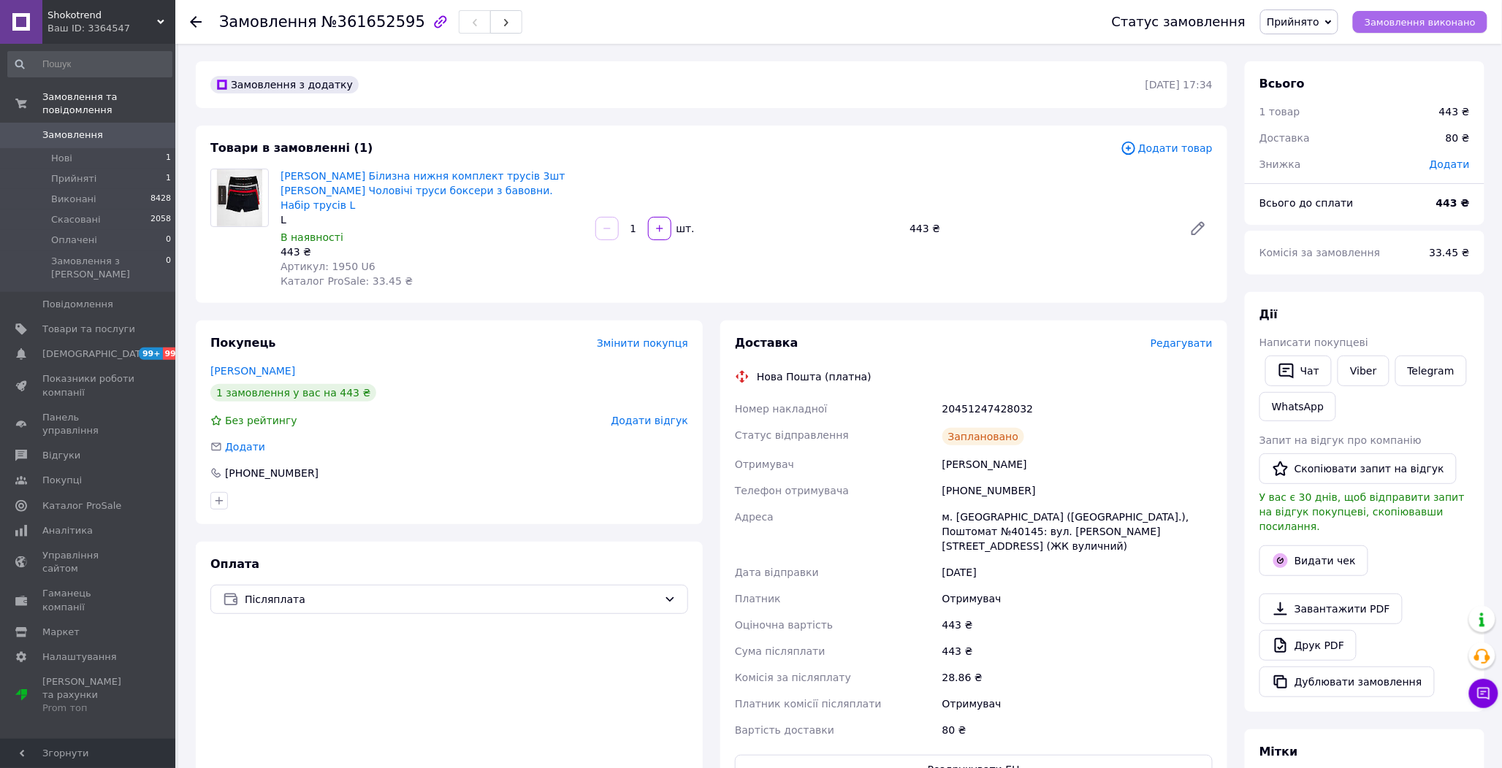
click at [1426, 13] on button "Замовлення виконано" at bounding box center [1420, 22] width 134 height 22
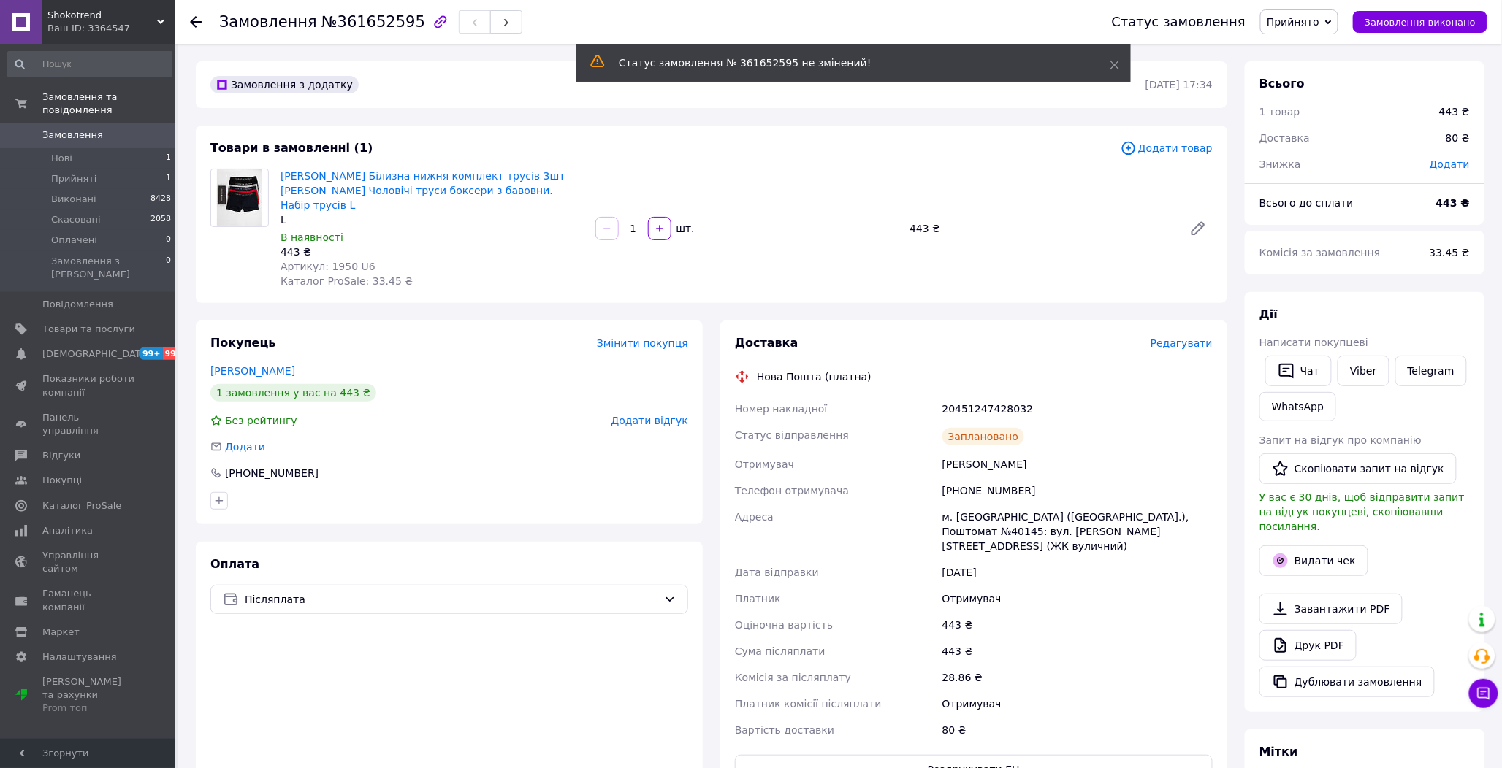
click at [88, 129] on span "Замовлення" at bounding box center [72, 135] width 61 height 13
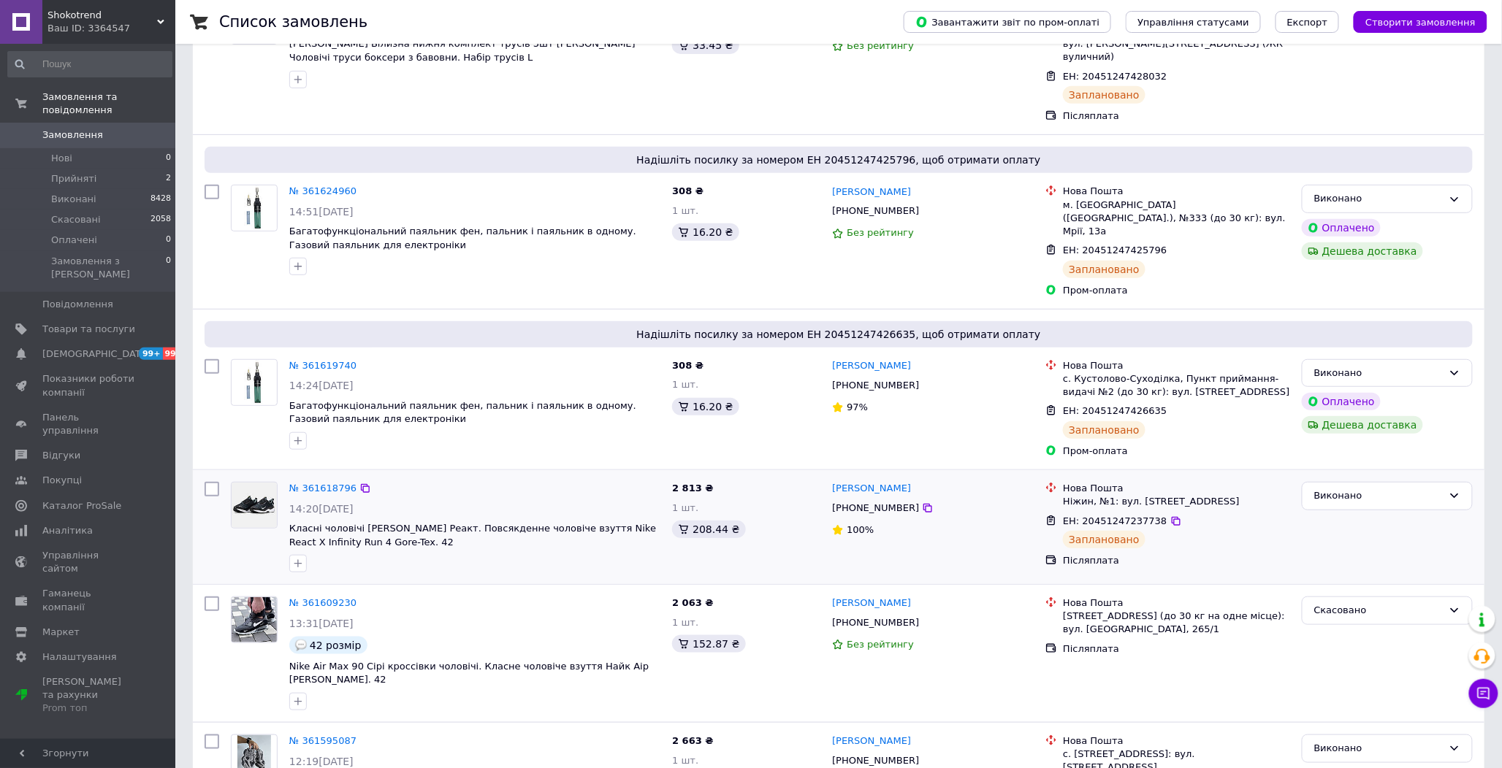
scroll to position [243, 0]
